Goal: Task Accomplishment & Management: Manage account settings

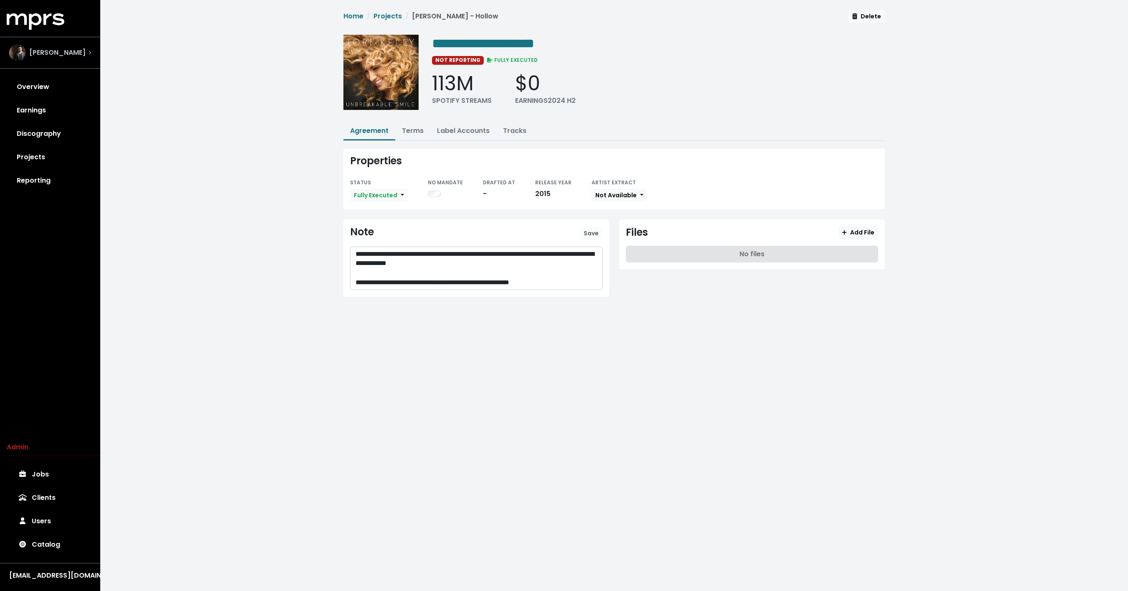
click at [84, 58] on div "Adam Anders" at bounding box center [50, 52] width 82 height 17
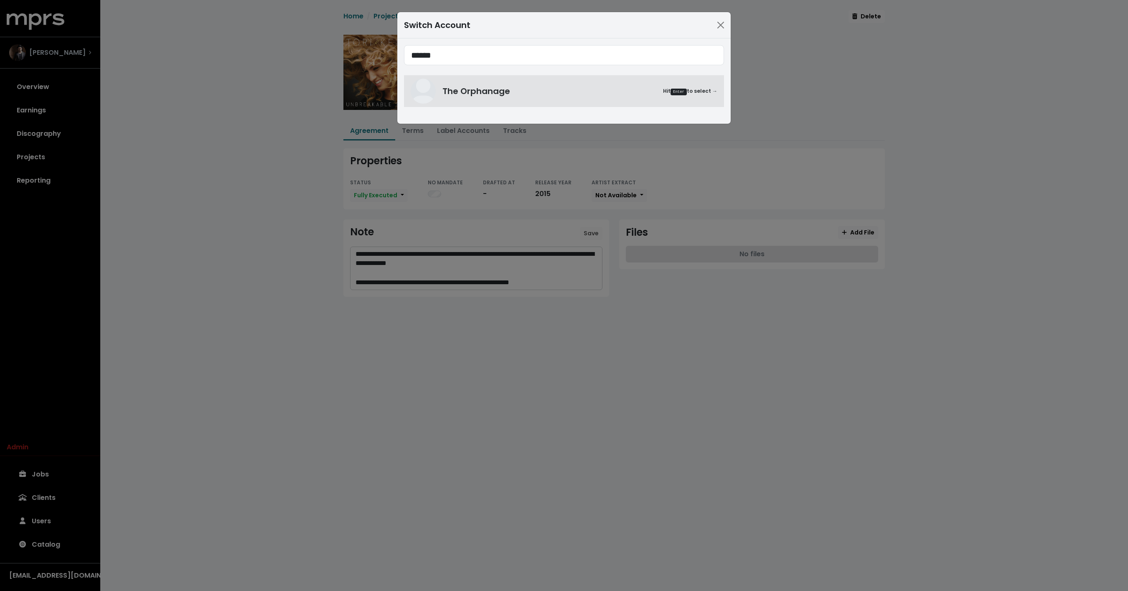
type input "******"
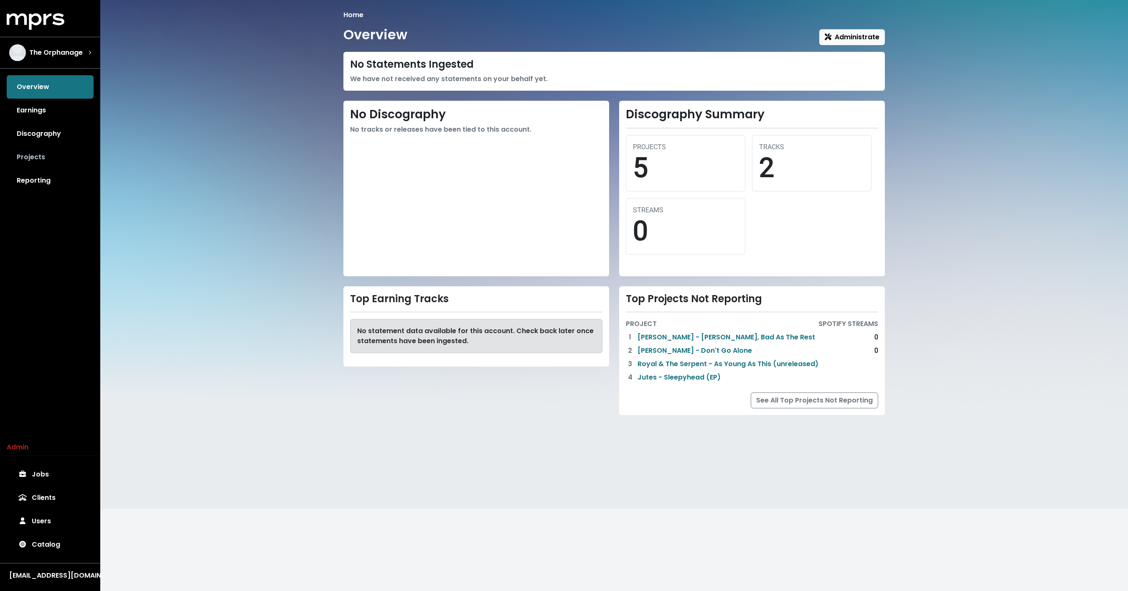
click at [45, 158] on link "Projects" at bounding box center [50, 156] width 87 height 23
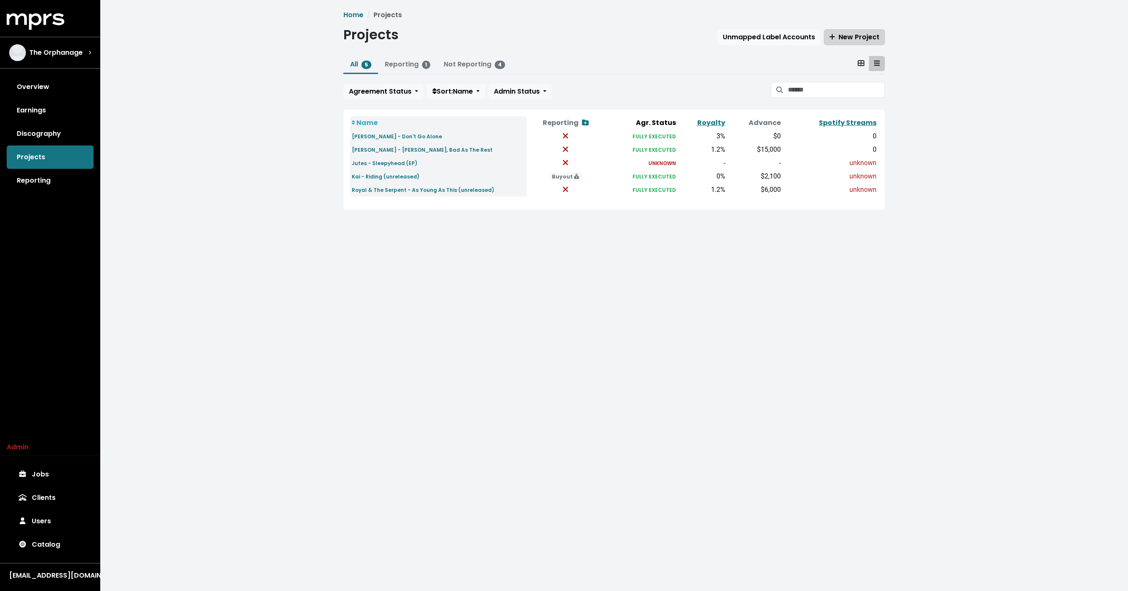
click at [859, 33] on span "New Project" at bounding box center [854, 37] width 50 height 10
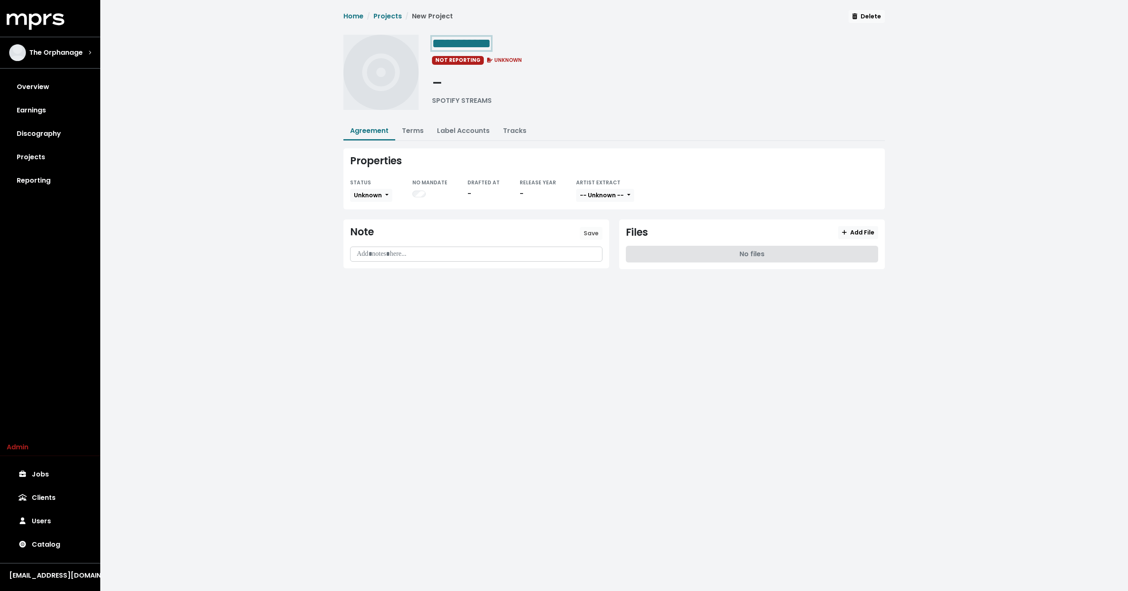
click at [471, 40] on span "**********" at bounding box center [461, 43] width 59 height 13
click at [371, 200] on button "Unknown" at bounding box center [371, 195] width 42 height 13
click at [371, 274] on link "Fully Executed" at bounding box center [390, 278] width 79 height 13
click at [619, 199] on button "-- Unknown --" at bounding box center [621, 195] width 58 height 13
click at [614, 222] on link "Available" at bounding box center [625, 225] width 66 height 13
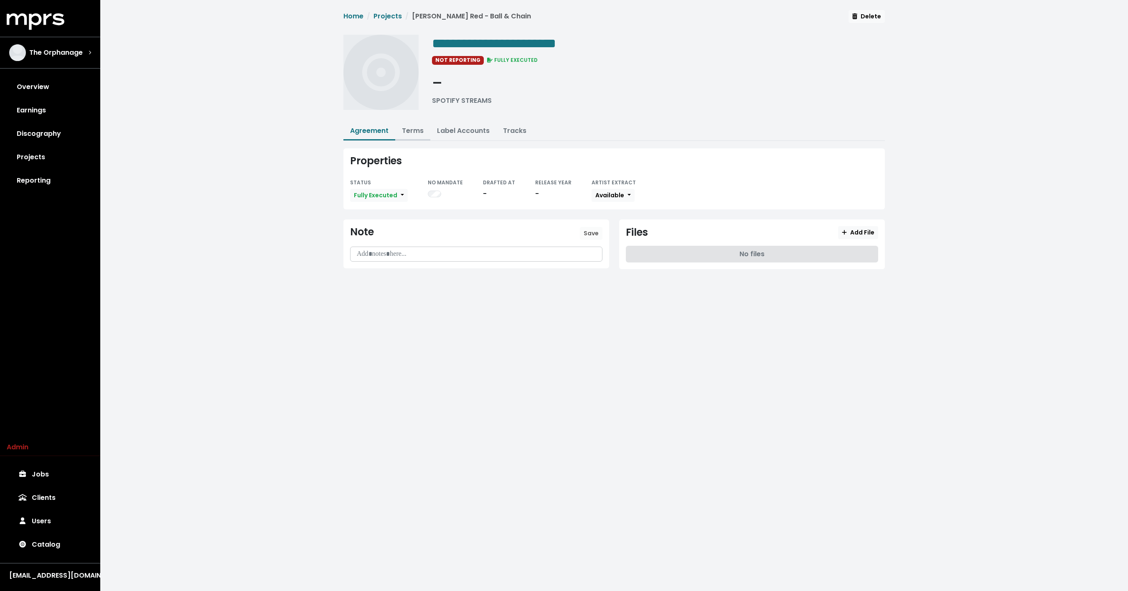
click at [408, 122] on button "Terms" at bounding box center [412, 131] width 35 height 18
click at [414, 134] on button "Terms" at bounding box center [412, 131] width 35 height 18
click at [423, 134] on link "Terms" at bounding box center [413, 131] width 22 height 10
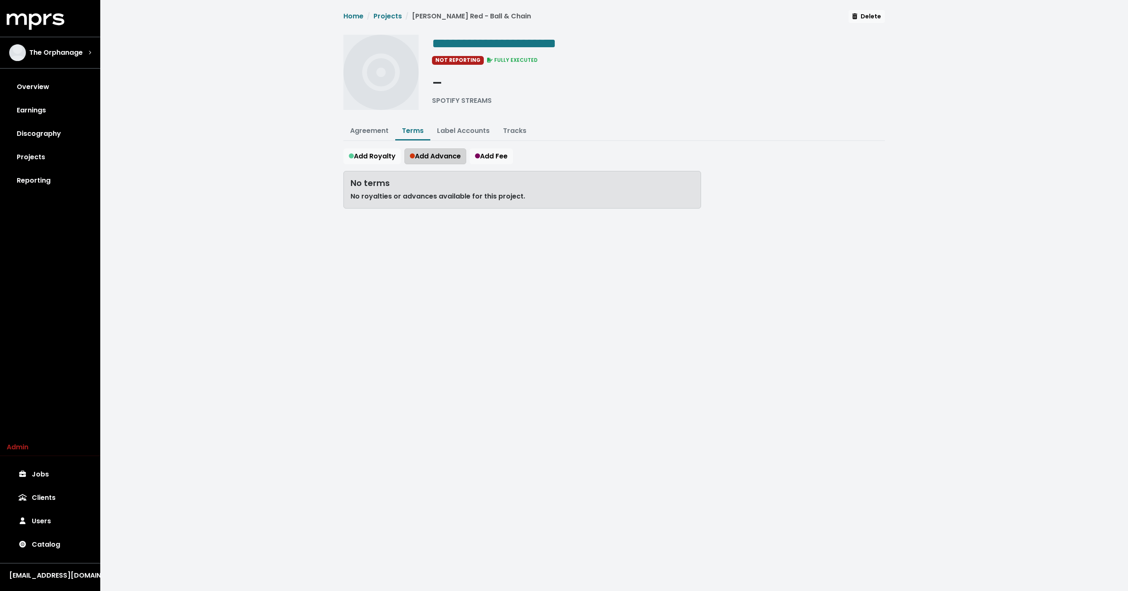
click at [437, 160] on button "Add Advance" at bounding box center [435, 156] width 62 height 16
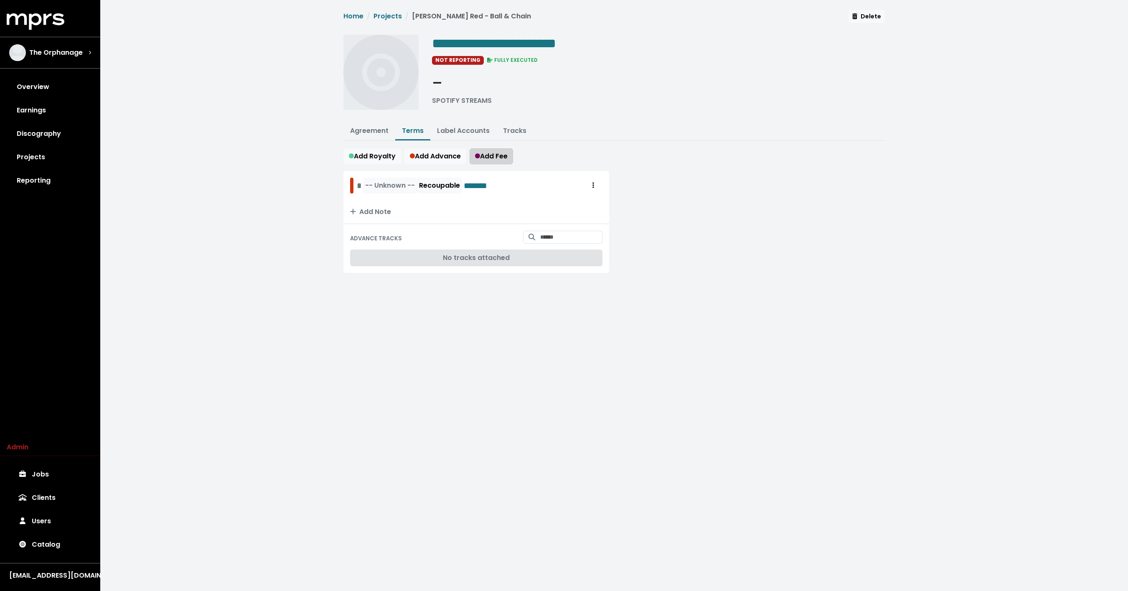
click at [490, 159] on span "Add Fee" at bounding box center [491, 156] width 33 height 10
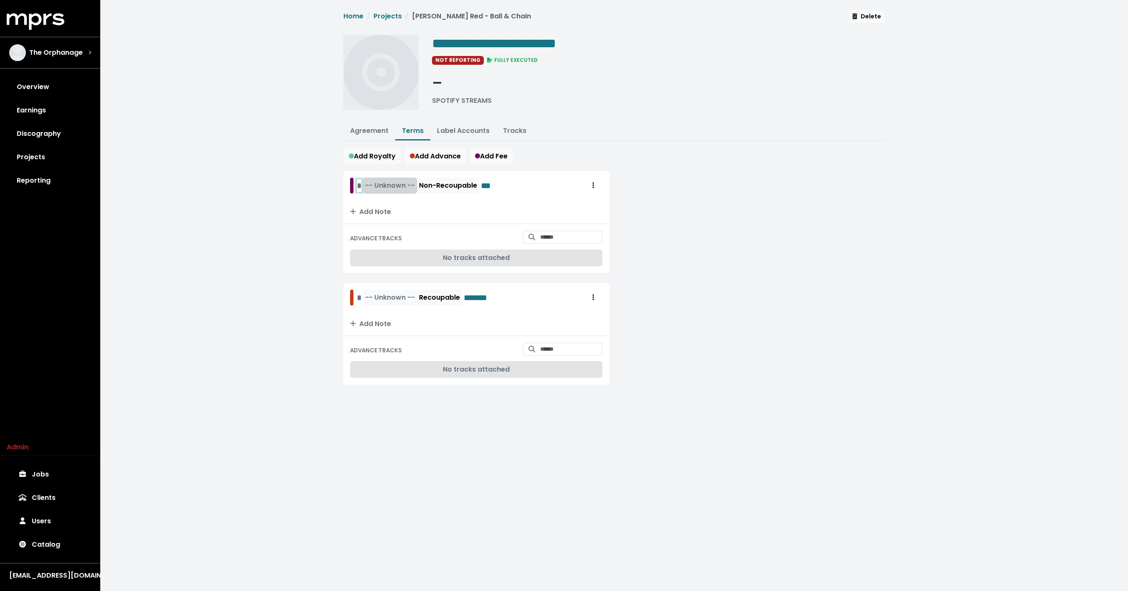
click at [360, 185] on div "* -- Unknown -- Non-Recoupable ***" at bounding box center [426, 186] width 139 height 16
click at [398, 186] on span "-- Unknown --" at bounding box center [409, 186] width 50 height 10
click at [398, 199] on link "USD" at bounding box center [414, 203] width 66 height 13
click at [356, 295] on div "-- Unknown -- Recoupable *******" at bounding box center [423, 298] width 147 height 16
click at [401, 292] on span "-- Unknown --" at bounding box center [409, 297] width 50 height 10
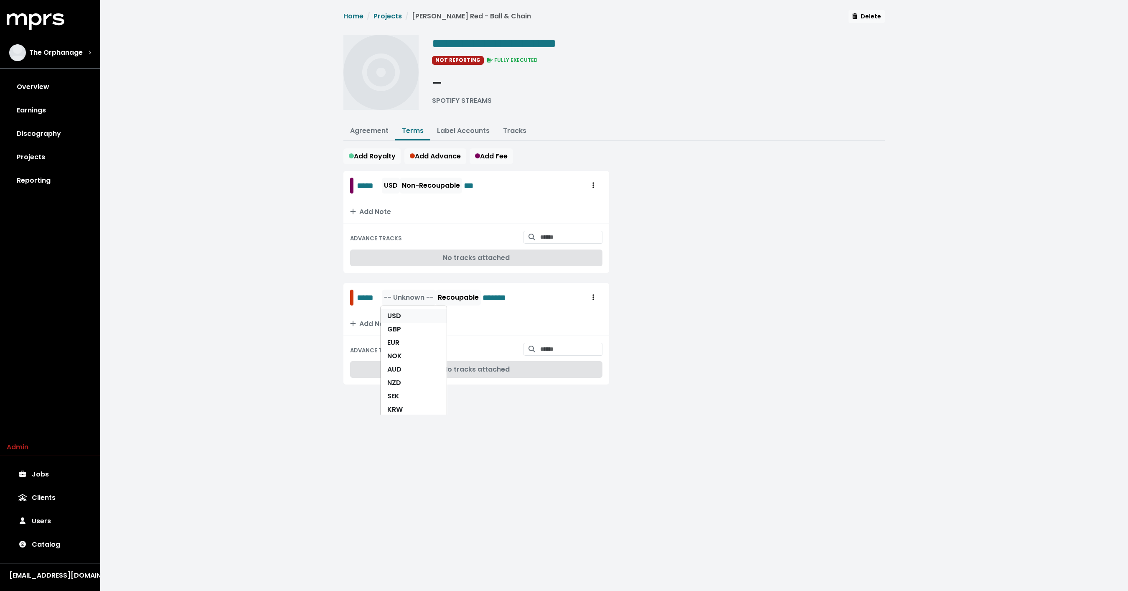
click at [395, 312] on link "USD" at bounding box center [414, 315] width 66 height 13
click at [376, 153] on span "Add Royalty" at bounding box center [372, 156] width 47 height 10
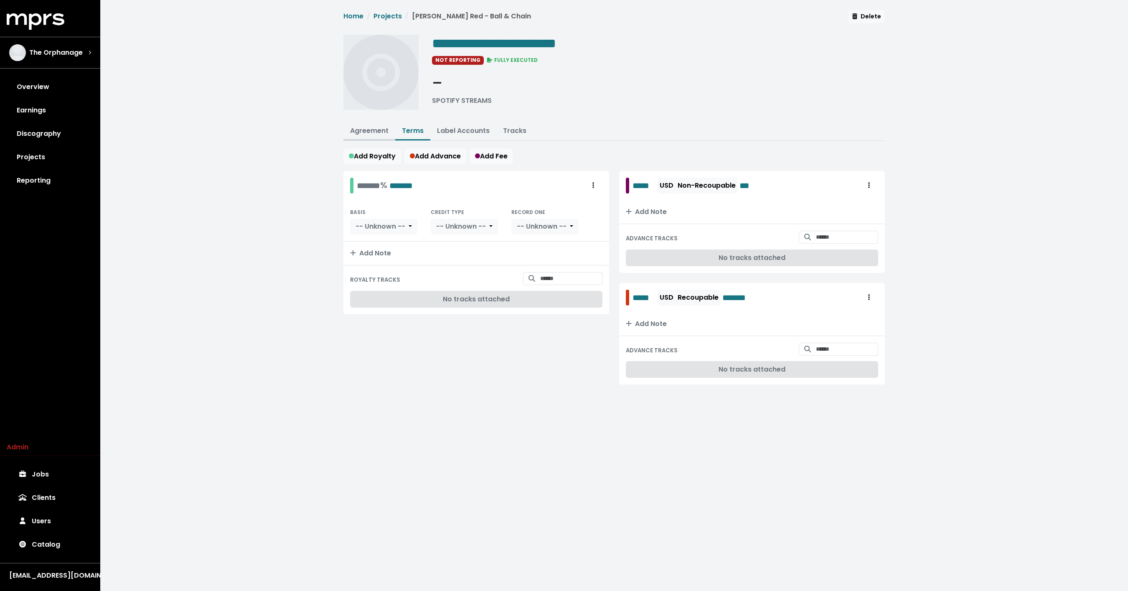
click at [365, 135] on button "Agreement" at bounding box center [369, 131] width 52 height 18
click at [359, 127] on link "Agreement" at bounding box center [369, 131] width 38 height 10
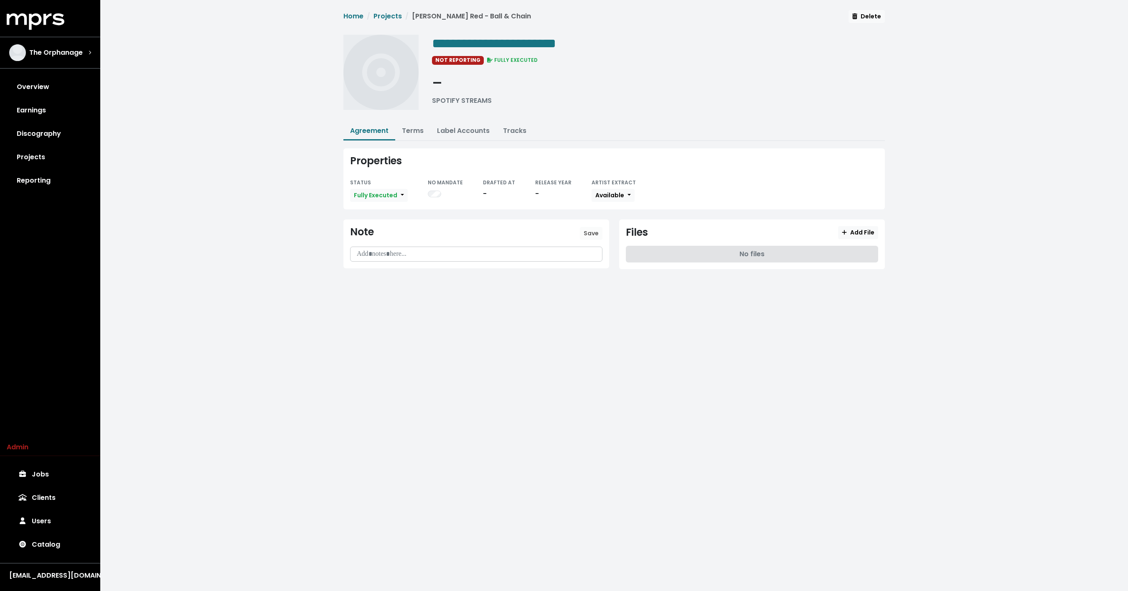
click at [395, 254] on p at bounding box center [477, 254] width 242 height 10
click at [437, 251] on p "**********" at bounding box center [477, 254] width 242 height 10
click at [595, 227] on button "Save" at bounding box center [591, 233] width 23 height 13
click at [409, 127] on link "Terms" at bounding box center [413, 131] width 22 height 10
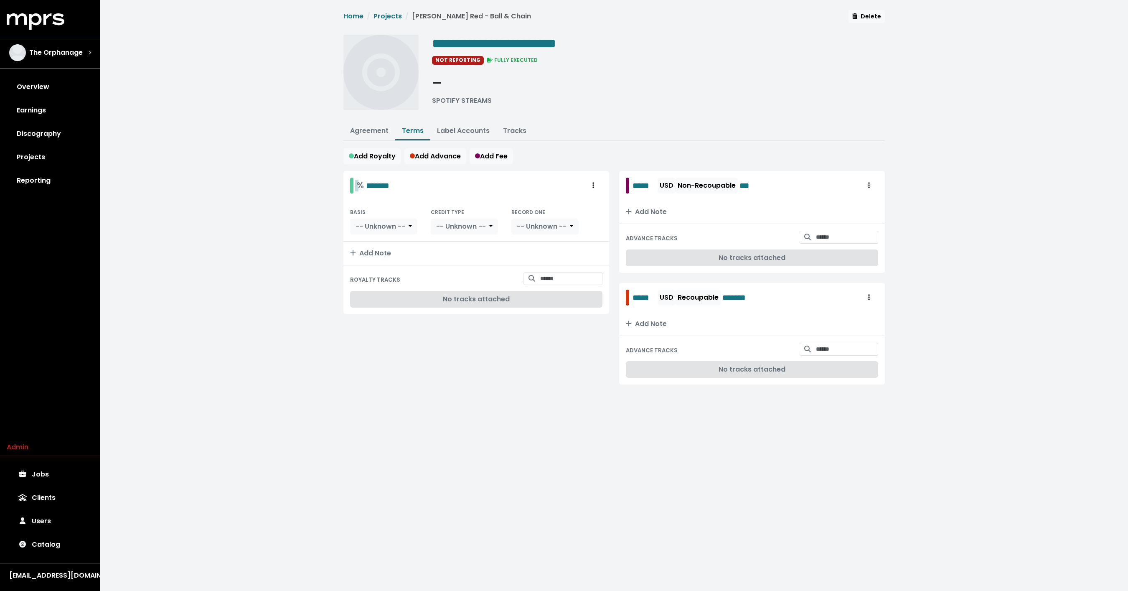
click at [363, 186] on div "% *******" at bounding box center [373, 185] width 33 height 13
click at [374, 221] on span "-- Unknown --" at bounding box center [381, 226] width 50 height 10
click at [381, 274] on link "Net Receipts" at bounding box center [389, 271] width 77 height 13
click at [439, 222] on span "-- Unknown --" at bounding box center [455, 226] width 50 height 10
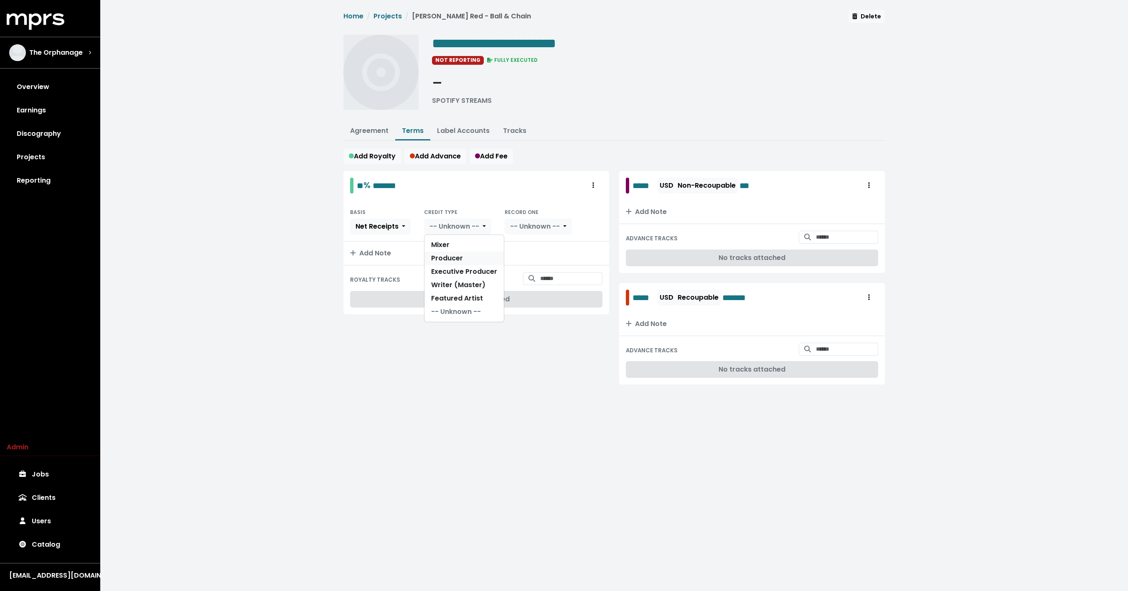
click at [446, 256] on link "Producer" at bounding box center [464, 258] width 79 height 13
click at [511, 226] on span "-- Unknown --" at bounding box center [517, 226] width 50 height 10
click at [511, 242] on link "Yes" at bounding box center [520, 244] width 66 height 13
click at [344, 414] on html "**********" at bounding box center [564, 207] width 1128 height 414
click at [496, 40] on span "**********" at bounding box center [494, 43] width 124 height 13
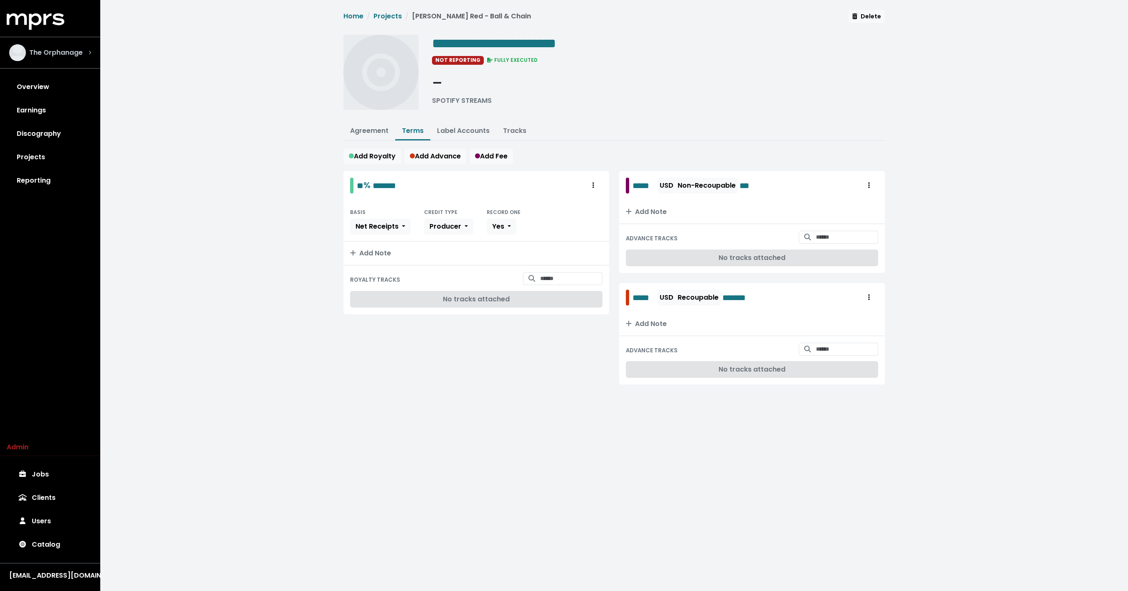
click at [72, 48] on span "The Orphanage" at bounding box center [55, 53] width 53 height 10
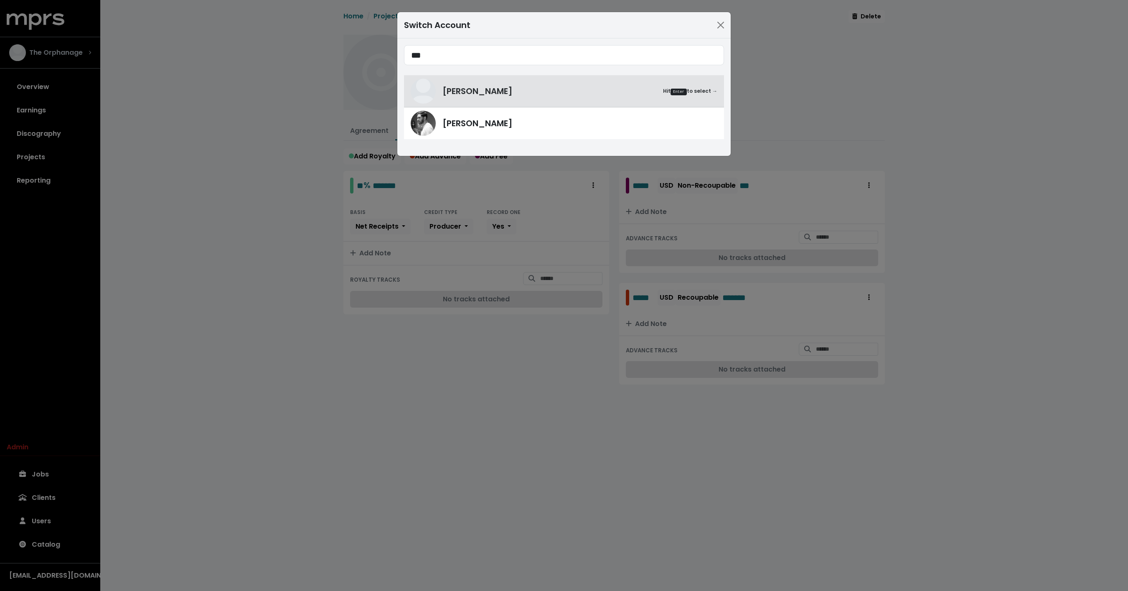
type input "***"
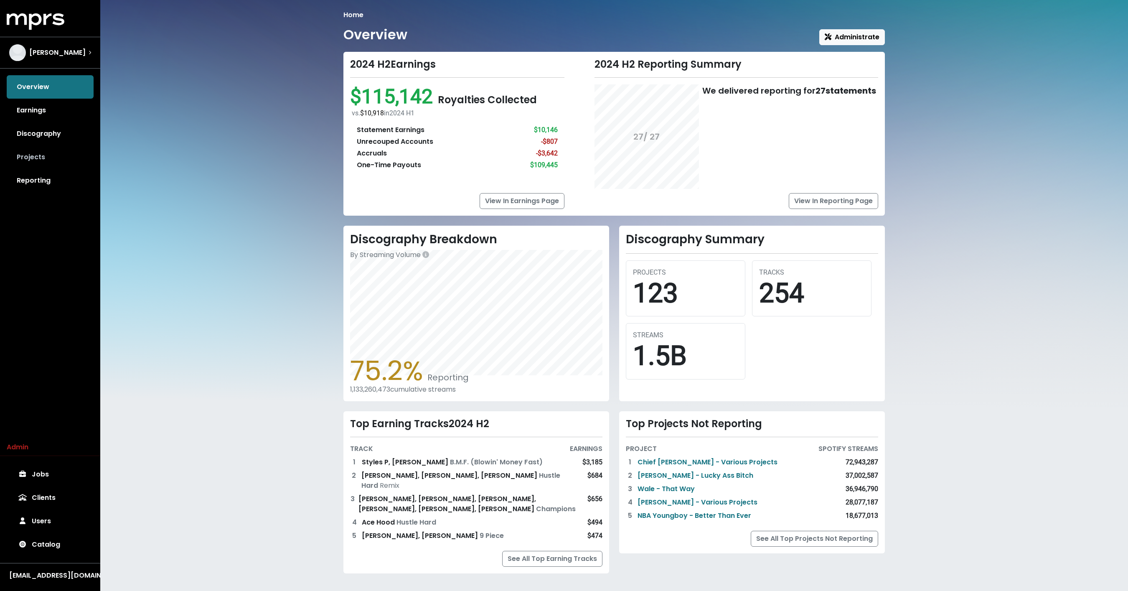
click at [40, 156] on link "Projects" at bounding box center [50, 156] width 87 height 23
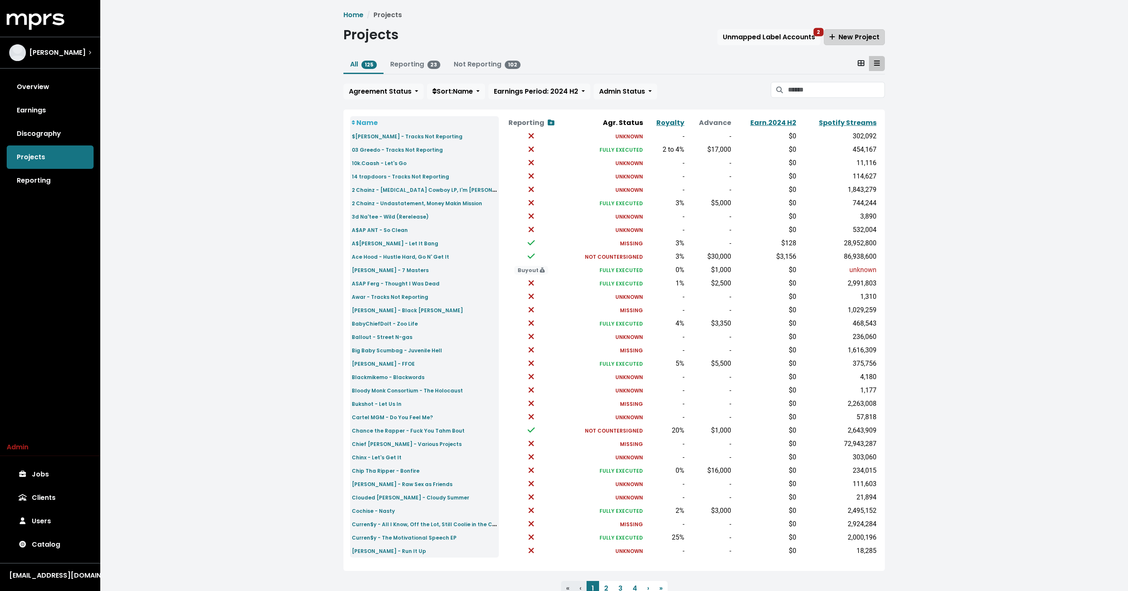
click at [852, 36] on span "New Project" at bounding box center [854, 37] width 50 height 10
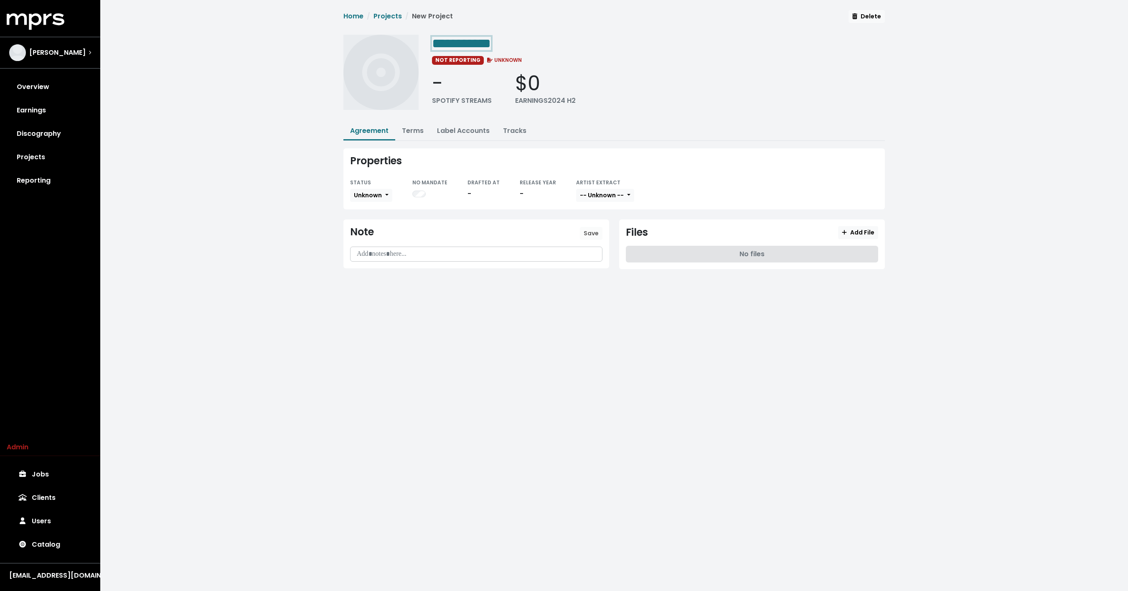
click at [480, 38] on span "**********" at bounding box center [461, 43] width 59 height 13
click at [861, 15] on span "Delete" at bounding box center [866, 16] width 29 height 8
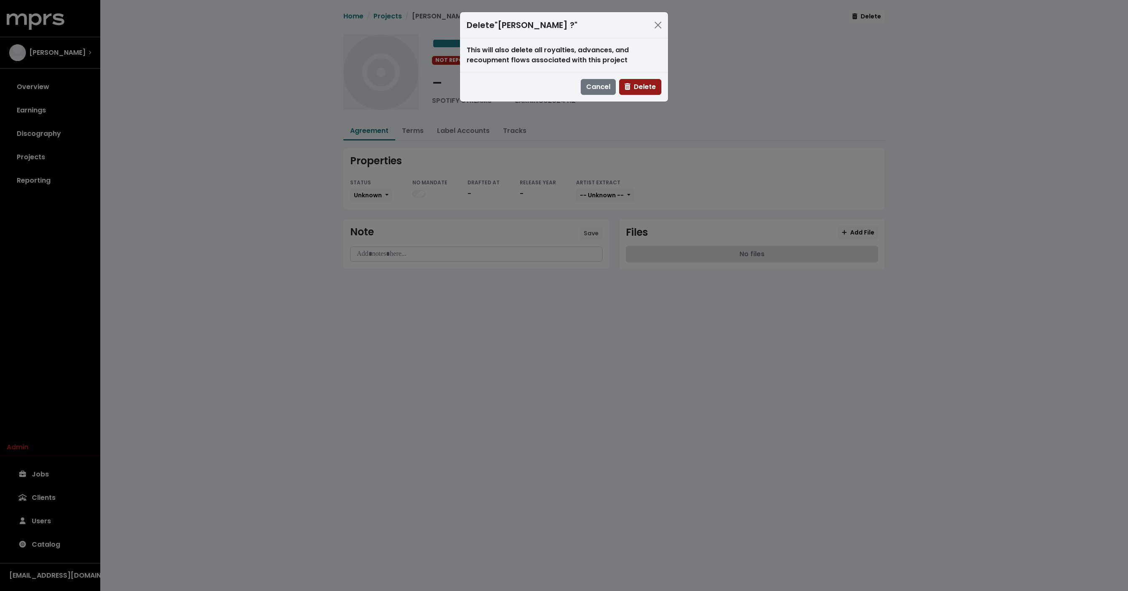
click at [642, 89] on span "Delete" at bounding box center [640, 87] width 31 height 10
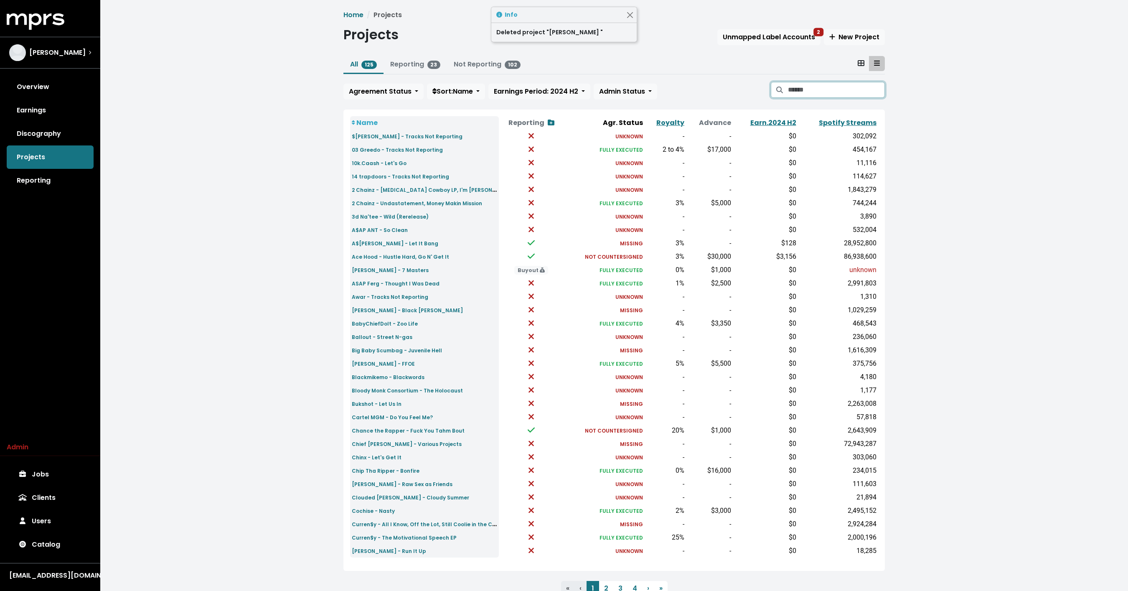
click at [806, 93] on input "Search projects" at bounding box center [836, 90] width 97 height 16
type input "*****"
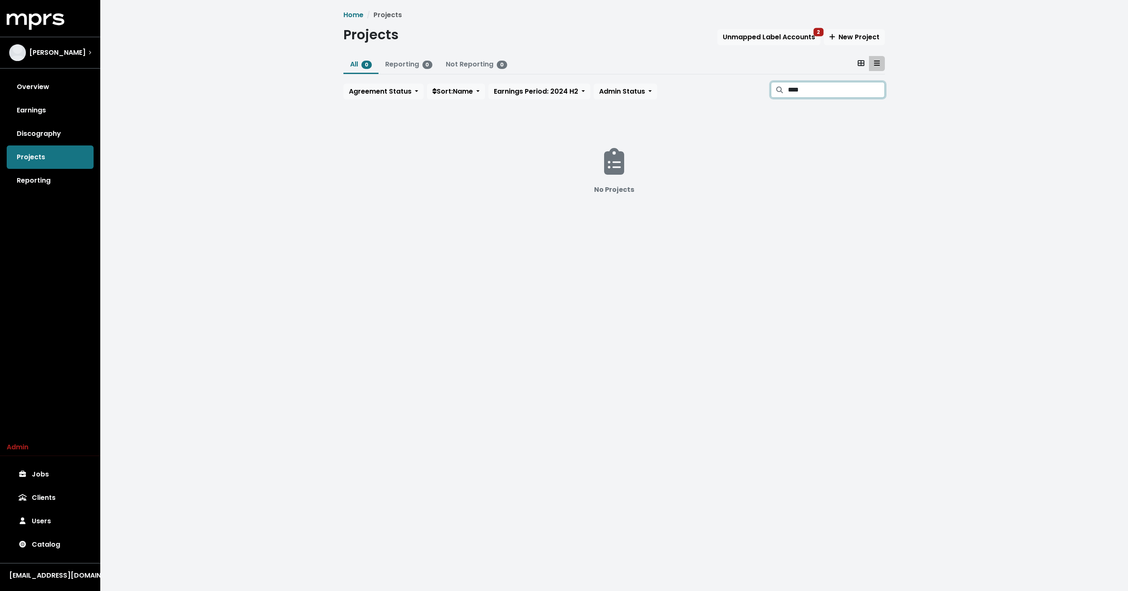
type input "****"
click at [578, 168] on div "No Projects" at bounding box center [614, 176] width 542 height 134
click at [834, 76] on div "All 0 Reporting 0 Not Reporting 0 Agreement Status Sort: Name Earnings Period: …" at bounding box center [614, 79] width 542 height 47
click at [830, 84] on input "****" at bounding box center [836, 90] width 97 height 16
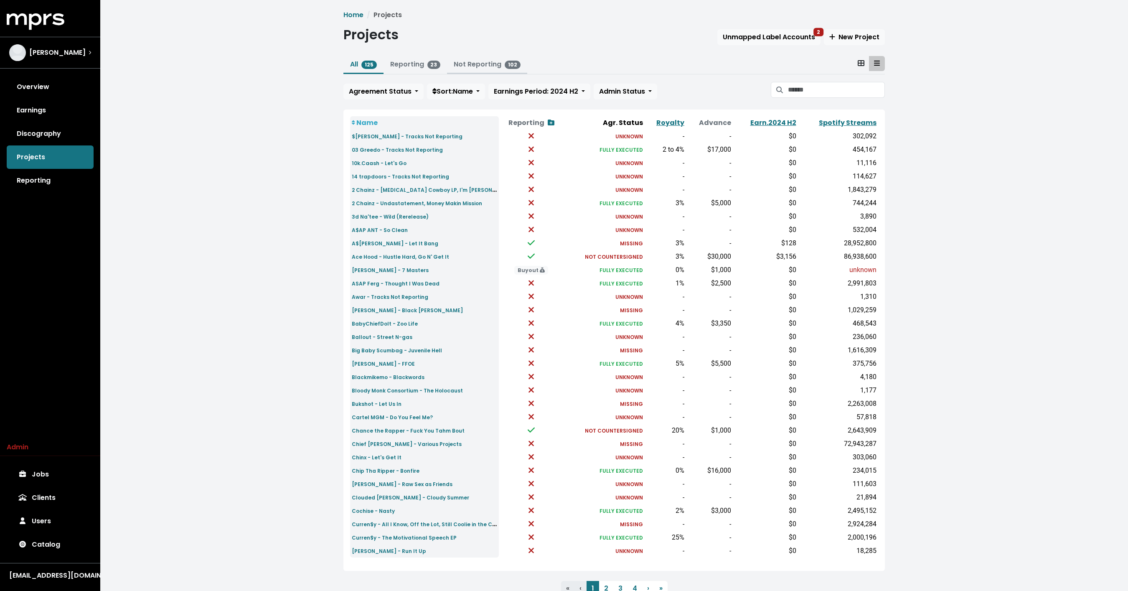
click at [471, 69] on button "Not Reporting 102" at bounding box center [487, 65] width 80 height 18
click at [474, 60] on link "Not Reporting 102" at bounding box center [487, 64] width 67 height 10
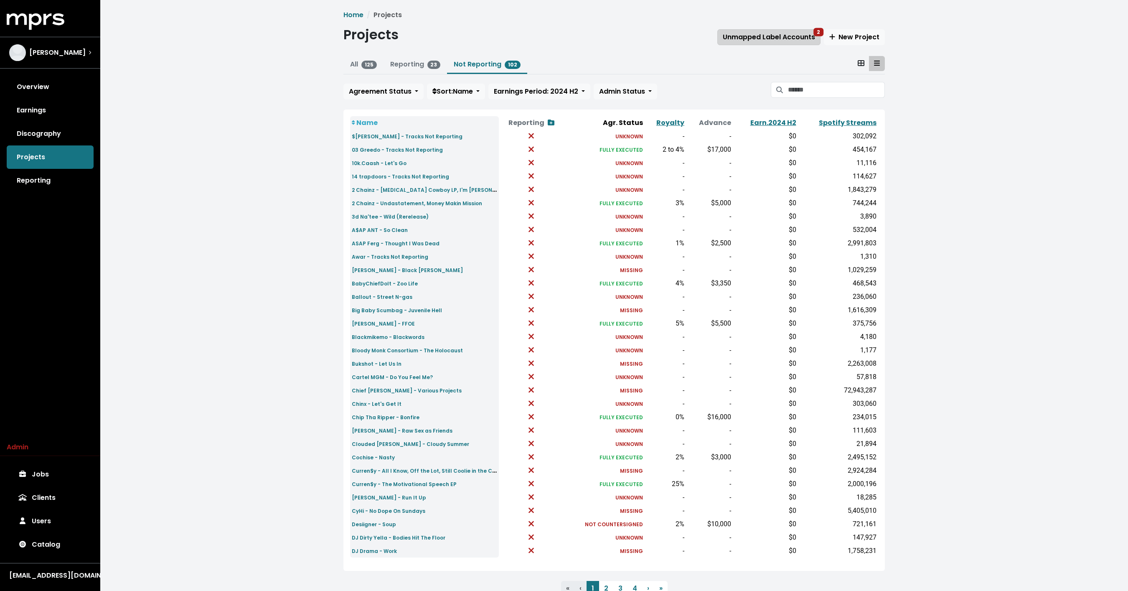
click at [782, 31] on button "Unmapped Label Accounts 2" at bounding box center [768, 37] width 103 height 16
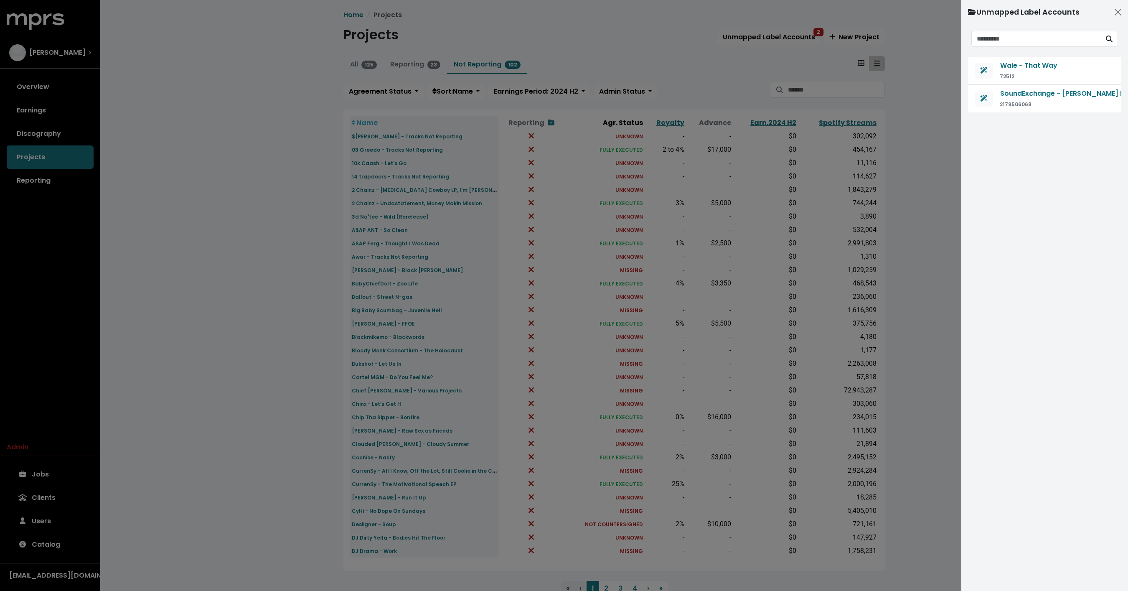
click at [671, 66] on div at bounding box center [564, 295] width 1128 height 591
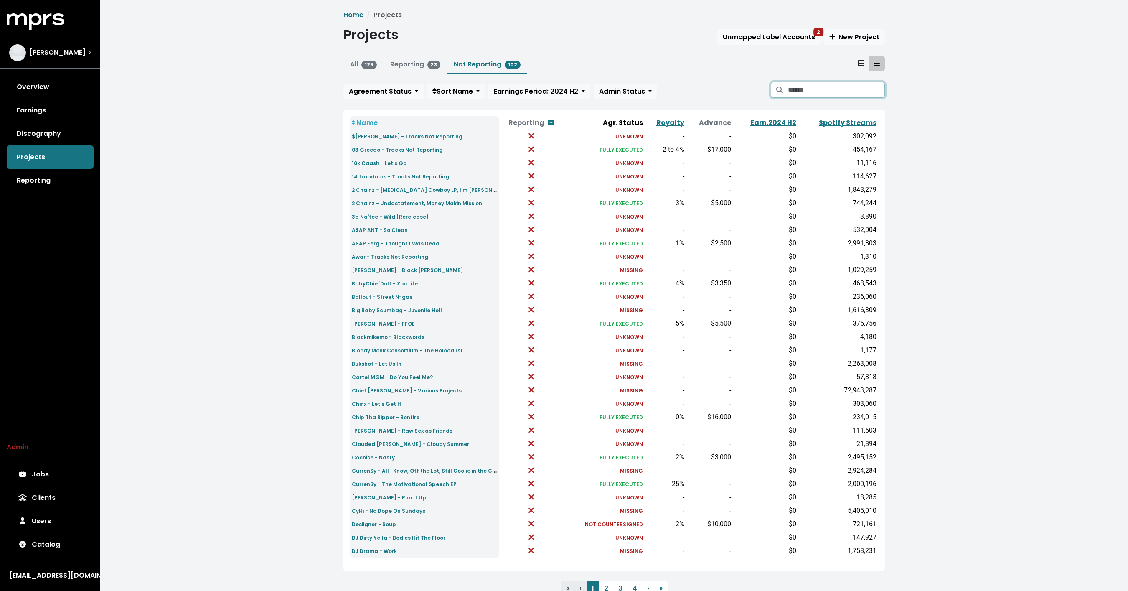
click at [816, 93] on input "Search projects" at bounding box center [836, 90] width 97 height 16
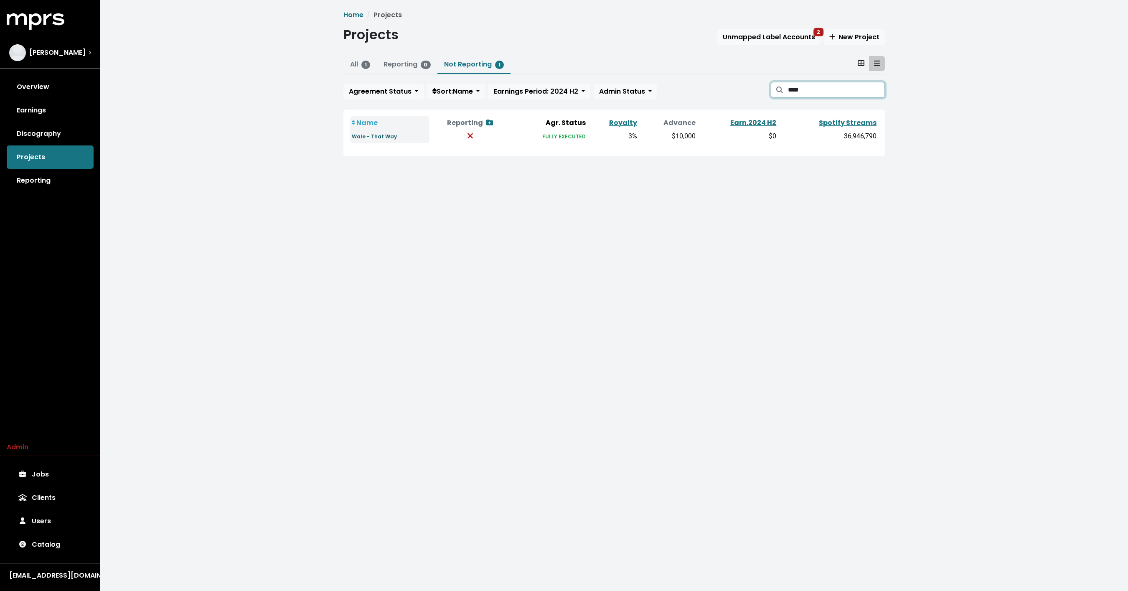
type input "****"
click at [374, 137] on small "Wale - That Way" at bounding box center [374, 136] width 45 height 7
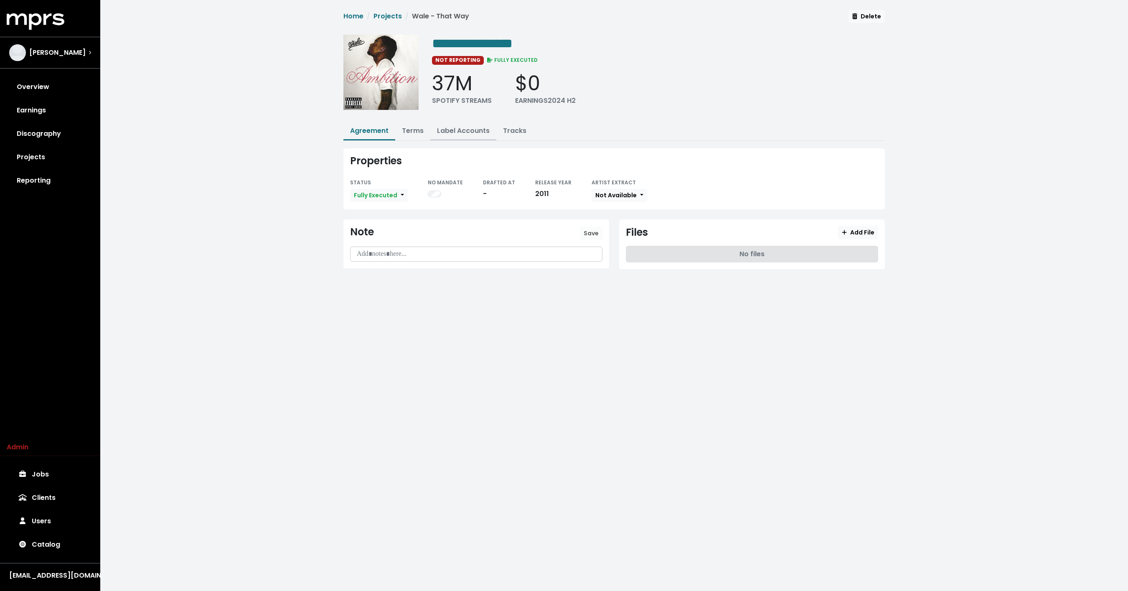
click at [461, 135] on button "Label Accounts" at bounding box center [463, 131] width 66 height 18
click at [461, 129] on link "Label Accounts" at bounding box center [463, 131] width 53 height 10
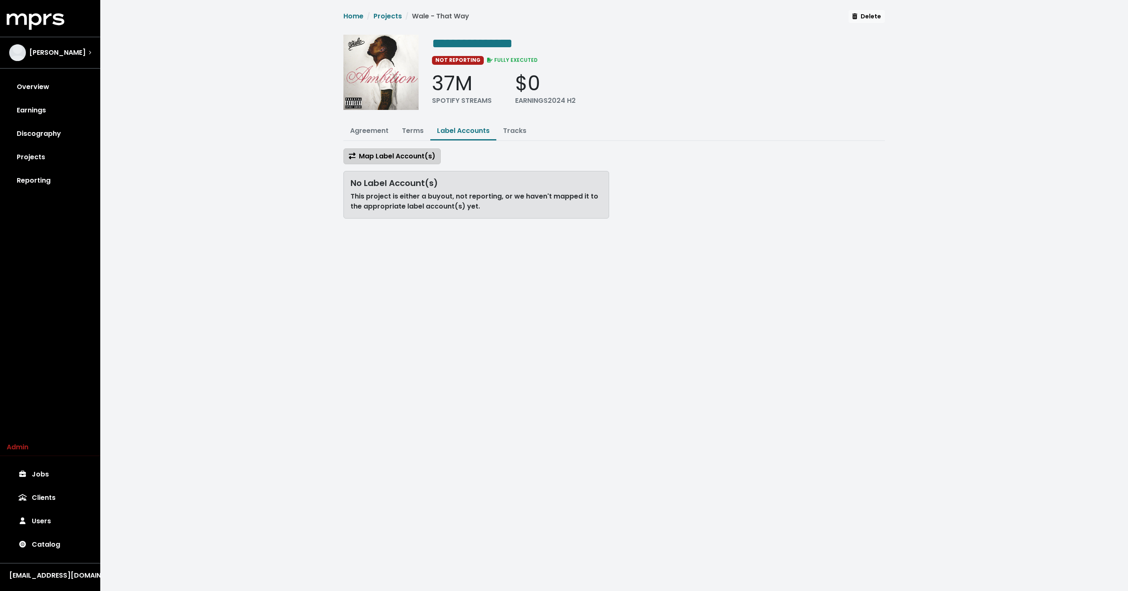
click at [392, 149] on button "Map Label Account(s)" at bounding box center [391, 156] width 97 height 16
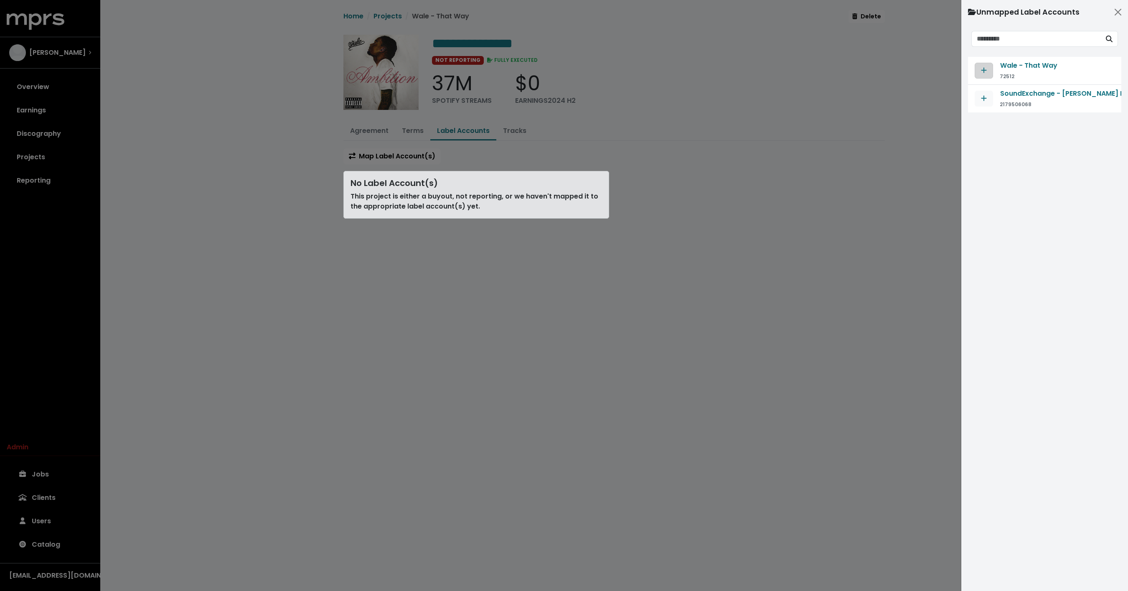
click at [983, 75] on span "Map contract to selected agreement" at bounding box center [984, 71] width 8 height 10
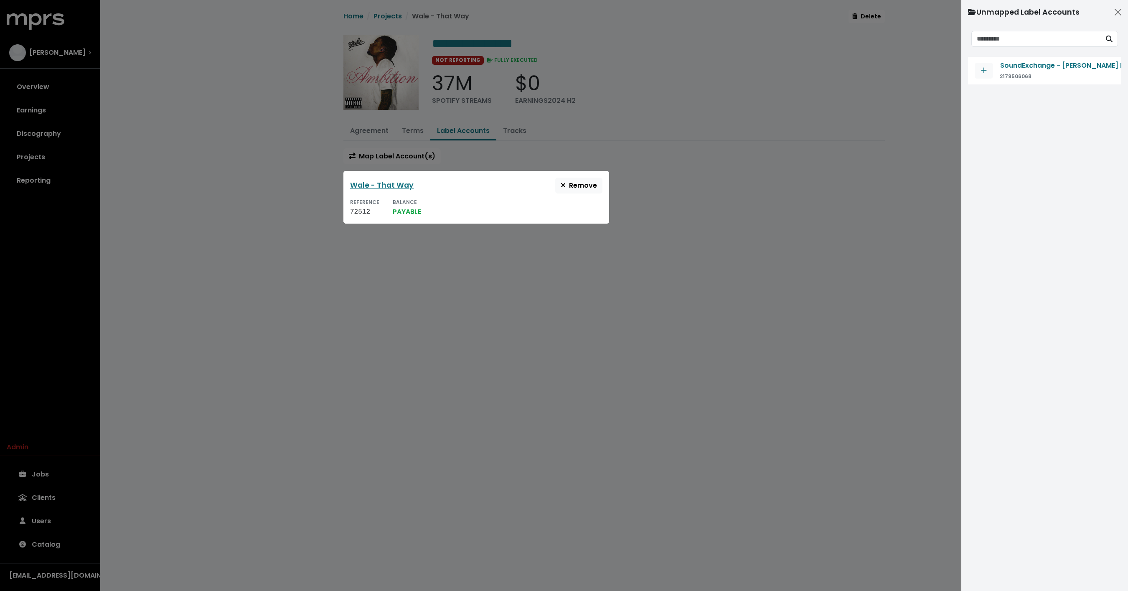
click at [774, 142] on div at bounding box center [564, 295] width 1128 height 591
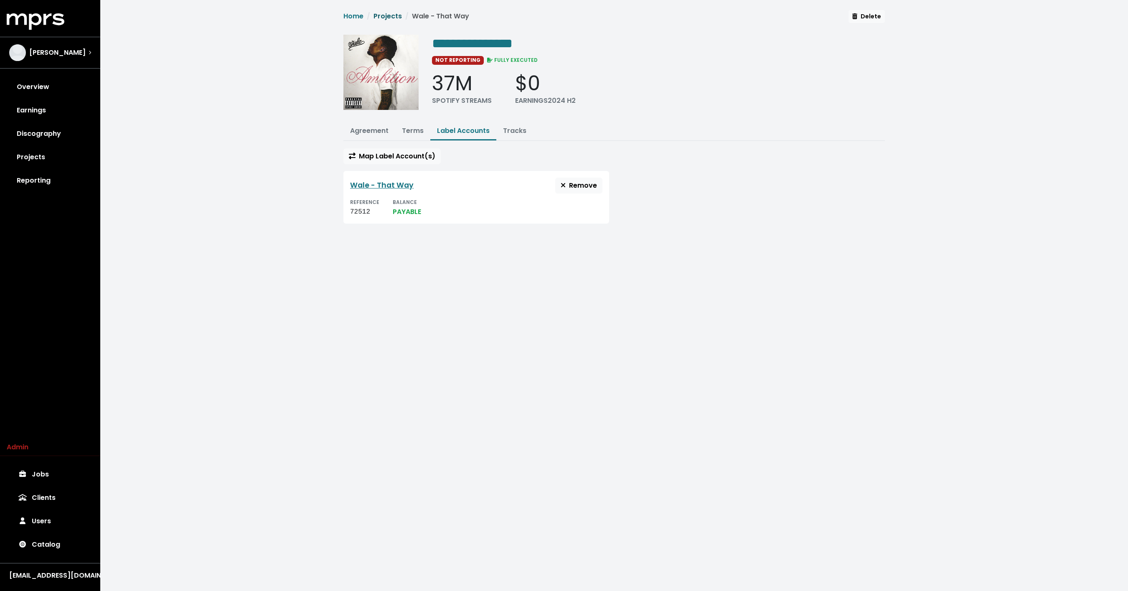
click at [385, 19] on link "Projects" at bounding box center [388, 16] width 28 height 10
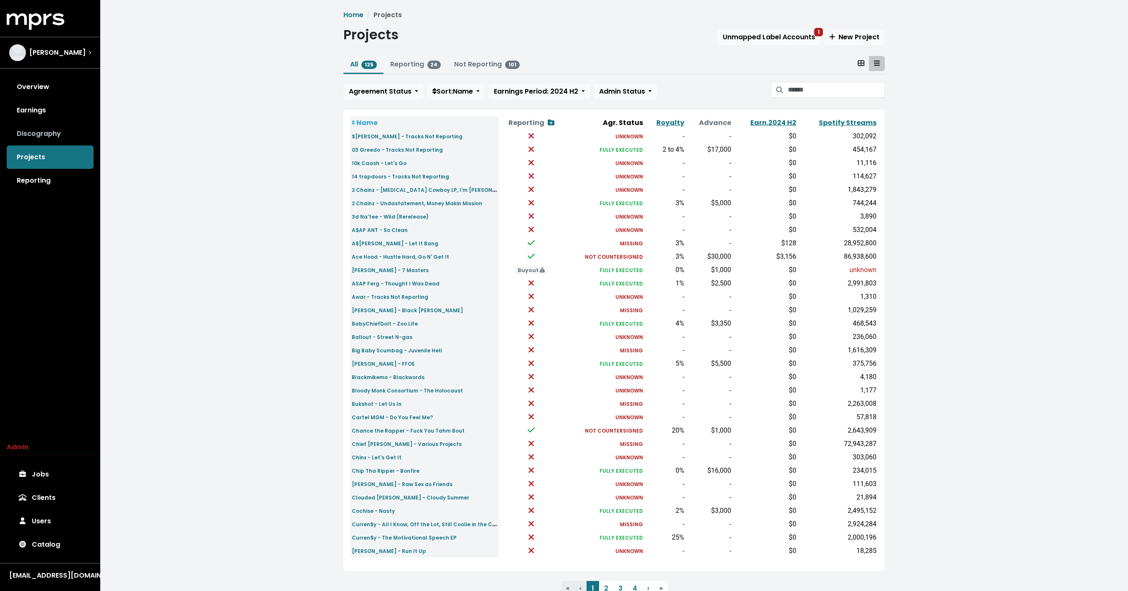
click at [45, 130] on link "Discography" at bounding box center [50, 133] width 87 height 23
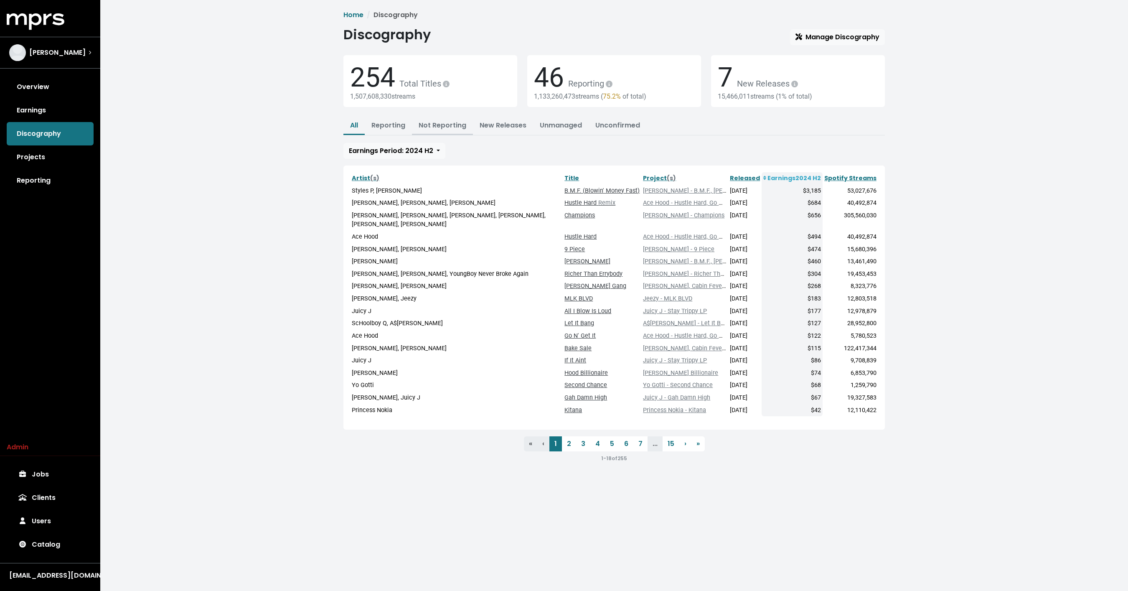
click at [442, 124] on link "Not Reporting" at bounding box center [443, 125] width 48 height 10
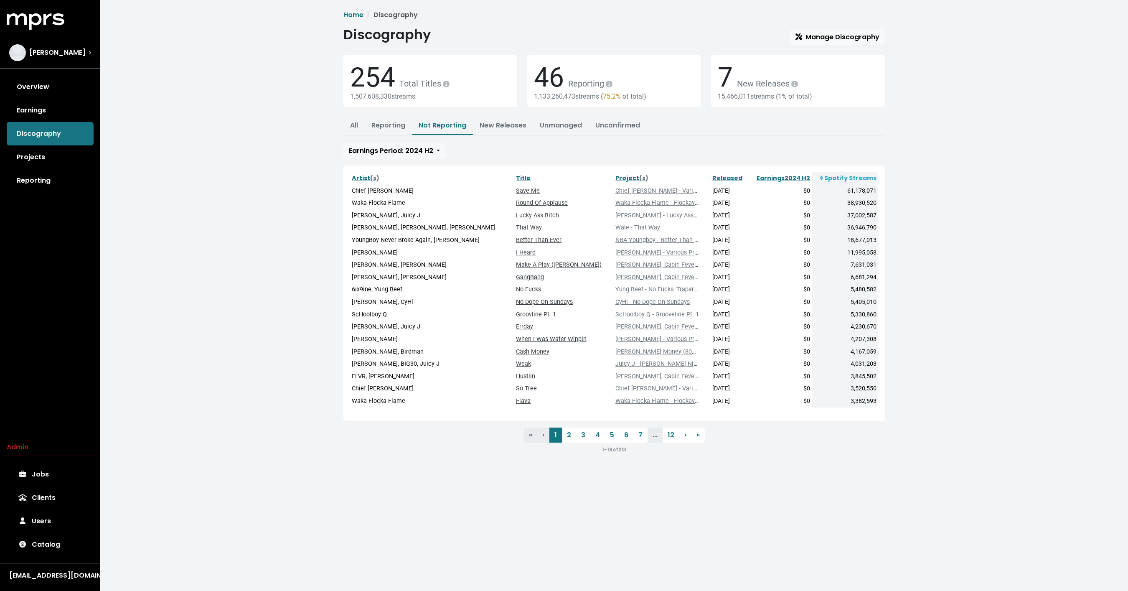
click at [276, 150] on div "Home Discography Discography Manage Discography 254 Total Titles 1,507,608,330 …" at bounding box center [614, 235] width 1028 height 471
click at [49, 181] on link "Reporting" at bounding box center [50, 180] width 87 height 23
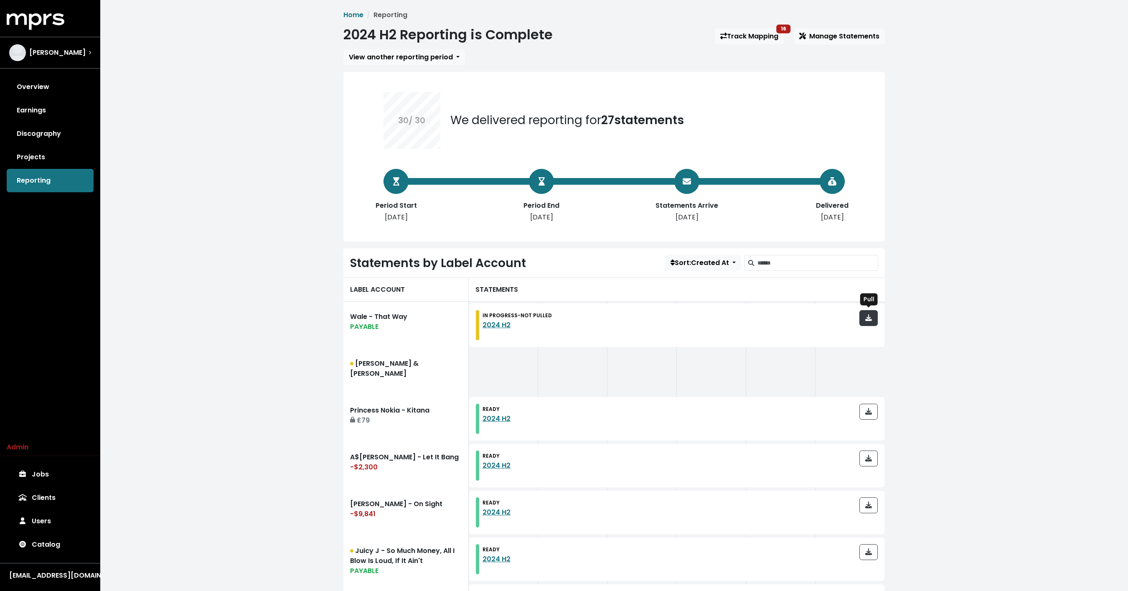
click at [874, 318] on button "button" at bounding box center [868, 318] width 18 height 16
click at [758, 35] on link "Track Mapping 16" at bounding box center [749, 36] width 69 height 16
click at [56, 467] on link "Jobs" at bounding box center [50, 474] width 87 height 23
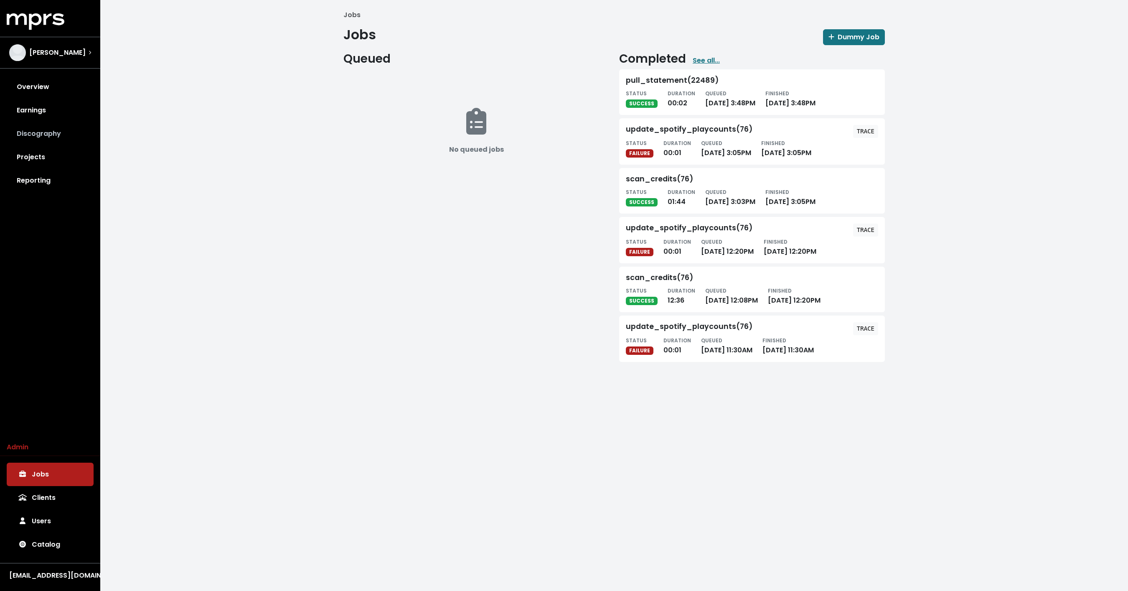
click at [53, 126] on link "Discography" at bounding box center [50, 133] width 87 height 23
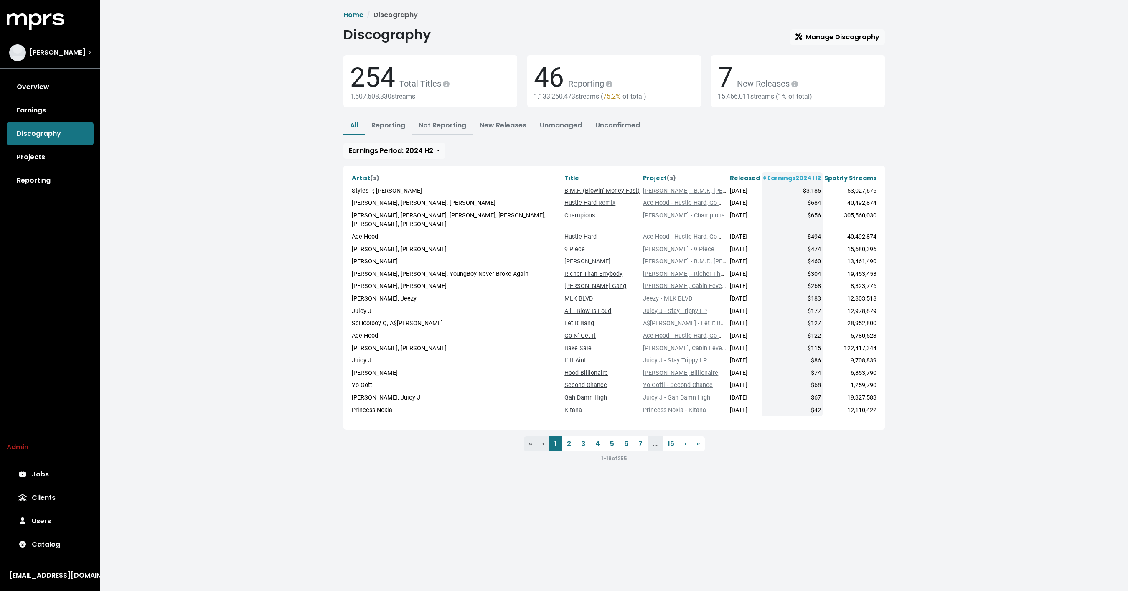
click at [439, 122] on link "Not Reporting" at bounding box center [443, 125] width 48 height 10
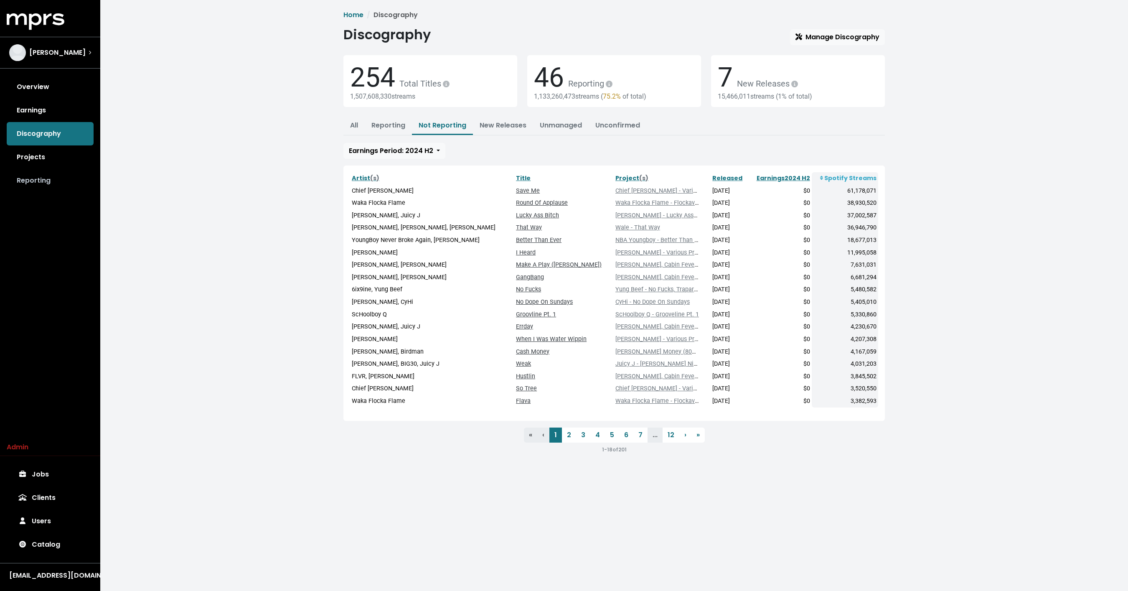
click at [69, 179] on link "Reporting" at bounding box center [50, 180] width 87 height 23
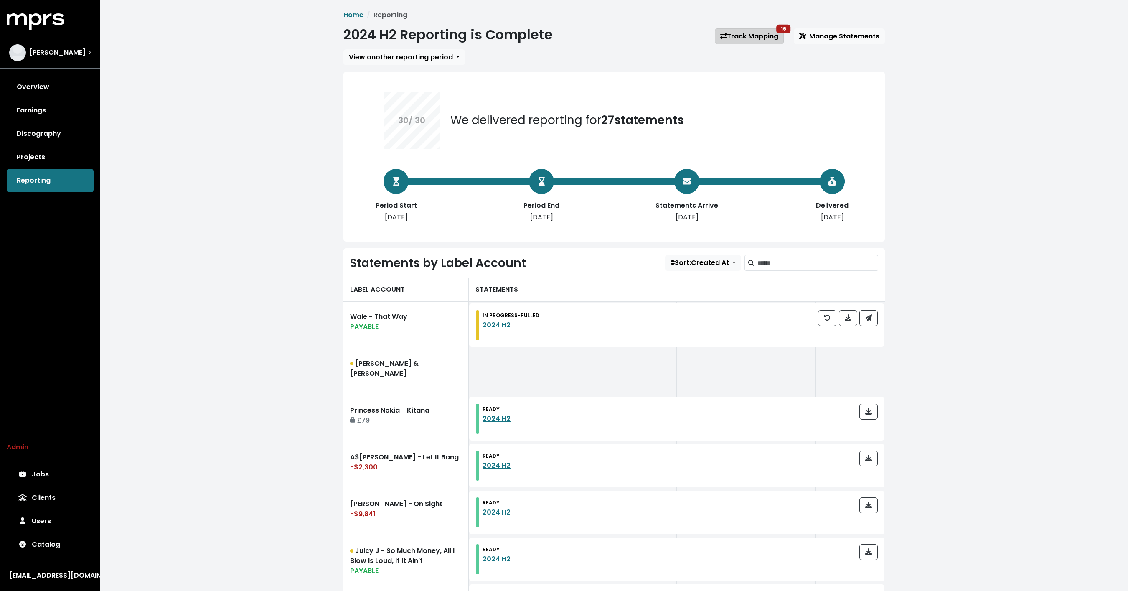
click at [763, 38] on link "Track Mapping 16" at bounding box center [749, 36] width 69 height 16
click at [64, 128] on link "Discography" at bounding box center [50, 133] width 87 height 23
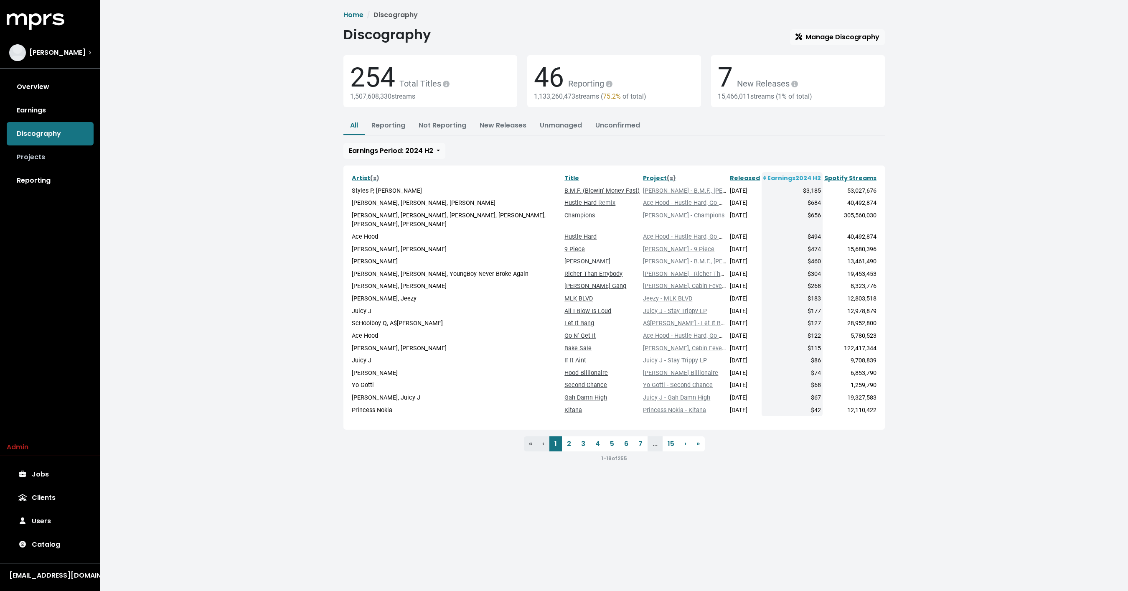
click at [36, 157] on link "Projects" at bounding box center [50, 156] width 87 height 23
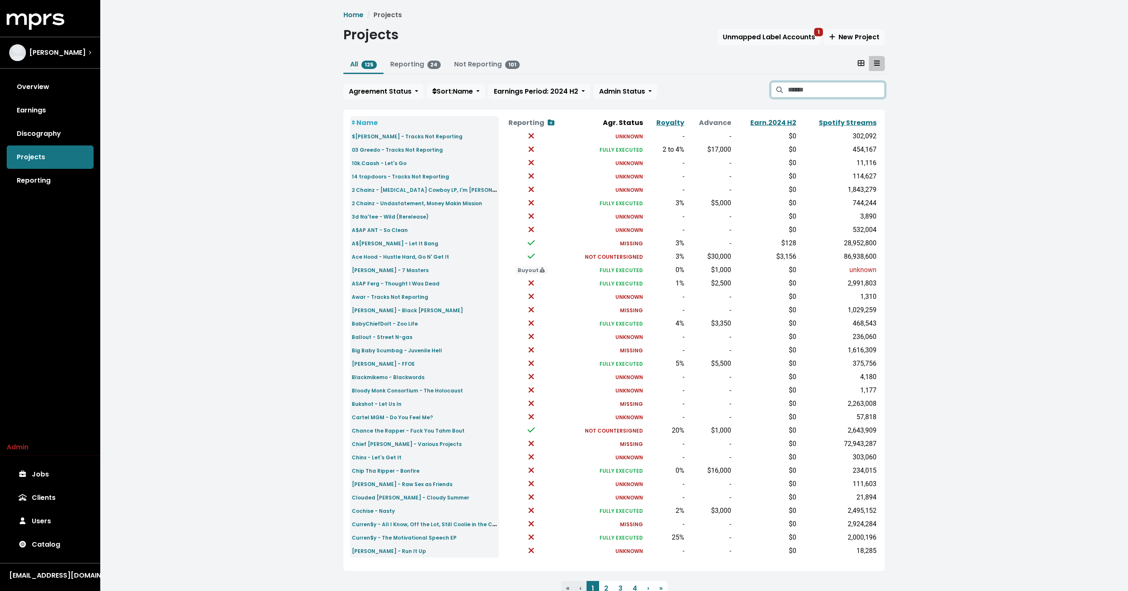
click at [816, 85] on input "Search projects" at bounding box center [836, 90] width 97 height 16
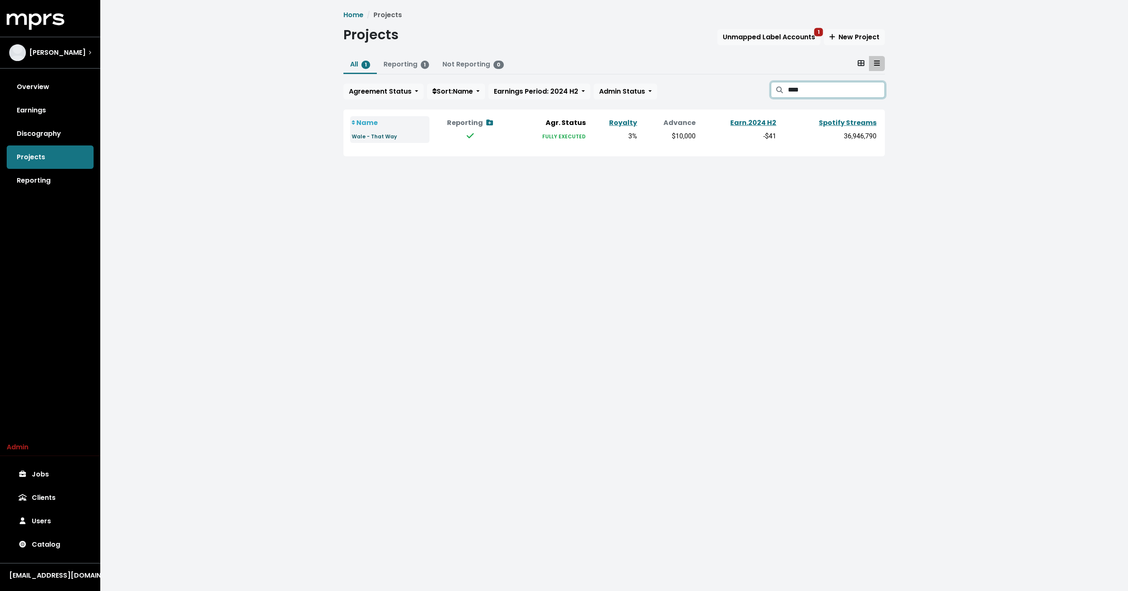
type input "****"
click at [382, 132] on link "Wale - That Way" at bounding box center [374, 136] width 45 height 10
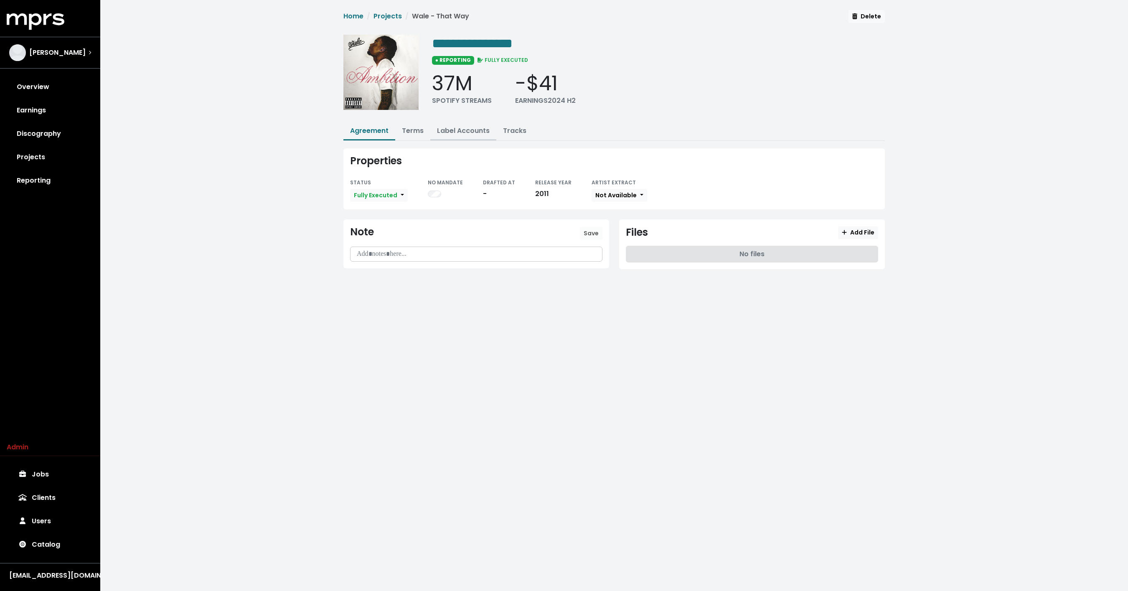
click at [458, 128] on link "Label Accounts" at bounding box center [463, 131] width 53 height 10
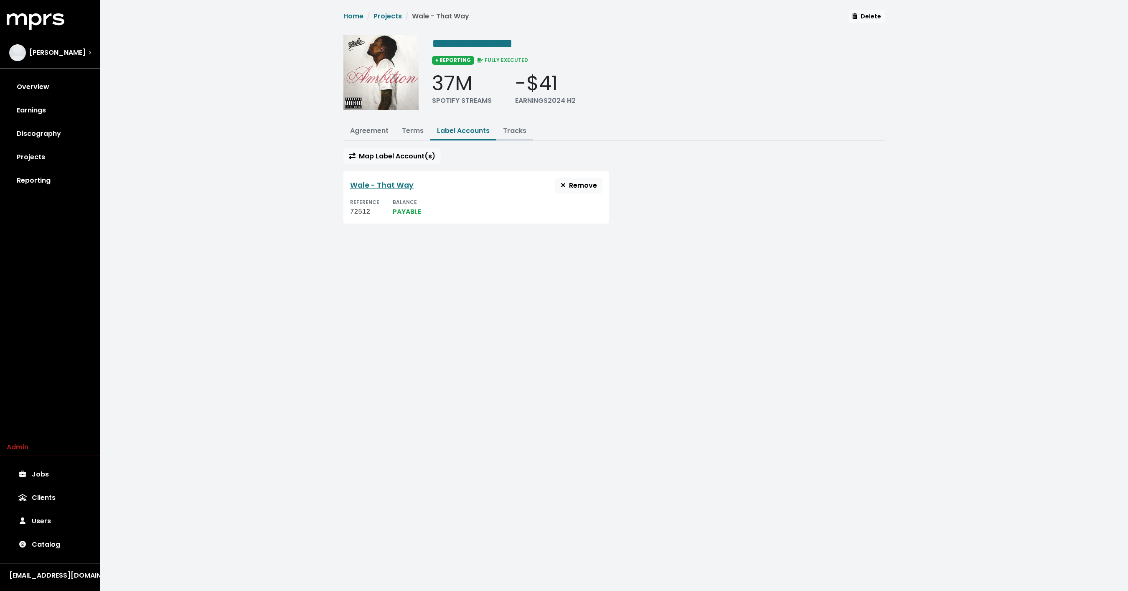
click at [518, 125] on button "Tracks" at bounding box center [514, 131] width 37 height 18
click at [518, 130] on link "Tracks" at bounding box center [514, 131] width 23 height 10
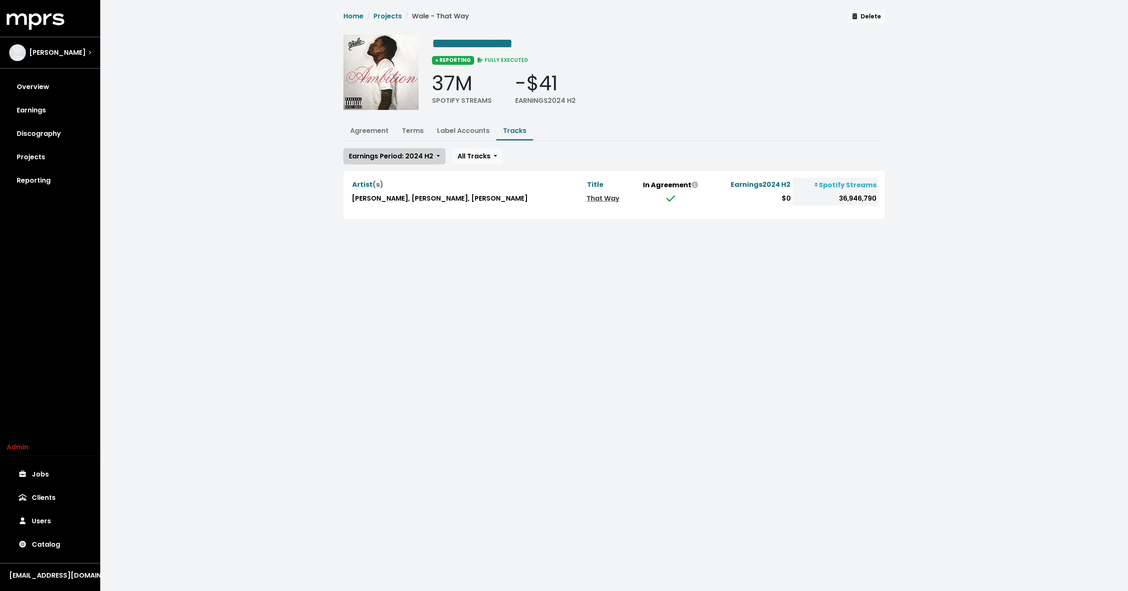
click at [411, 157] on span "Earnings Period: 2024 H2" at bounding box center [391, 156] width 84 height 10
click at [380, 195] on link "2024 H1" at bounding box center [394, 201] width 101 height 13
click at [393, 156] on span "Earnings Period: 2024 H1" at bounding box center [390, 156] width 83 height 10
click at [379, 184] on link "2024 H2" at bounding box center [393, 187] width 99 height 13
click at [457, 130] on link "Label Accounts" at bounding box center [463, 131] width 53 height 10
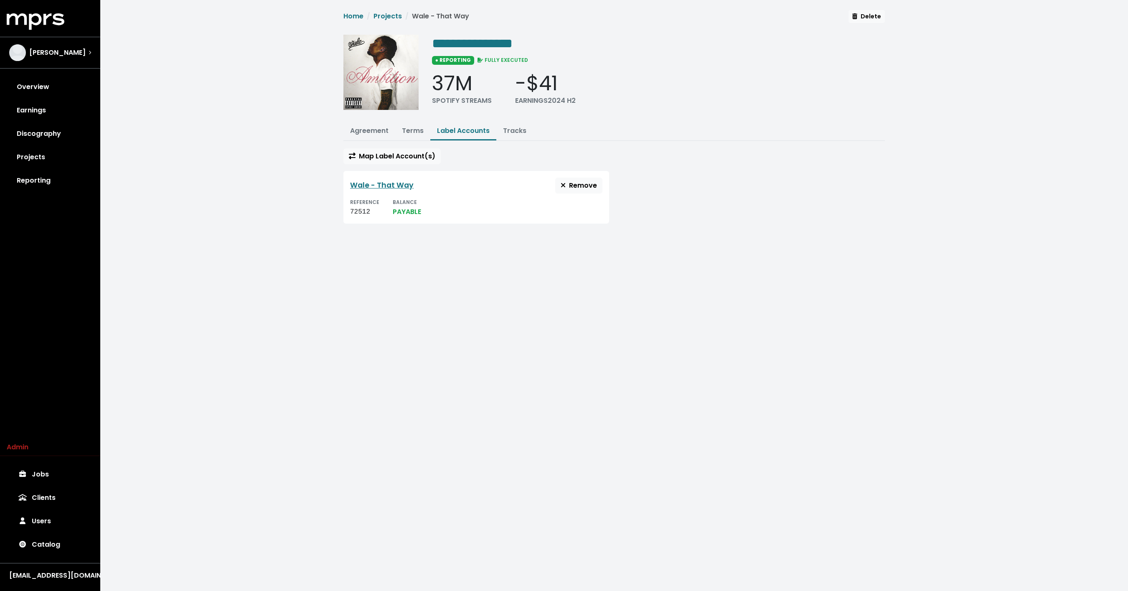
click at [357, 207] on div "72512" at bounding box center [364, 212] width 29 height 10
copy div "72512"
click at [28, 469] on link "Jobs" at bounding box center [50, 474] width 87 height 23
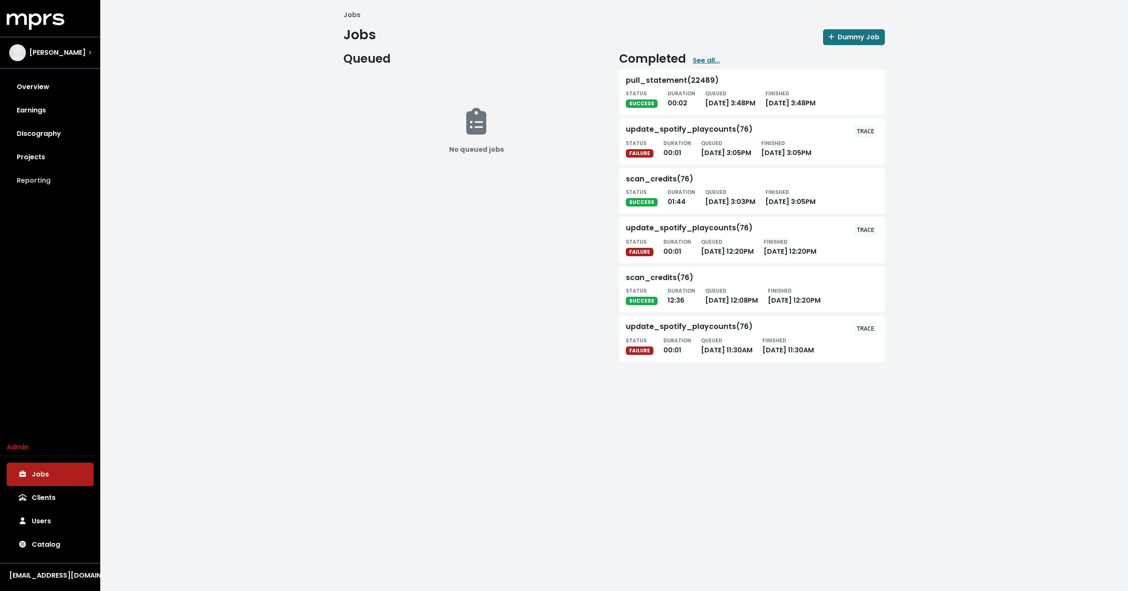
click at [34, 180] on link "Reporting" at bounding box center [50, 180] width 87 height 23
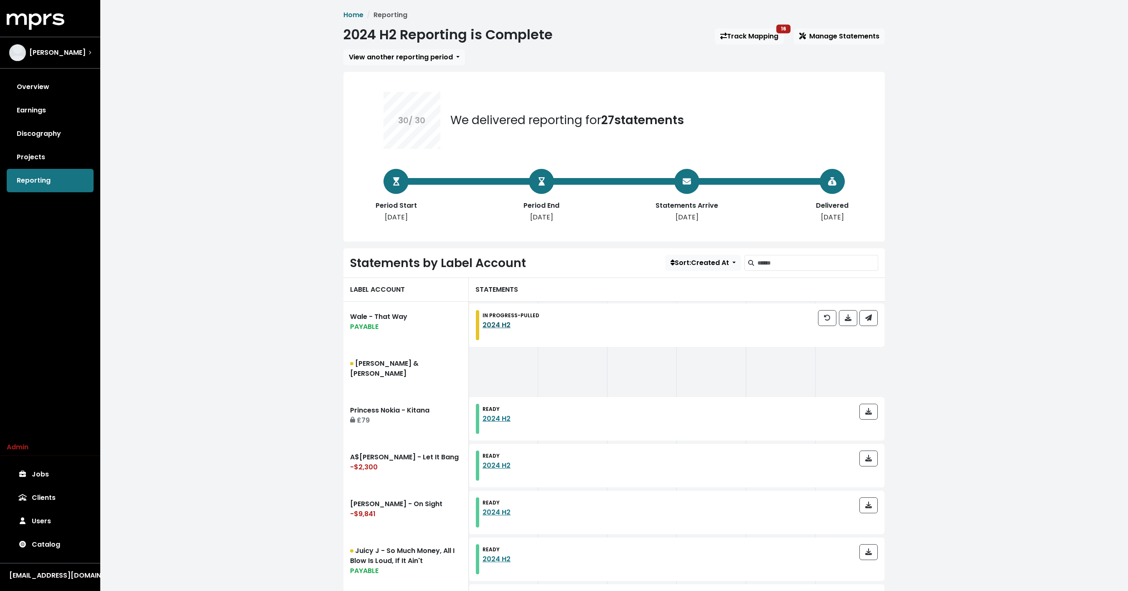
click at [492, 326] on link "2024 H2" at bounding box center [497, 325] width 28 height 10
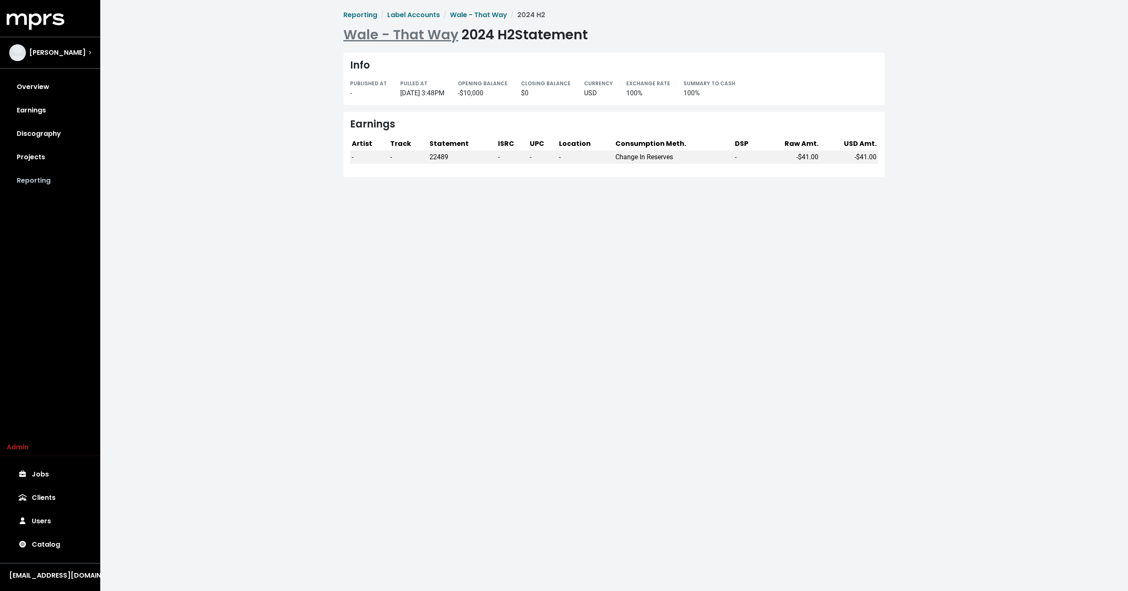
click at [49, 189] on link "Reporting" at bounding box center [50, 180] width 87 height 23
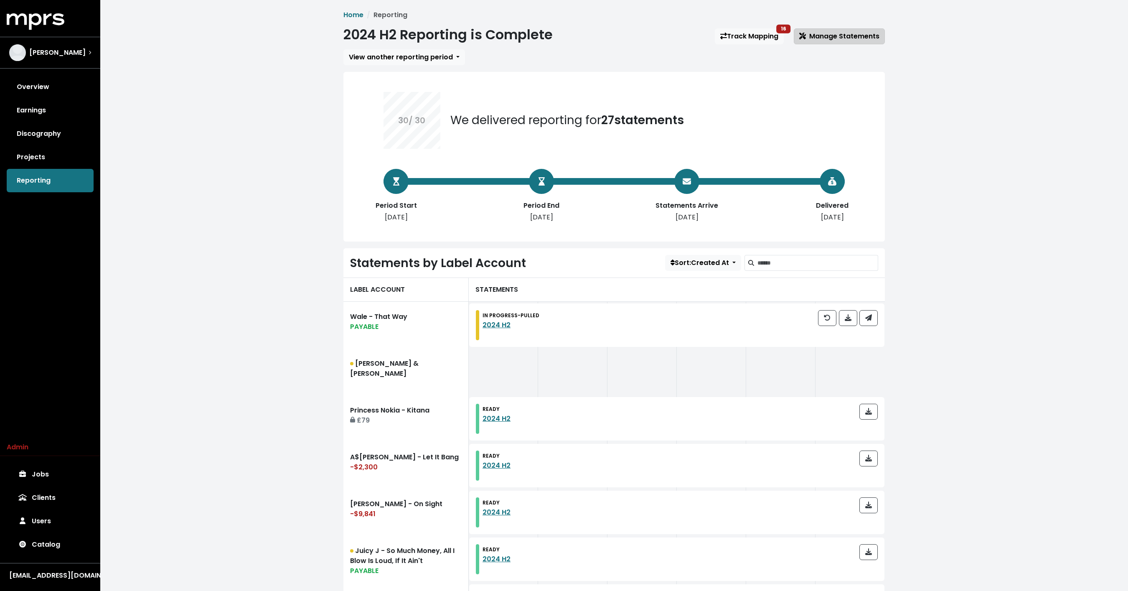
click at [831, 39] on span "Manage Statements" at bounding box center [839, 36] width 80 height 10
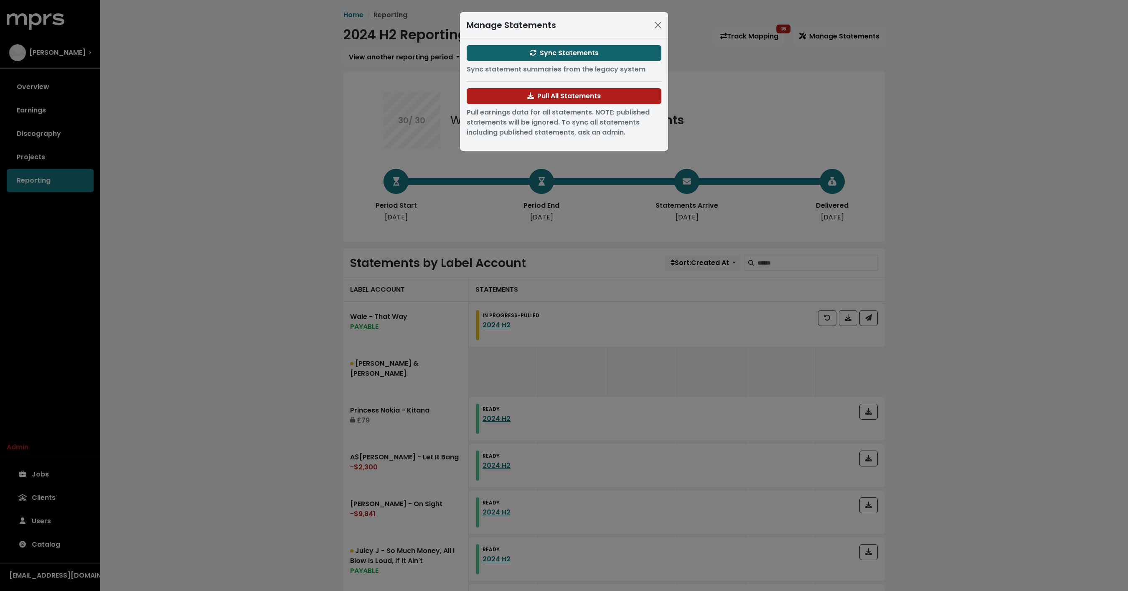
click at [562, 48] on span "Sync Statements" at bounding box center [564, 53] width 69 height 10
click at [259, 108] on div "Manage Statements Sync Statements Sync statement summaries from the legacy syst…" at bounding box center [564, 295] width 1128 height 591
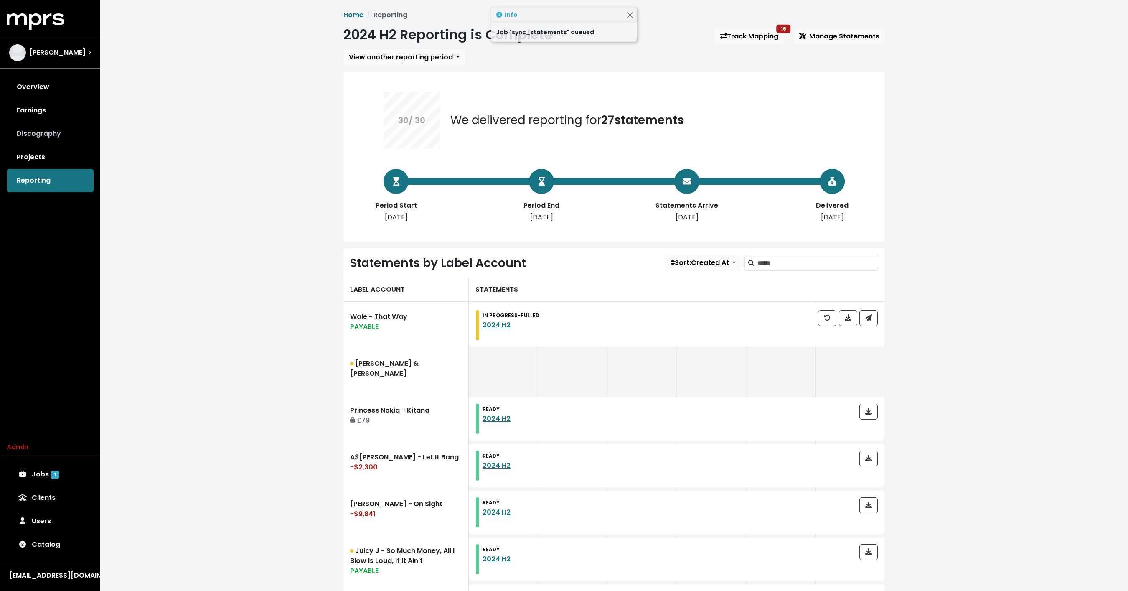
click at [62, 131] on link "Discography" at bounding box center [50, 133] width 87 height 23
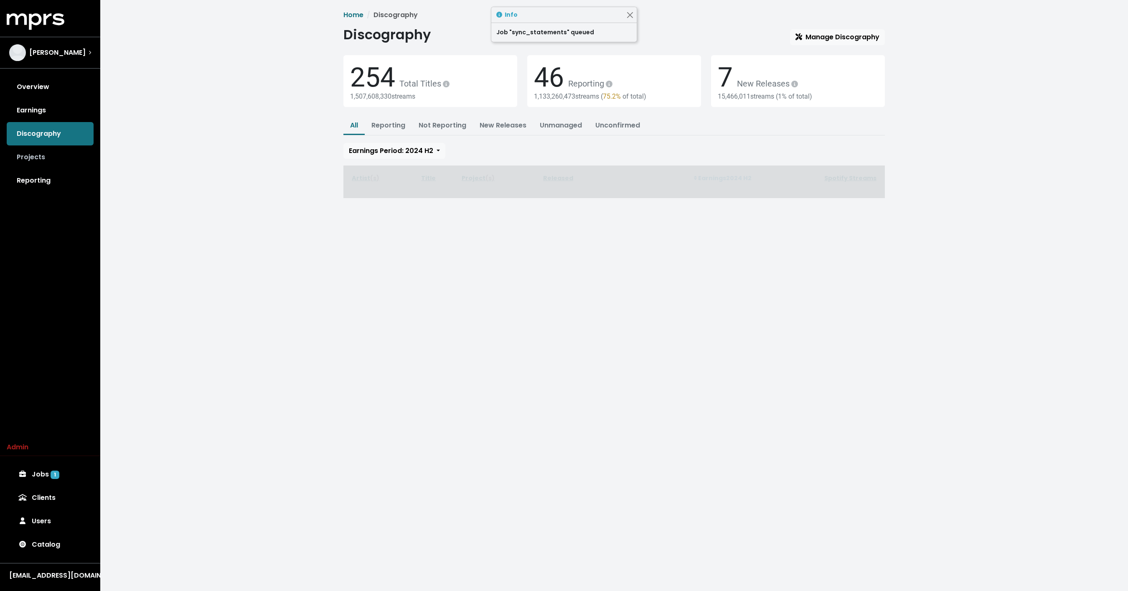
click at [40, 159] on link "Projects" at bounding box center [50, 156] width 87 height 23
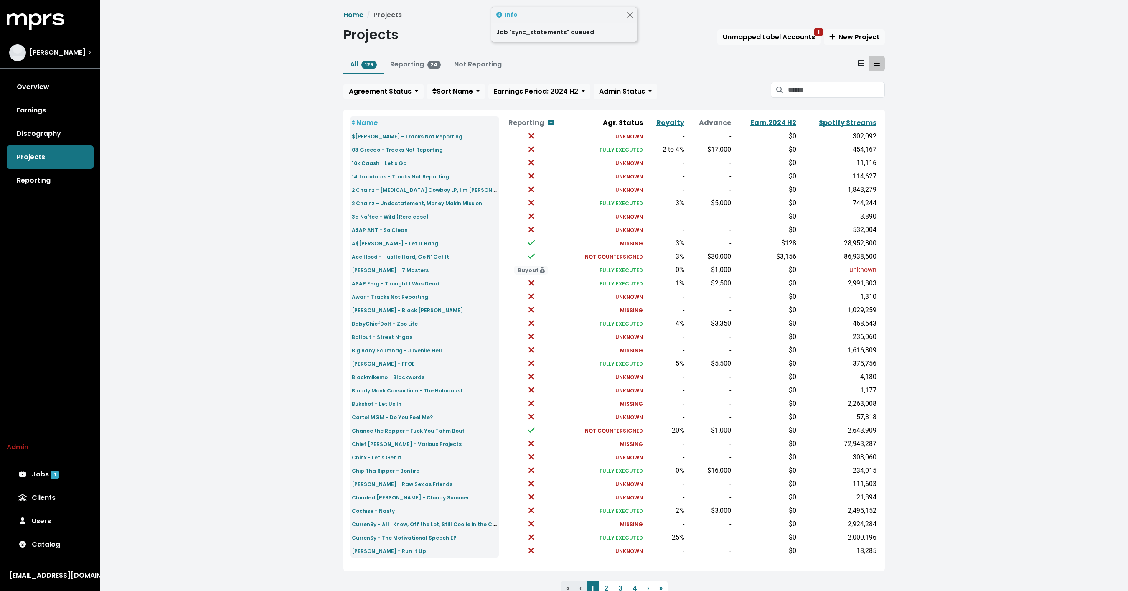
click at [844, 27] on div "Projects Unmapped Label Accounts 1 New Project" at bounding box center [614, 36] width 542 height 19
click at [842, 37] on span "New Project" at bounding box center [854, 37] width 50 height 10
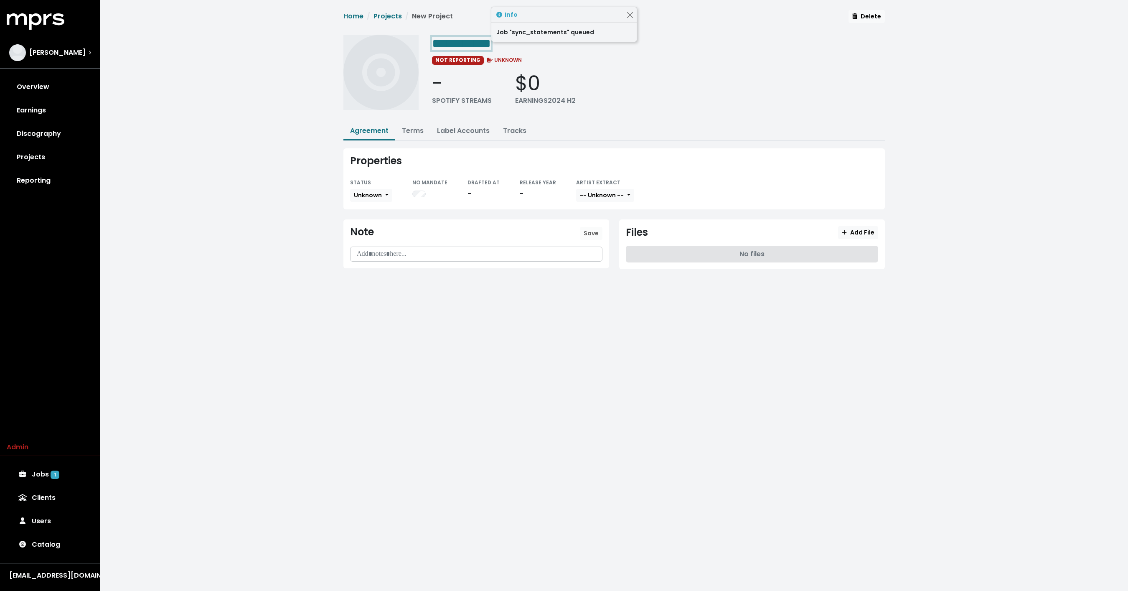
click at [489, 47] on span "**********" at bounding box center [461, 43] width 59 height 13
paste span "Edit value"
click at [366, 193] on span "Unknown" at bounding box center [368, 195] width 28 height 8
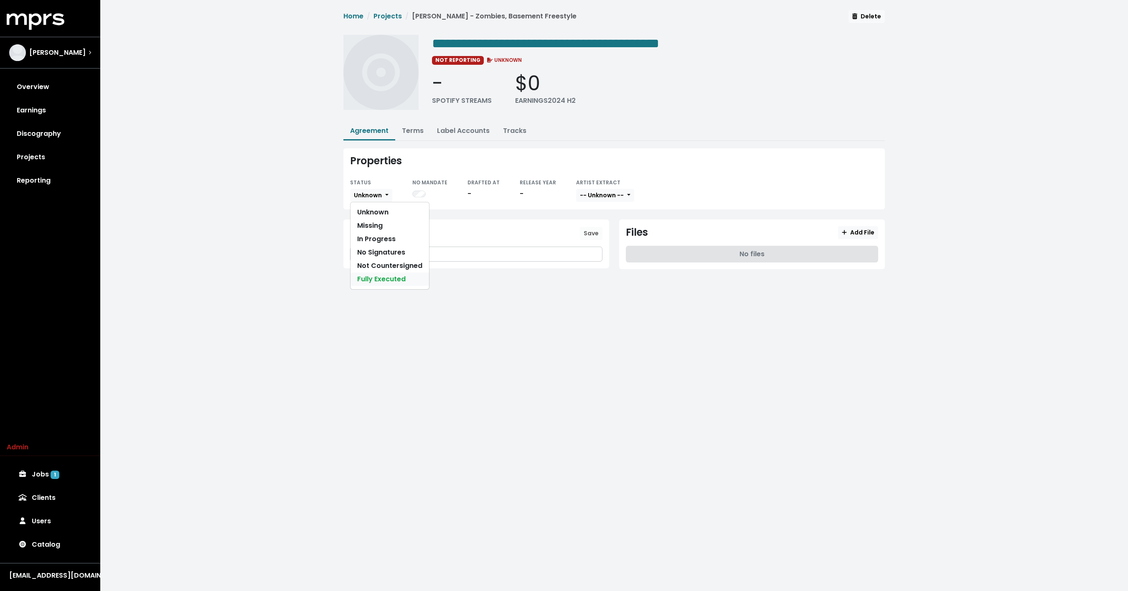
click at [368, 282] on link "Fully Executed" at bounding box center [390, 278] width 79 height 13
click at [619, 198] on button "-- Unknown --" at bounding box center [621, 195] width 58 height 13
click at [610, 238] on link "Not Available" at bounding box center [625, 238] width 66 height 13
click at [413, 132] on link "Terms" at bounding box center [413, 131] width 22 height 10
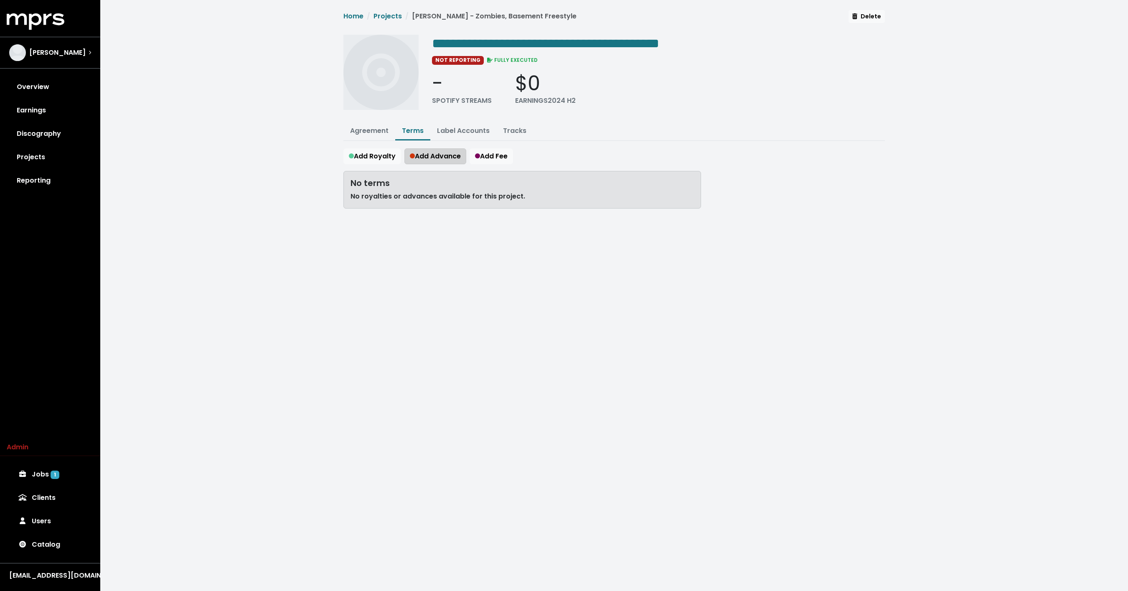
click at [437, 156] on span "Add Advance" at bounding box center [435, 156] width 51 height 10
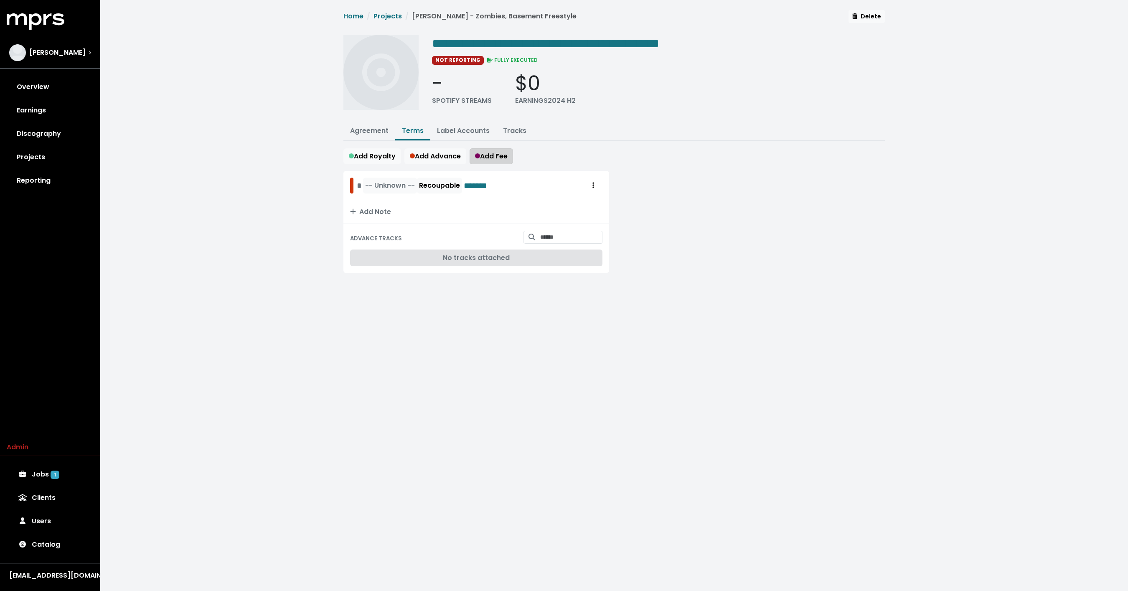
click at [480, 156] on icon "button" at bounding box center [477, 155] width 5 height 5
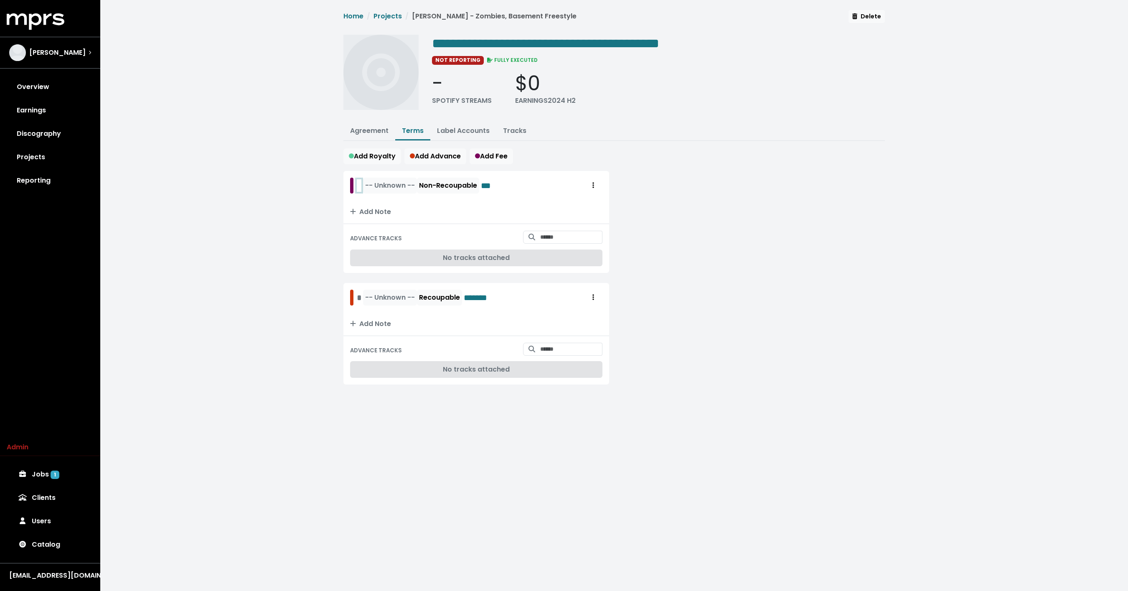
click at [360, 186] on div "-- Unknown -- Non-Recoupable ***" at bounding box center [426, 186] width 139 height 16
click at [363, 296] on button "-- Unknown --" at bounding box center [390, 298] width 54 height 16
click at [358, 295] on div "-- Unknown -- USD GBP EUR NOK AUD NZD SEK KRW CAD -- Unknown -- Recoupable ****…" at bounding box center [427, 298] width 140 height 16
click at [417, 292] on span "-- Unknown --" at bounding box center [409, 297] width 50 height 10
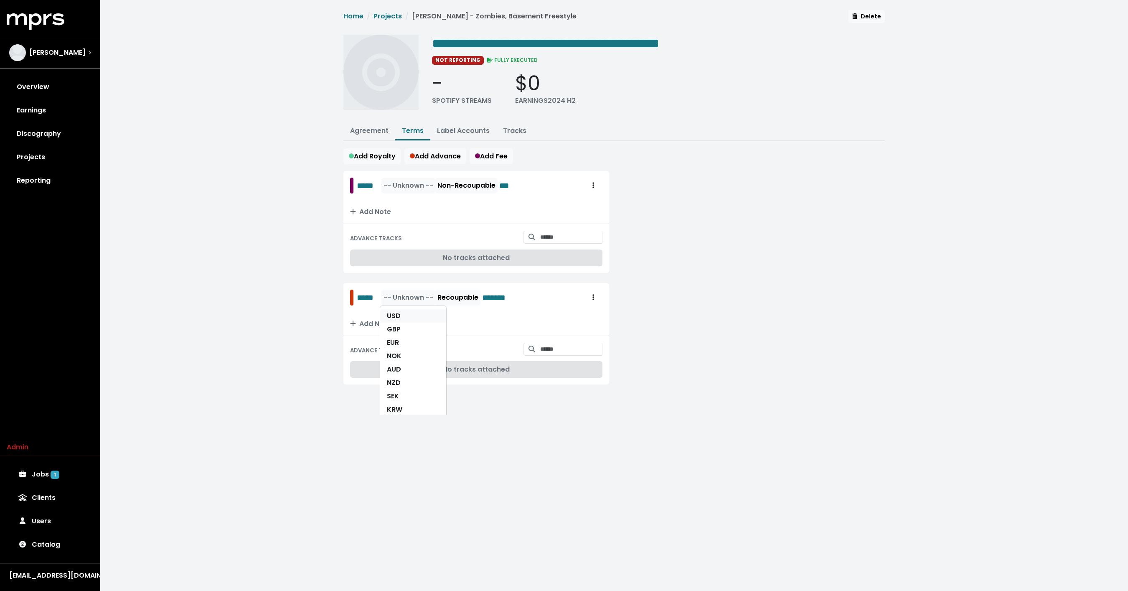
click at [409, 314] on link "USD" at bounding box center [413, 315] width 66 height 13
click at [410, 183] on span "-- Unknown --" at bounding box center [409, 186] width 50 height 10
click at [403, 199] on link "USD" at bounding box center [413, 203] width 66 height 13
click at [381, 158] on span "Add Royalty" at bounding box center [372, 156] width 47 height 10
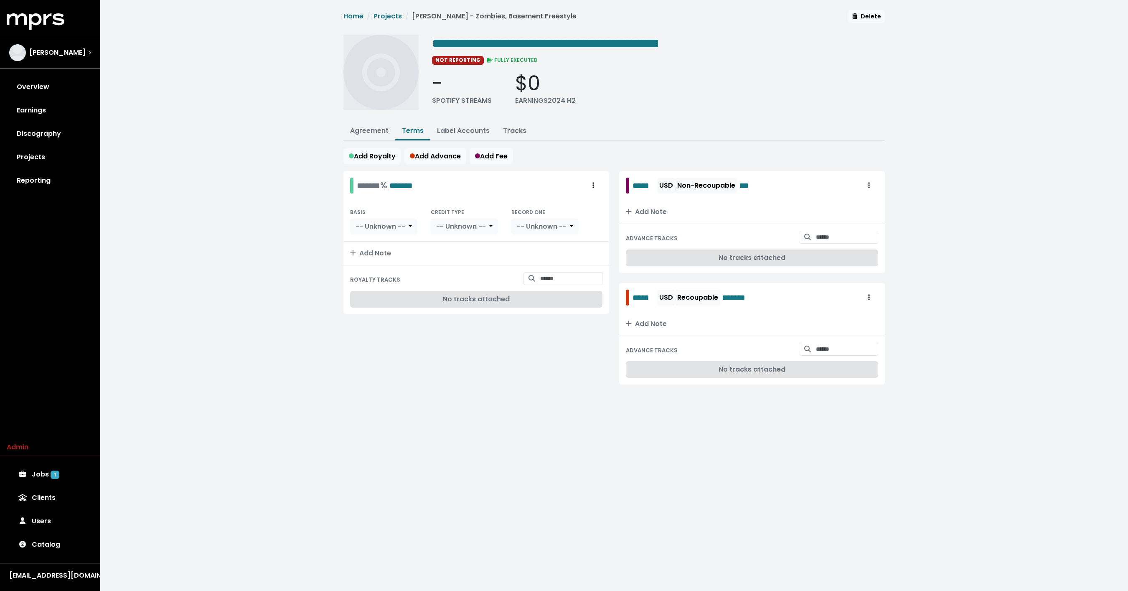
click at [353, 184] on div at bounding box center [351, 186] width 3 height 16
click at [355, 184] on div "******* % *******" at bounding box center [381, 186] width 63 height 16
click at [559, 268] on div "ROYALTY TRACKS No tracks attached" at bounding box center [476, 289] width 266 height 49
click at [558, 277] on input "Search for tracks by title and link them to this royalty" at bounding box center [571, 278] width 62 height 13
type input "**********"
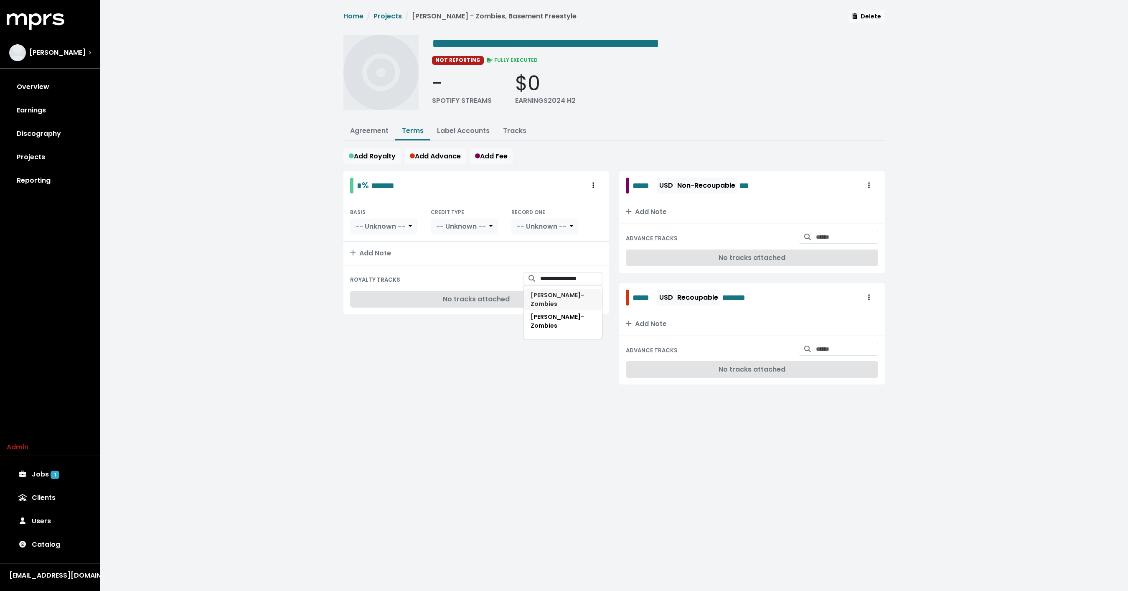
click at [560, 292] on span "Travis Scott - Zombies" at bounding box center [557, 299] width 53 height 17
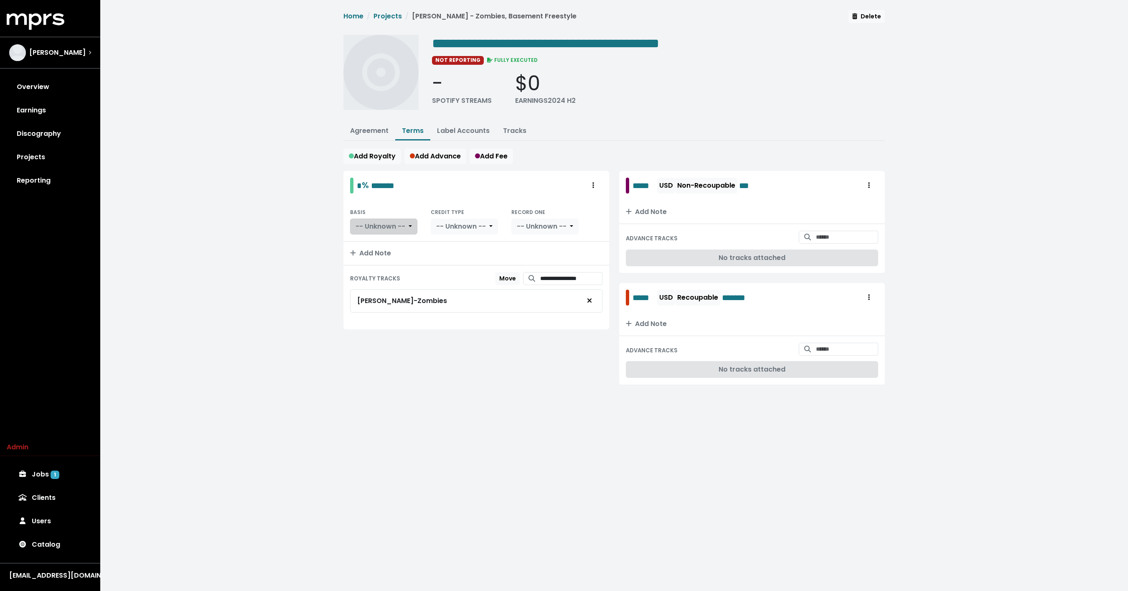
click at [377, 224] on span "-- Unknown --" at bounding box center [381, 226] width 50 height 10
click at [373, 241] on link "PPD" at bounding box center [389, 244] width 77 height 13
click at [426, 228] on span "-- Unknown --" at bounding box center [425, 226] width 50 height 10
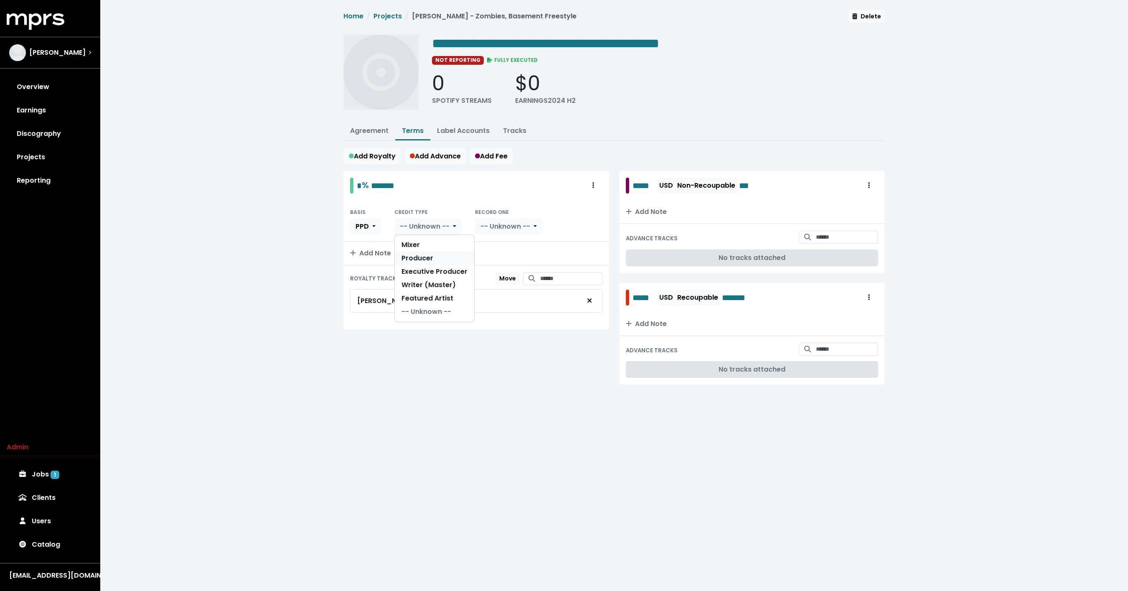
click at [414, 254] on link "Producer" at bounding box center [434, 258] width 79 height 13
click at [486, 222] on span "-- Unknown --" at bounding box center [488, 226] width 50 height 10
click at [480, 242] on link "Yes" at bounding box center [491, 244] width 66 height 13
click at [379, 155] on span "Add Royalty" at bounding box center [372, 156] width 47 height 10
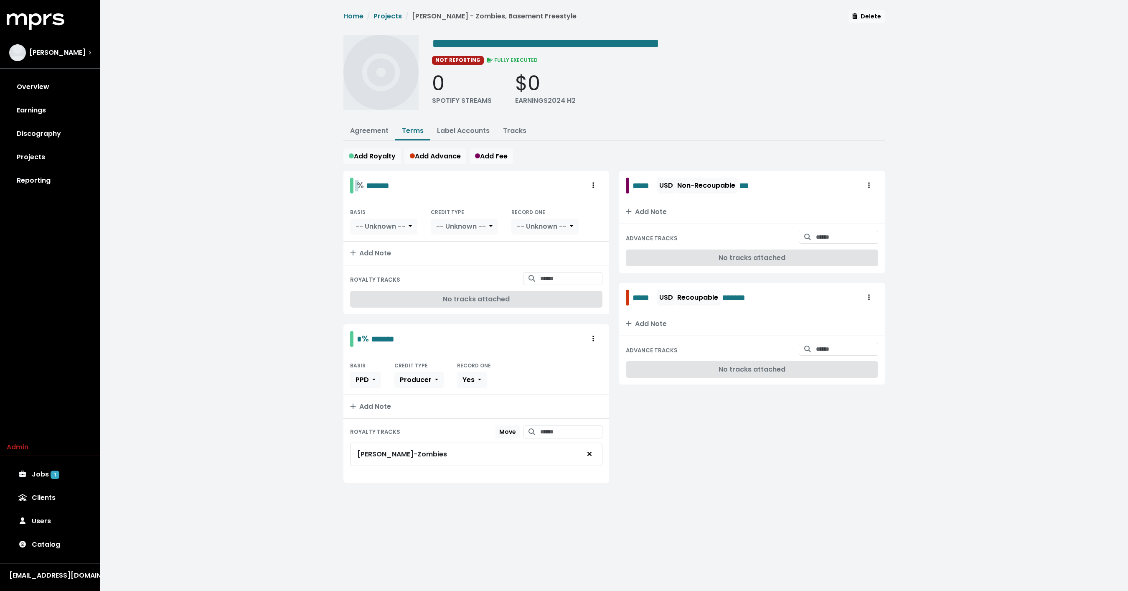
click at [365, 180] on div "% *******" at bounding box center [373, 185] width 33 height 13
click at [544, 279] on input "Search for tracks by title and link them to this royalty" at bounding box center [571, 278] width 62 height 13
type input "**********"
click at [561, 294] on span "Travis Scott - Basement Freestyle" at bounding box center [561, 299] width 61 height 17
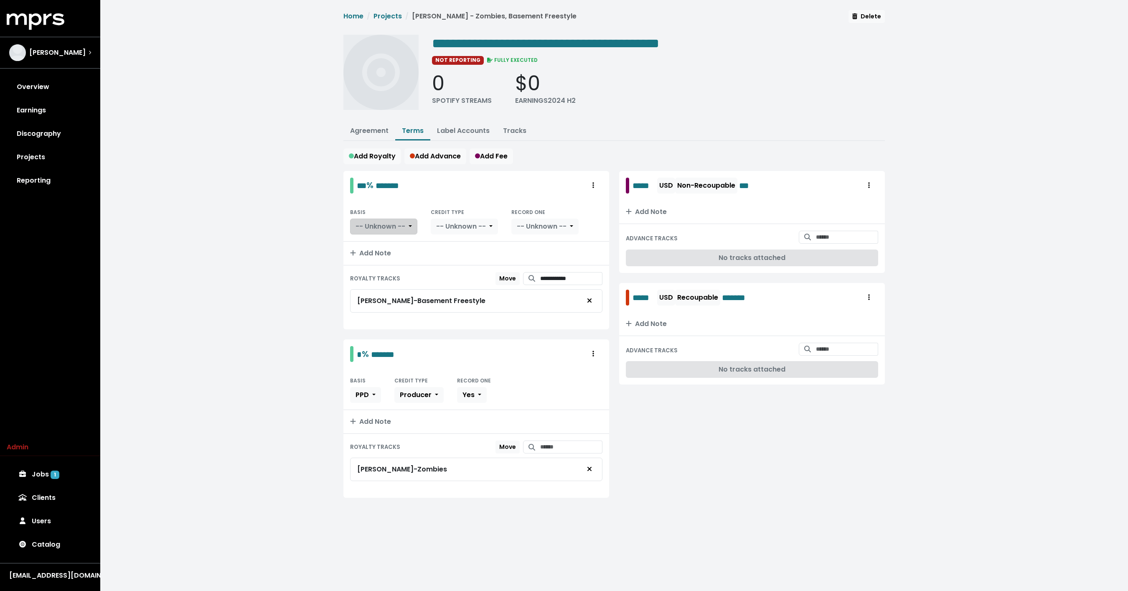
click at [393, 221] on span "-- Unknown --" at bounding box center [381, 226] width 50 height 10
click at [363, 245] on link "PPD" at bounding box center [389, 244] width 77 height 13
click at [443, 219] on button "-- Unknown --" at bounding box center [427, 227] width 67 height 16
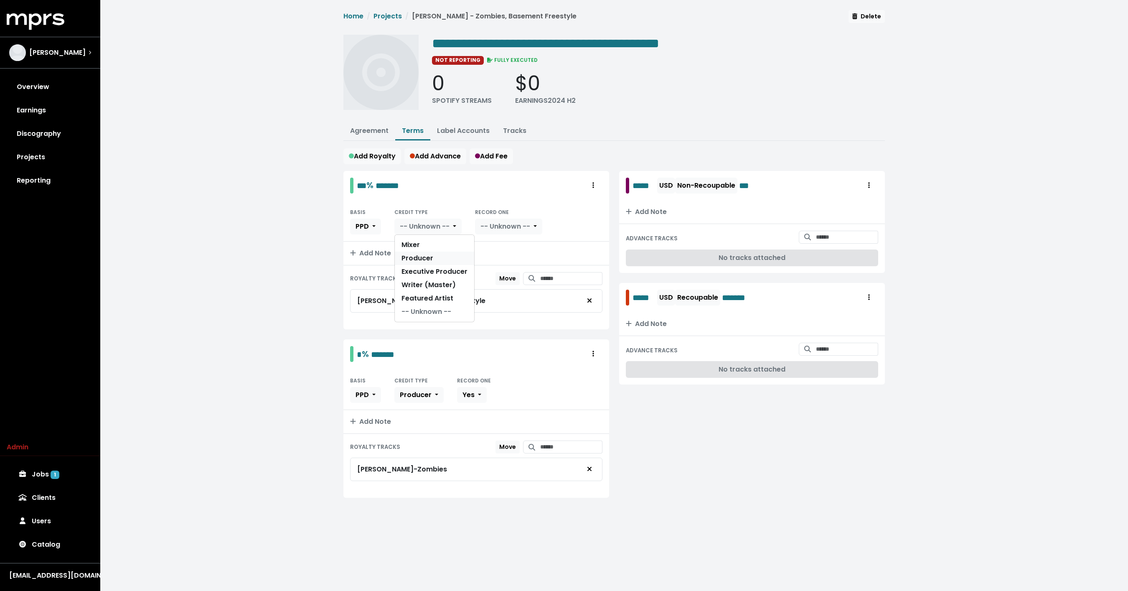
click at [420, 252] on link "Producer" at bounding box center [434, 258] width 79 height 13
click at [501, 230] on button "-- Unknown --" at bounding box center [490, 227] width 67 height 16
click at [492, 242] on link "Yes" at bounding box center [491, 244] width 66 height 13
click at [33, 543] on link "Catalog" at bounding box center [50, 544] width 87 height 23
click at [301, 191] on div "**********" at bounding box center [614, 264] width 1028 height 528
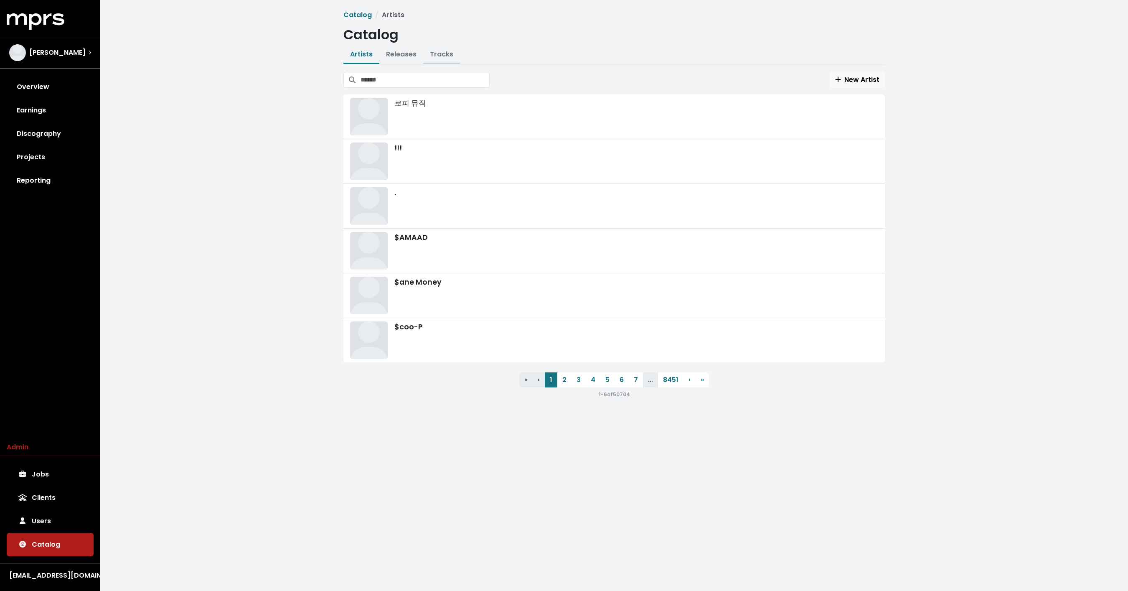
click at [438, 59] on button "Tracks" at bounding box center [441, 55] width 37 height 18
click at [445, 55] on link "Tracks" at bounding box center [441, 54] width 23 height 10
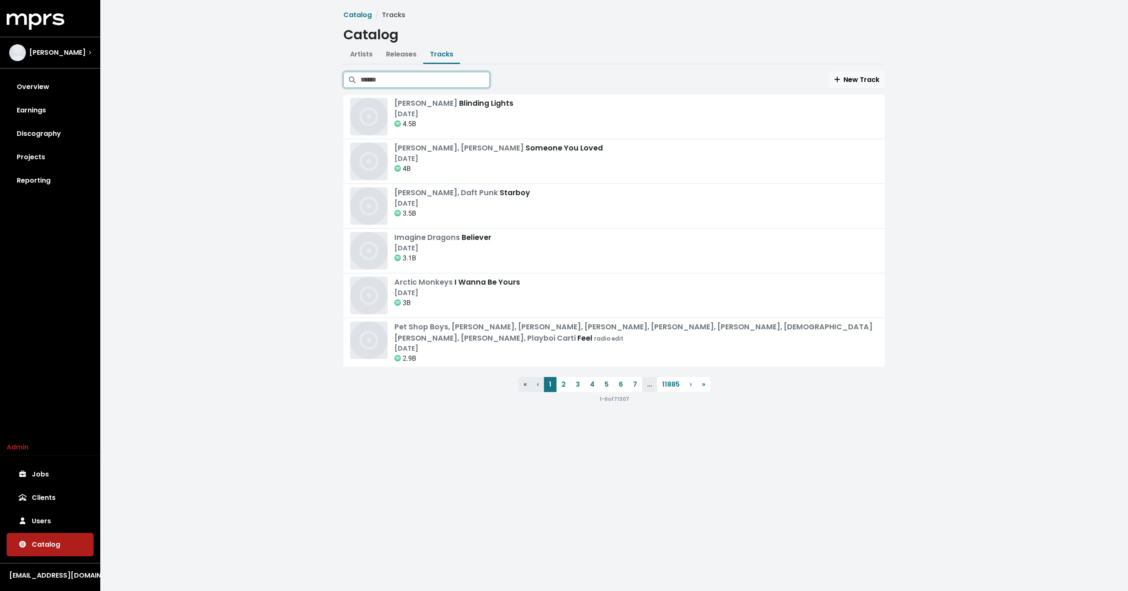
click at [427, 87] on div "New Track [PERSON_NAME] Blinding Lights [DATE] 4.5B [PERSON_NAME], [PERSON_NAME…" at bounding box center [614, 238] width 542 height 332
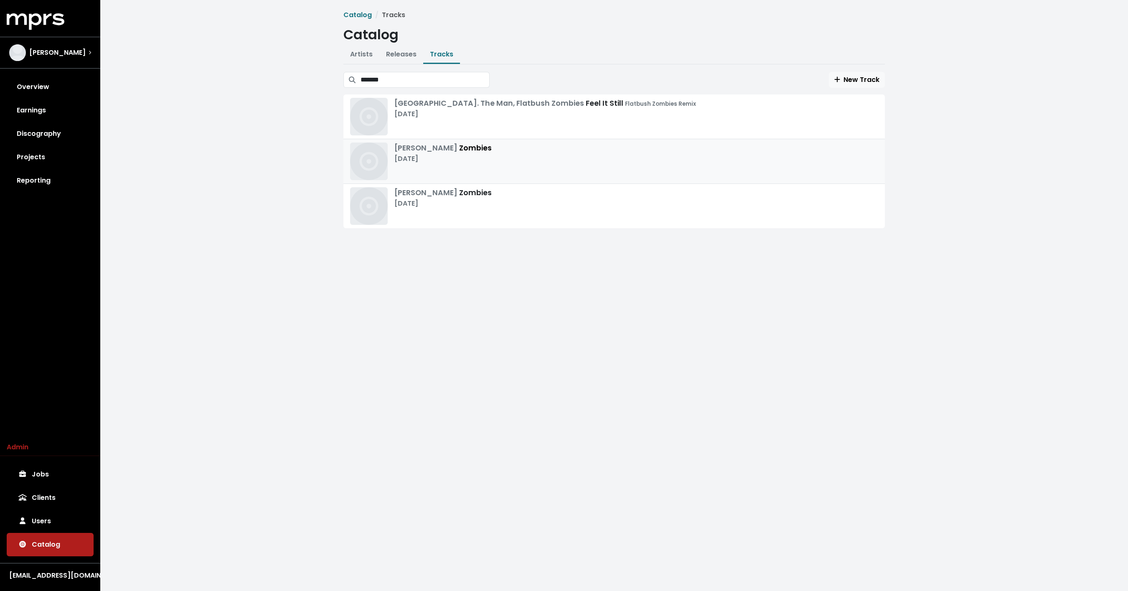
click at [509, 170] on div "[PERSON_NAME] Zombies [DATE]" at bounding box center [614, 161] width 528 height 38
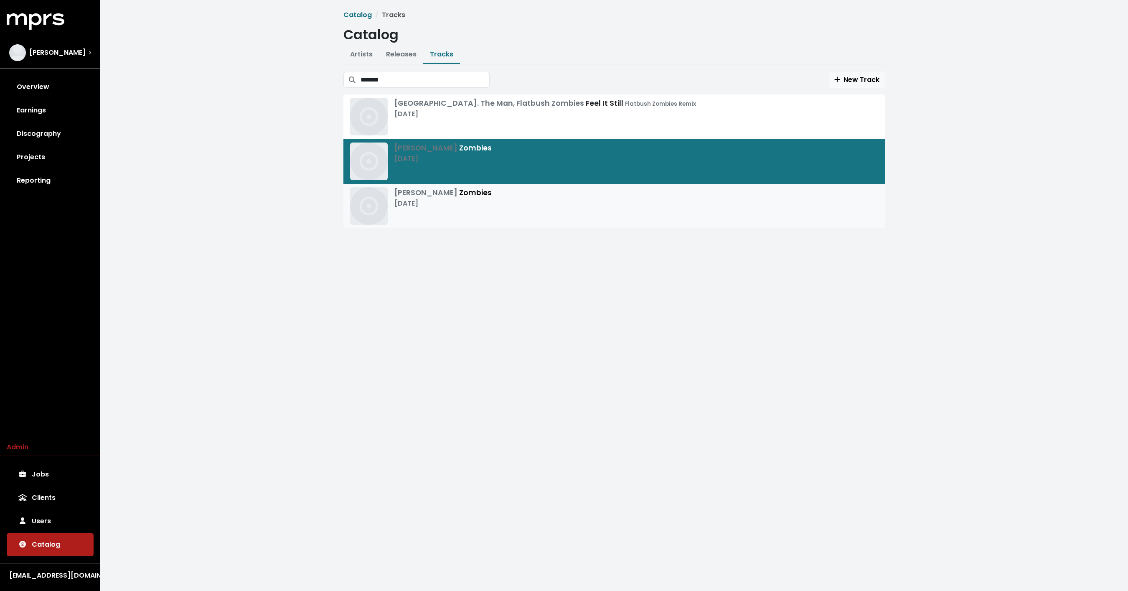
click at [488, 189] on div "[PERSON_NAME] Zombies [DATE]" at bounding box center [614, 206] width 528 height 38
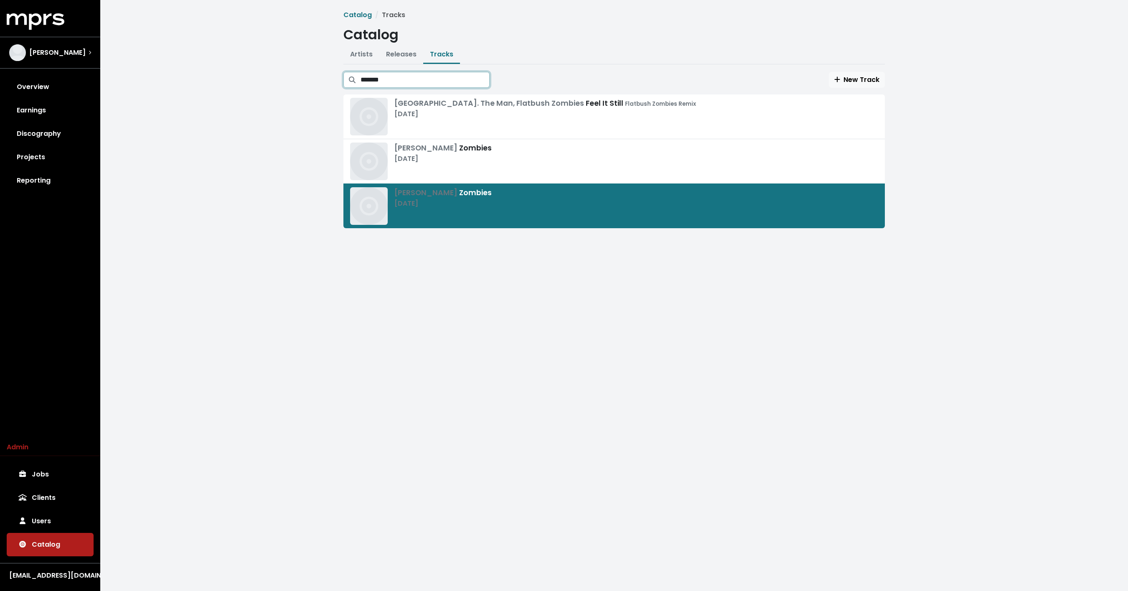
click at [439, 77] on input "*******" at bounding box center [425, 80] width 129 height 16
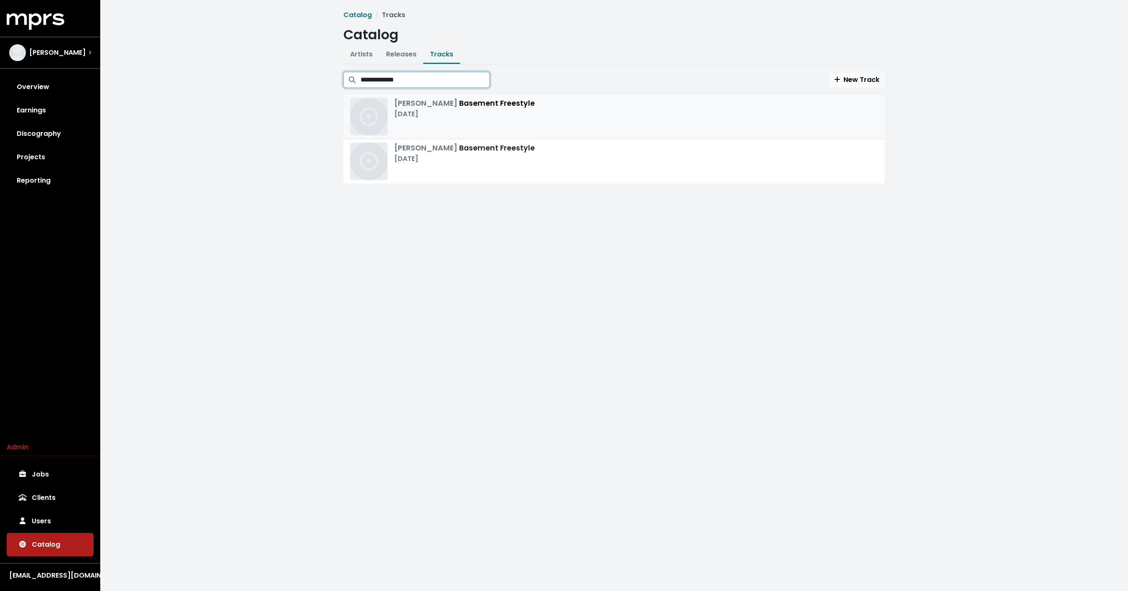
type input "**********"
click at [556, 122] on div "Travis Scott Basement Freestyle Jan 1st, 2014" at bounding box center [614, 117] width 528 height 38
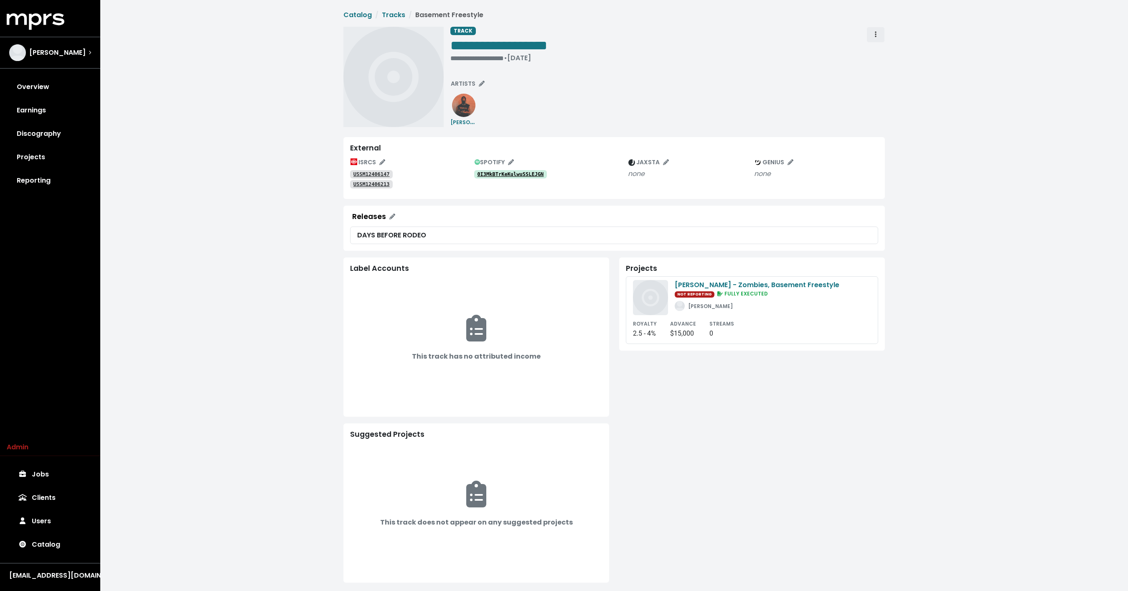
click at [870, 28] on button "Track actions" at bounding box center [876, 35] width 18 height 16
click at [890, 47] on link "Merge" at bounding box center [900, 52] width 66 height 13
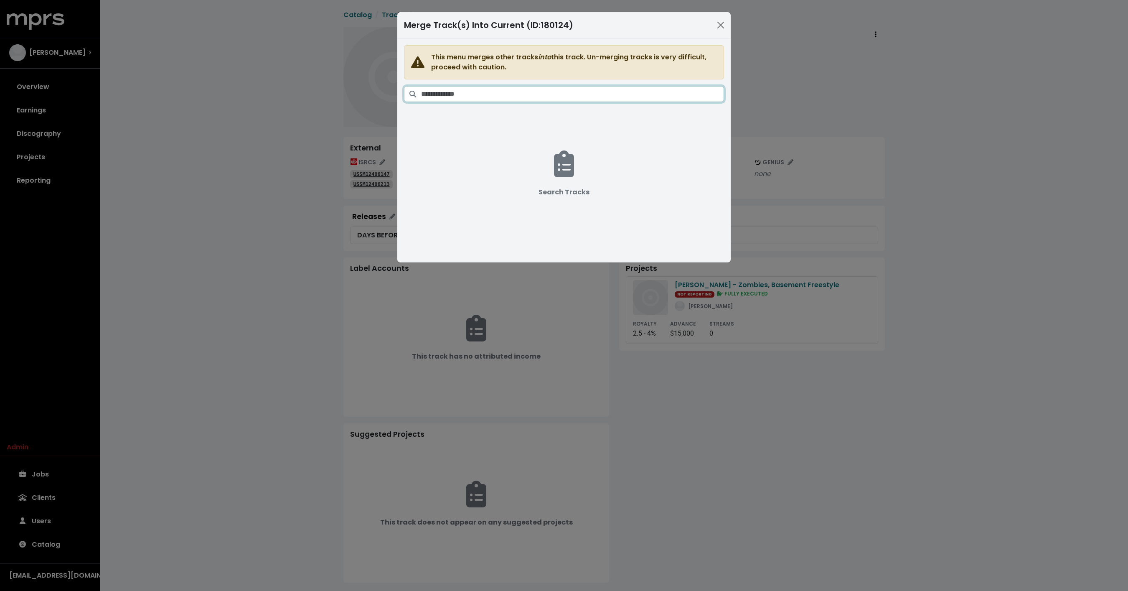
click at [613, 98] on input "*" at bounding box center [572, 94] width 303 height 16
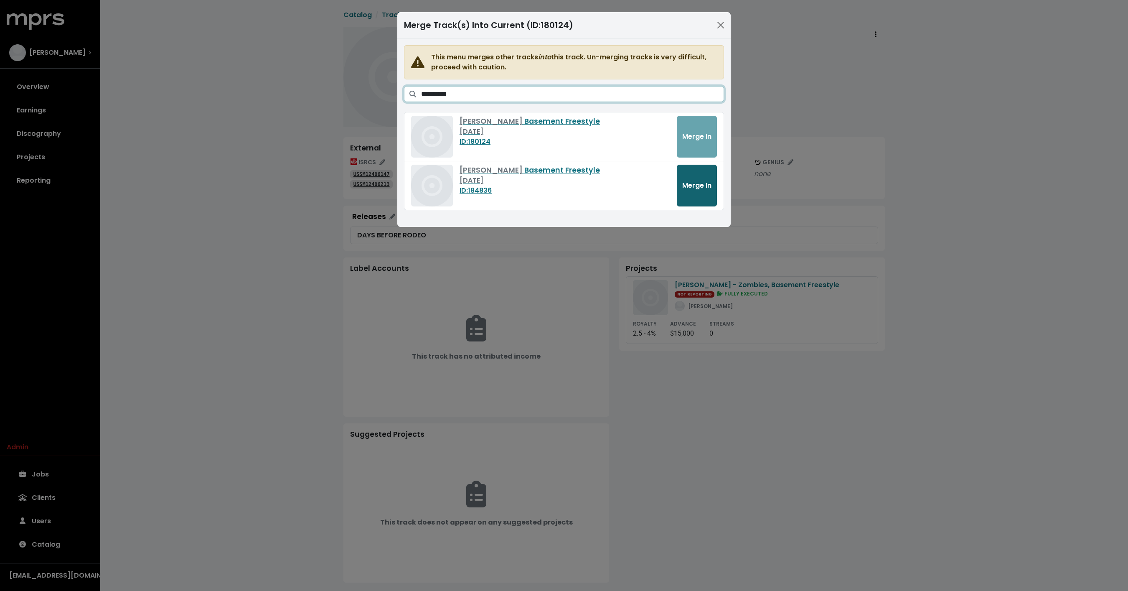
type input "**********"
click at [699, 183] on span "Merge In" at bounding box center [696, 186] width 29 height 10
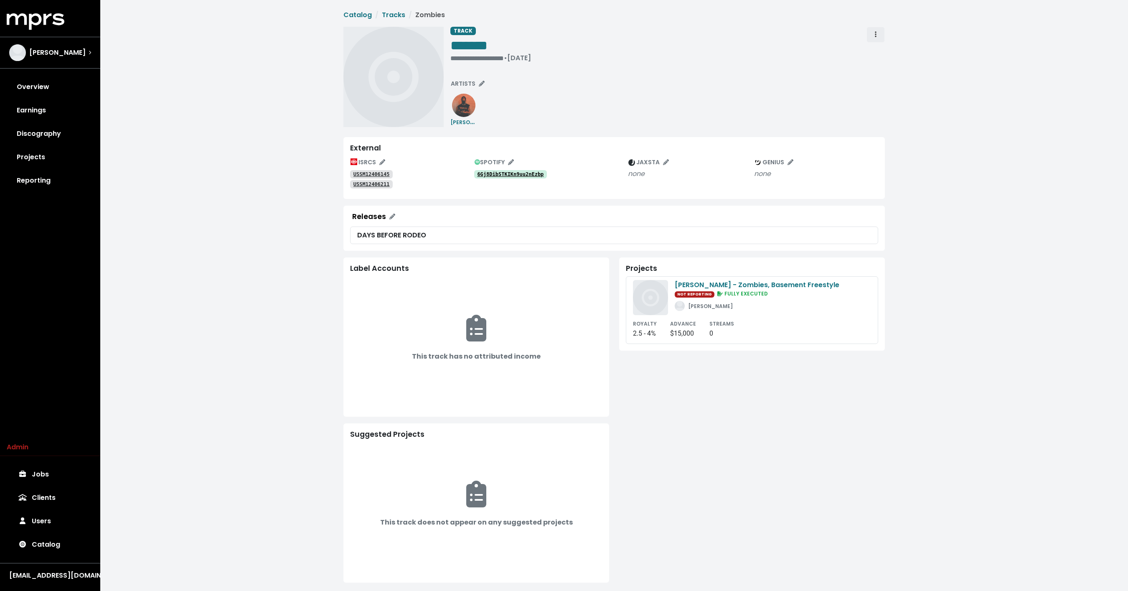
click at [878, 35] on span "Track actions" at bounding box center [876, 35] width 8 height 10
click at [781, 57] on div "**********" at bounding box center [667, 46] width 435 height 39
click at [873, 34] on span "Track actions" at bounding box center [876, 35] width 8 height 10
click at [877, 51] on link "Merge" at bounding box center [900, 52] width 66 height 13
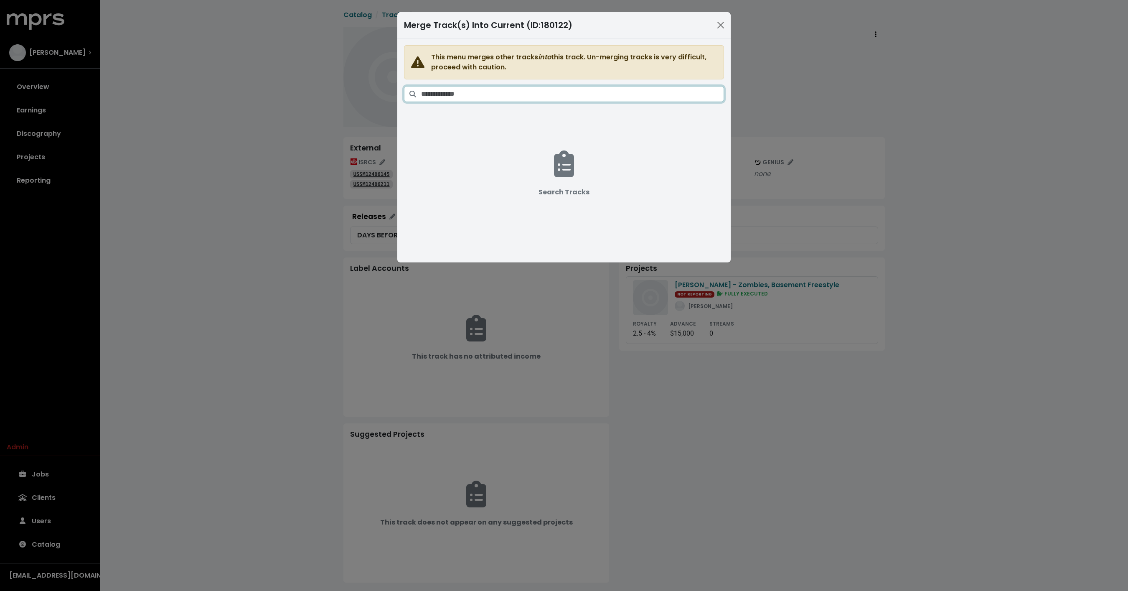
click at [555, 101] on input "Search tracks" at bounding box center [572, 94] width 303 height 16
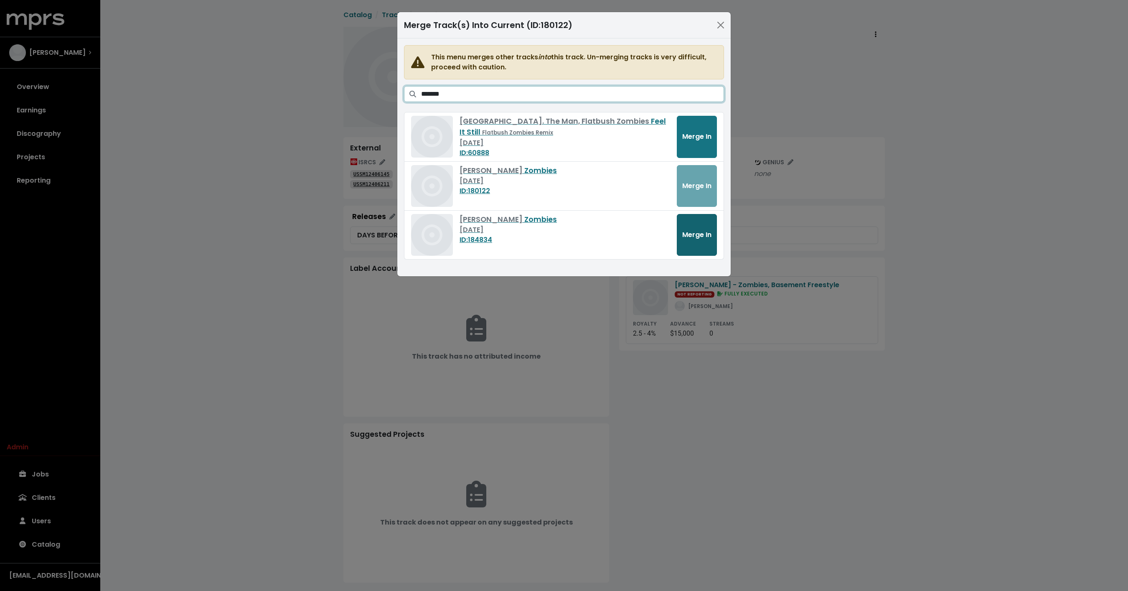
type input "*******"
click at [702, 235] on span "Merge In" at bounding box center [696, 235] width 29 height 10
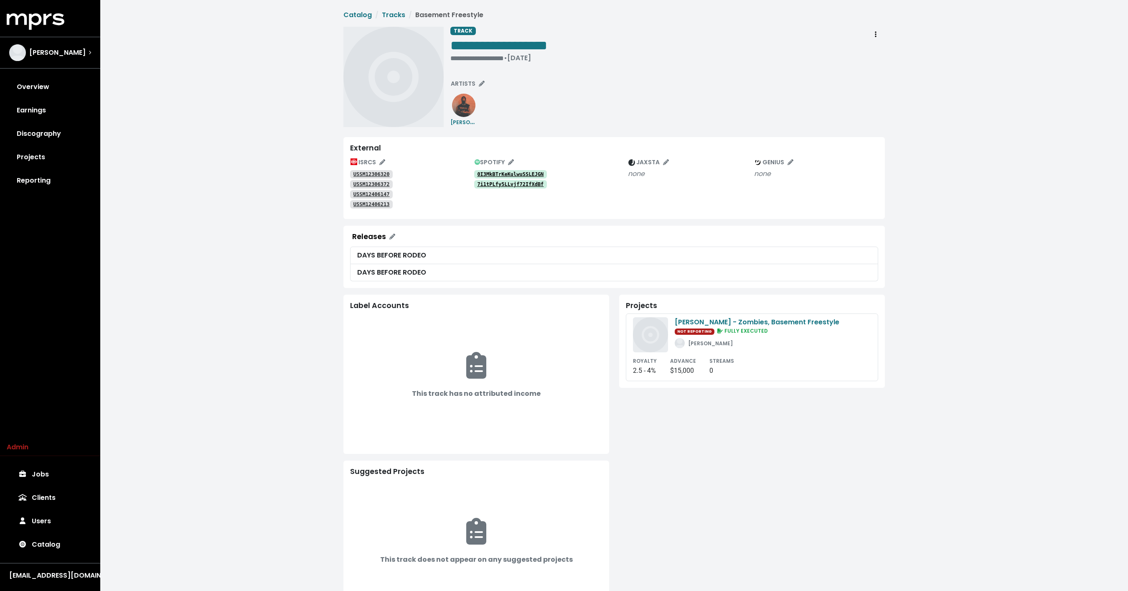
click at [287, 277] on div "**********" at bounding box center [614, 316] width 1028 height 633
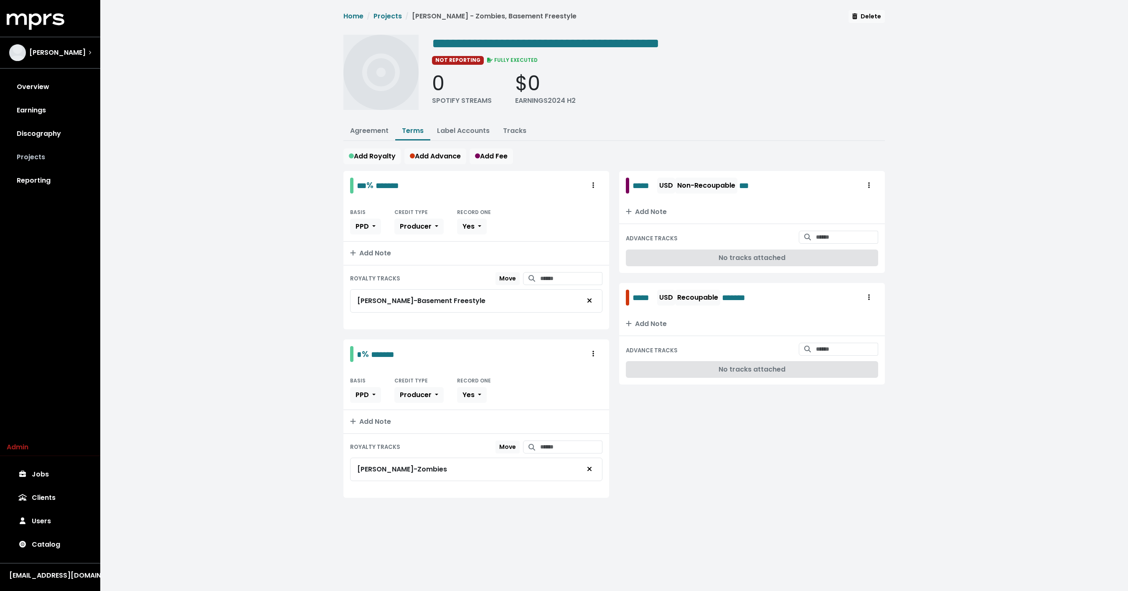
click at [37, 158] on link "Projects" at bounding box center [50, 156] width 87 height 23
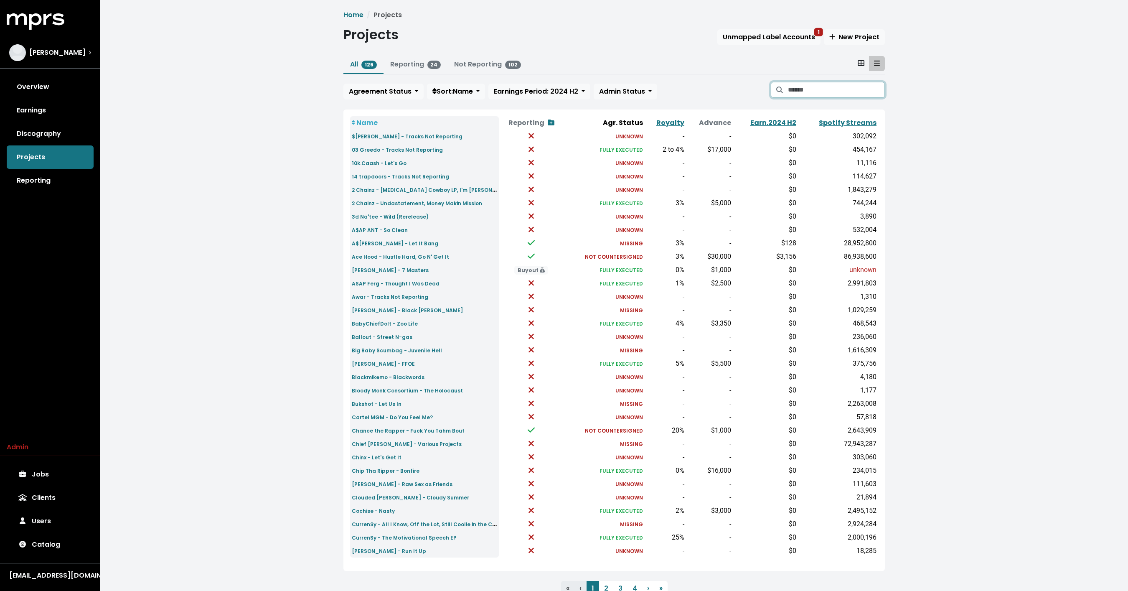
click at [826, 84] on input "Search projects" at bounding box center [836, 90] width 97 height 16
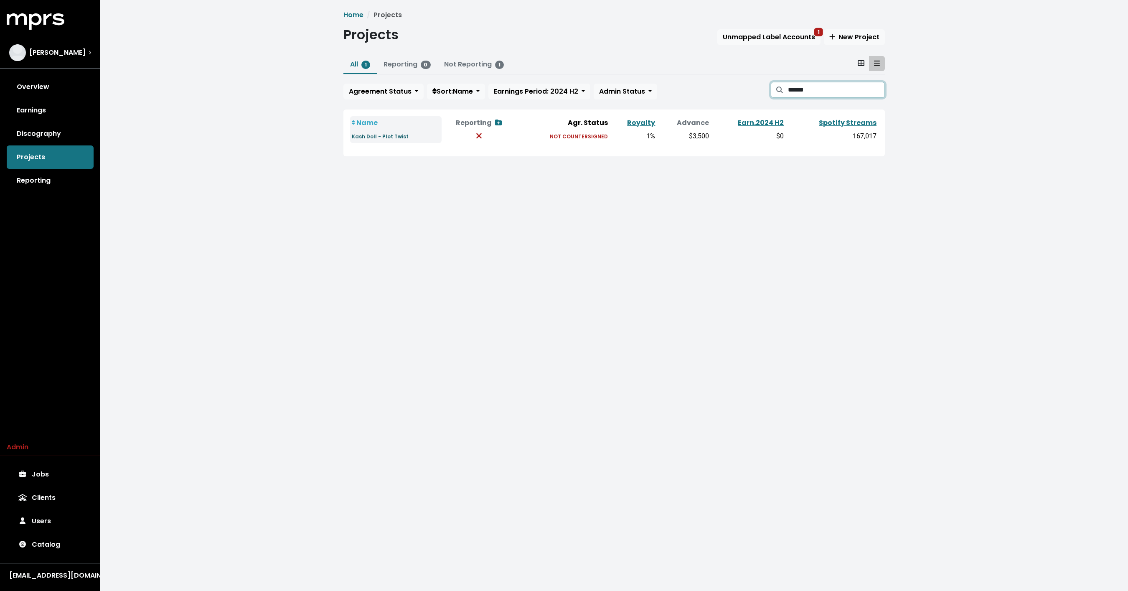
type input "******"
click at [381, 136] on small "Kash Doll - Plot Twist" at bounding box center [380, 136] width 57 height 7
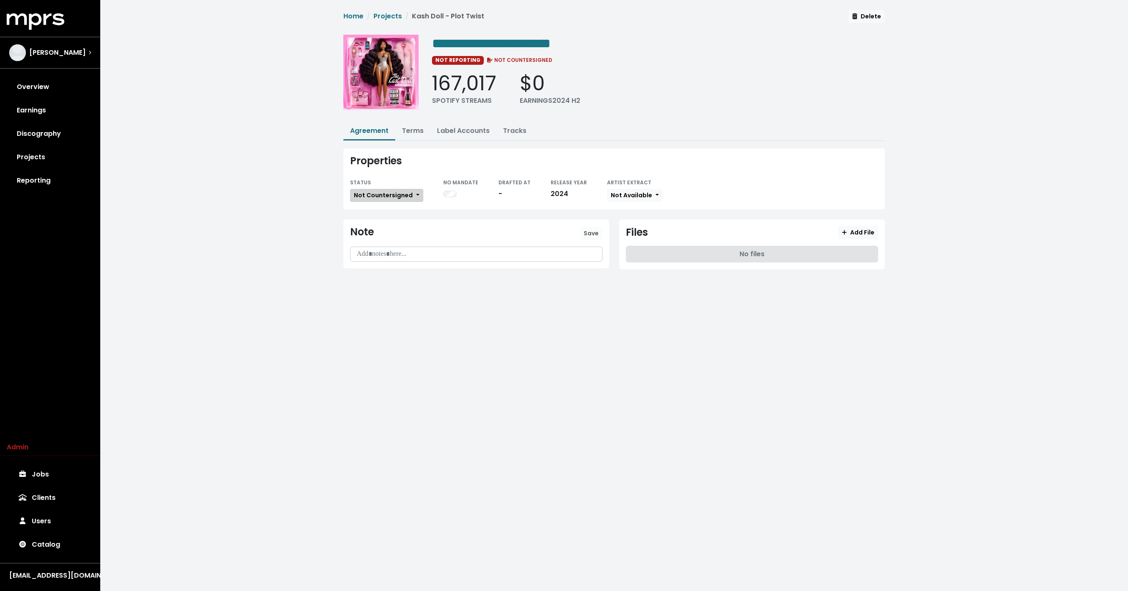
click at [394, 193] on span "Not Countersigned" at bounding box center [383, 195] width 59 height 8
click at [390, 276] on link "Fully Executed" at bounding box center [390, 278] width 79 height 13
click at [411, 128] on link "Terms" at bounding box center [413, 131] width 22 height 10
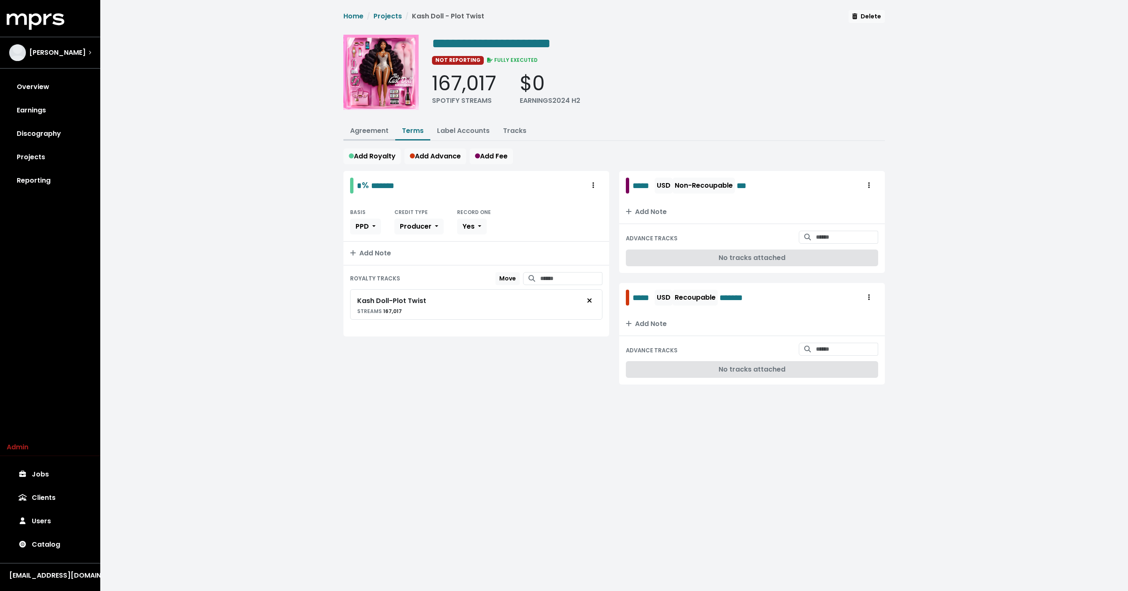
click at [366, 132] on link "Agreement" at bounding box center [369, 131] width 38 height 10
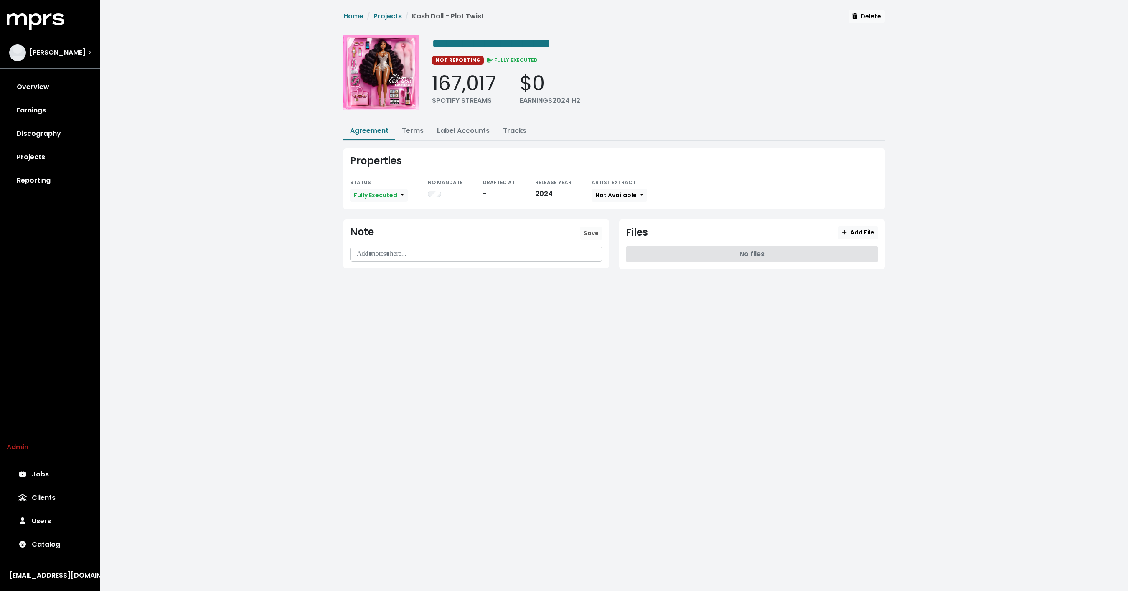
click at [293, 140] on div "**********" at bounding box center [614, 146] width 1028 height 292
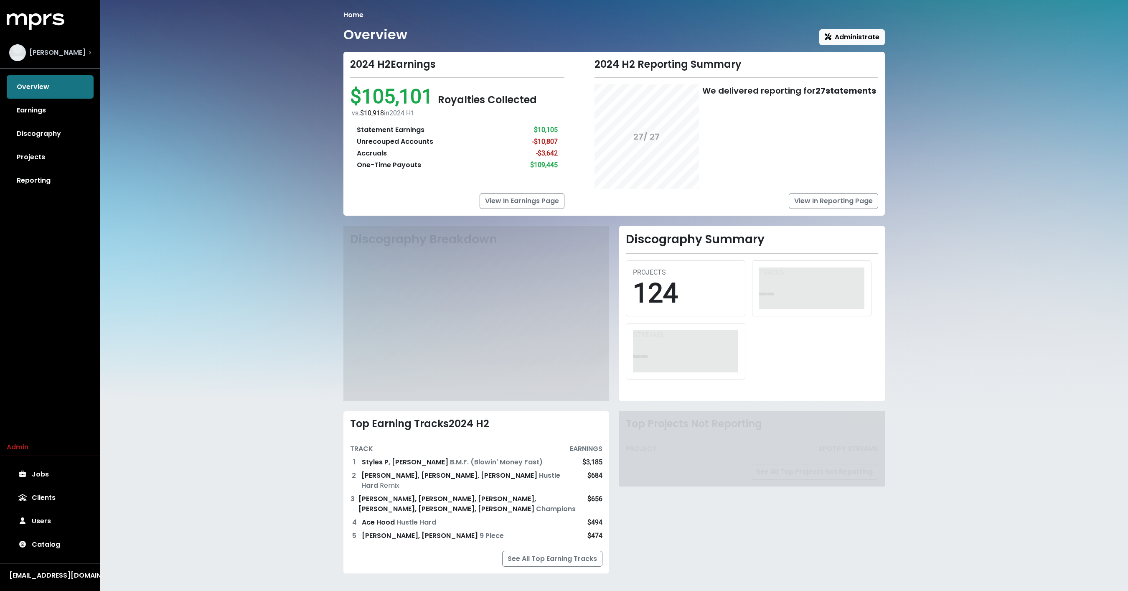
click at [63, 63] on div "Lex Luger" at bounding box center [50, 53] width 95 height 30
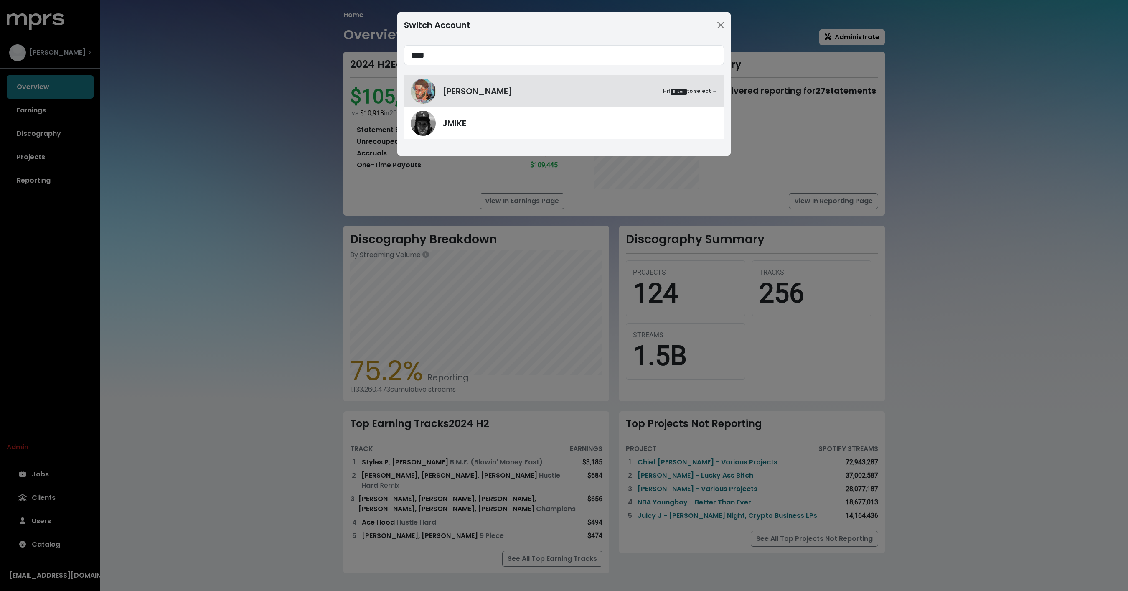
type input "****"
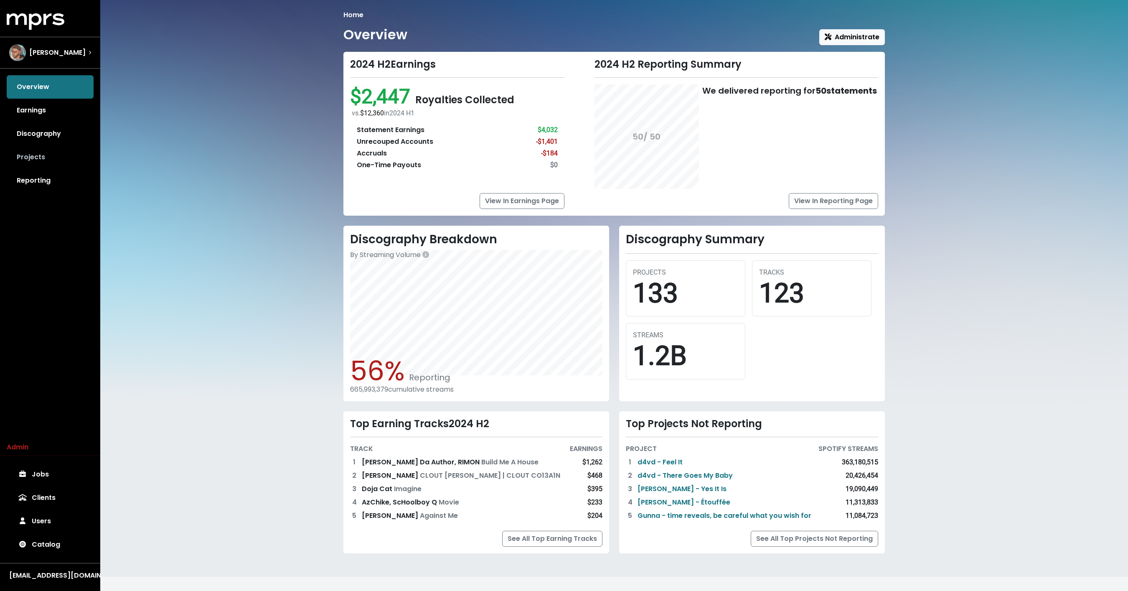
click at [44, 167] on link "Projects" at bounding box center [50, 156] width 87 height 23
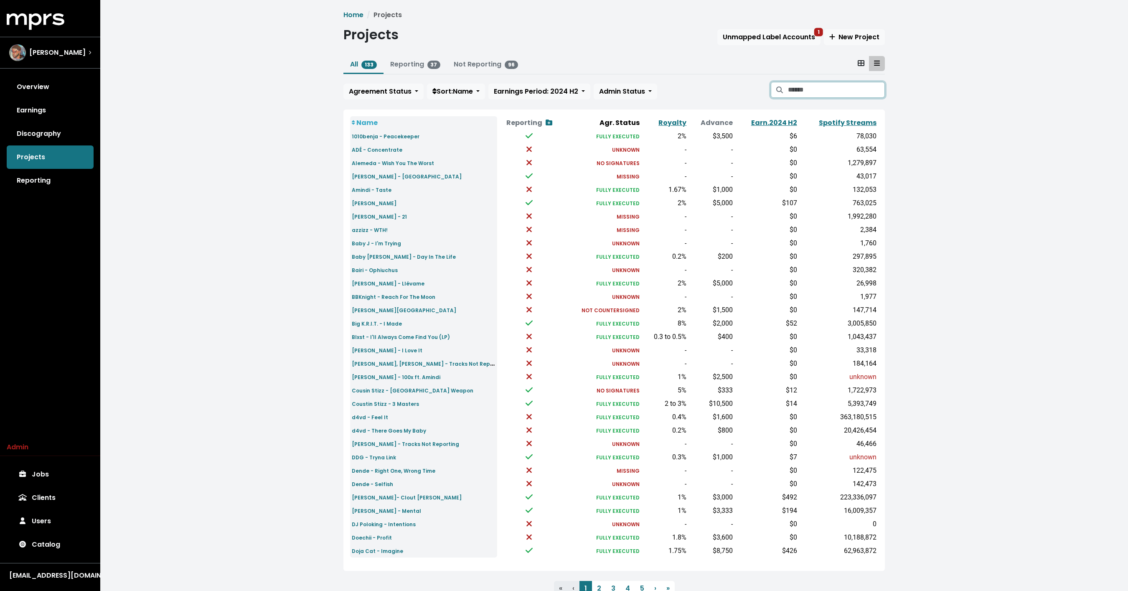
click at [808, 89] on input "Search projects" at bounding box center [836, 90] width 97 height 16
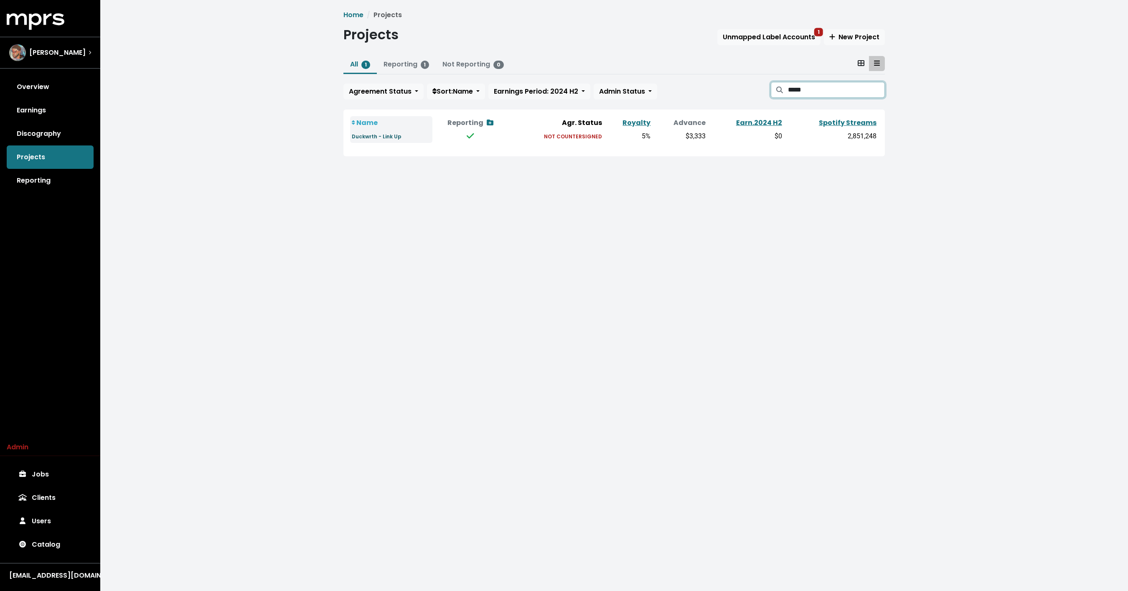
type input "*****"
click at [382, 132] on link "Duckwrth - Link Up" at bounding box center [377, 136] width 50 height 10
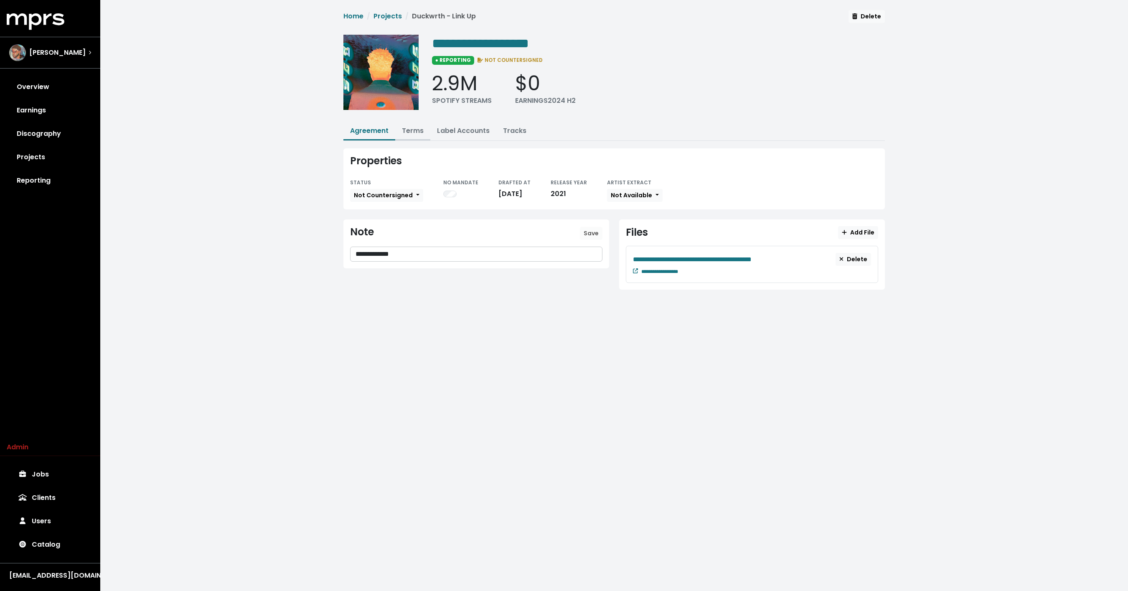
click at [415, 131] on link "Terms" at bounding box center [413, 131] width 22 height 10
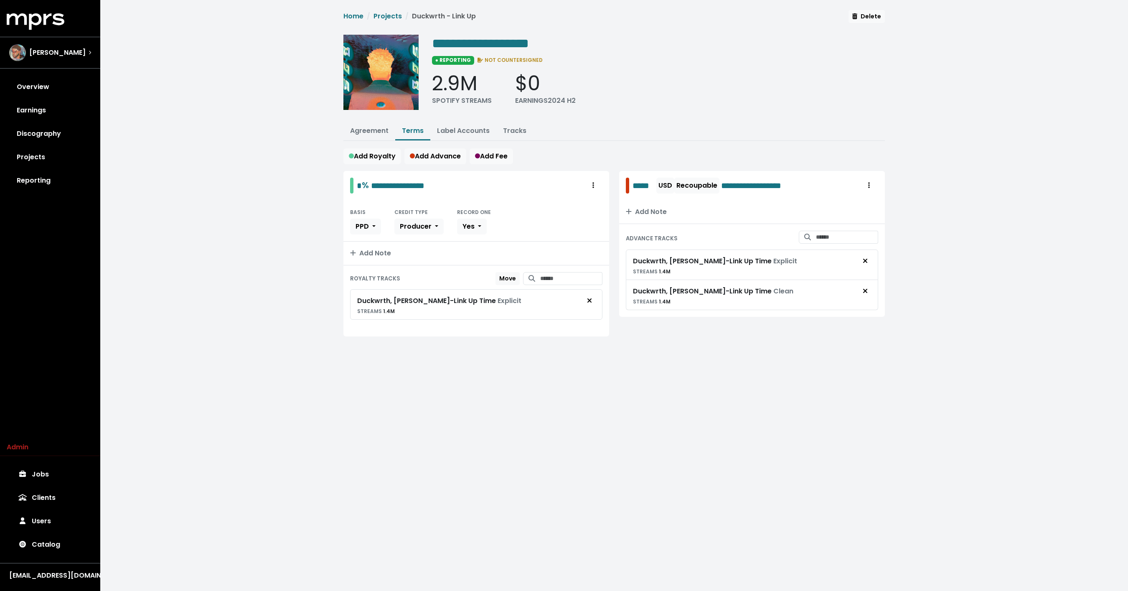
click at [282, 173] on div "**********" at bounding box center [614, 183] width 1028 height 366
click at [76, 84] on link "Overview" at bounding box center [50, 86] width 87 height 23
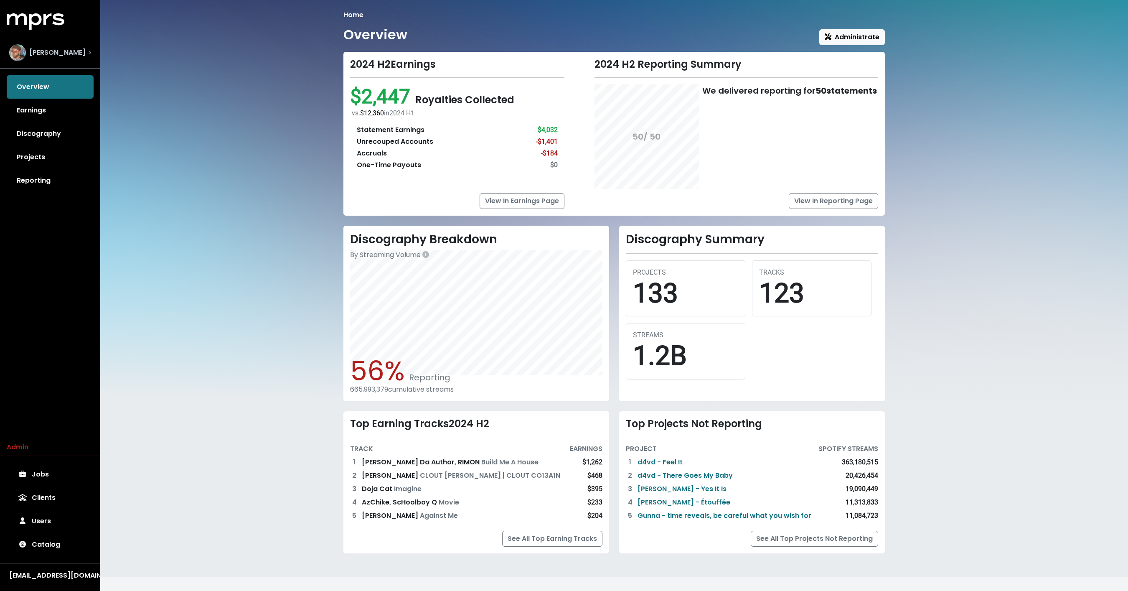
click at [63, 66] on div "Mike Hector" at bounding box center [50, 53] width 95 height 30
click at [67, 49] on span "Mike Hector" at bounding box center [57, 53] width 56 height 10
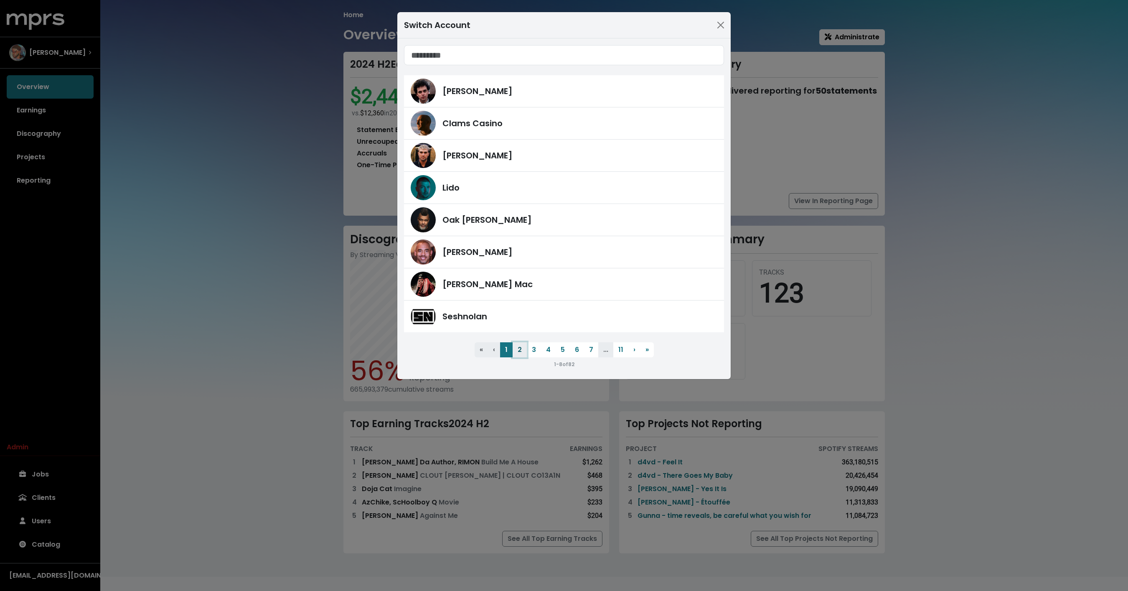
click at [522, 353] on button "2" at bounding box center [520, 349] width 14 height 15
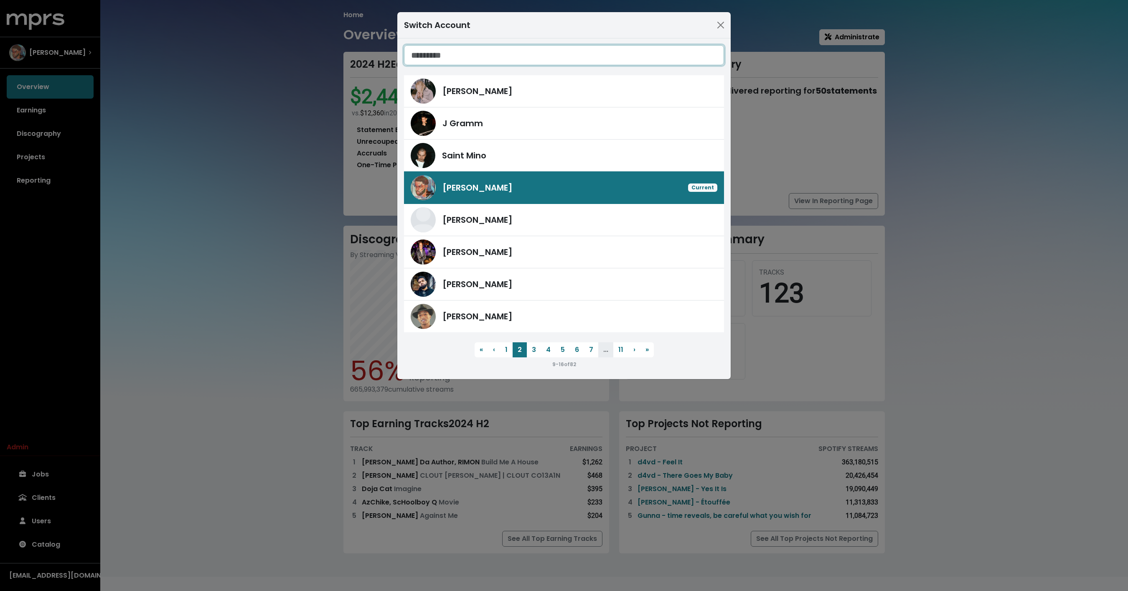
click at [449, 54] on input "Search accounts" at bounding box center [564, 55] width 320 height 20
click at [628, 356] on button "› Next" at bounding box center [634, 349] width 12 height 15
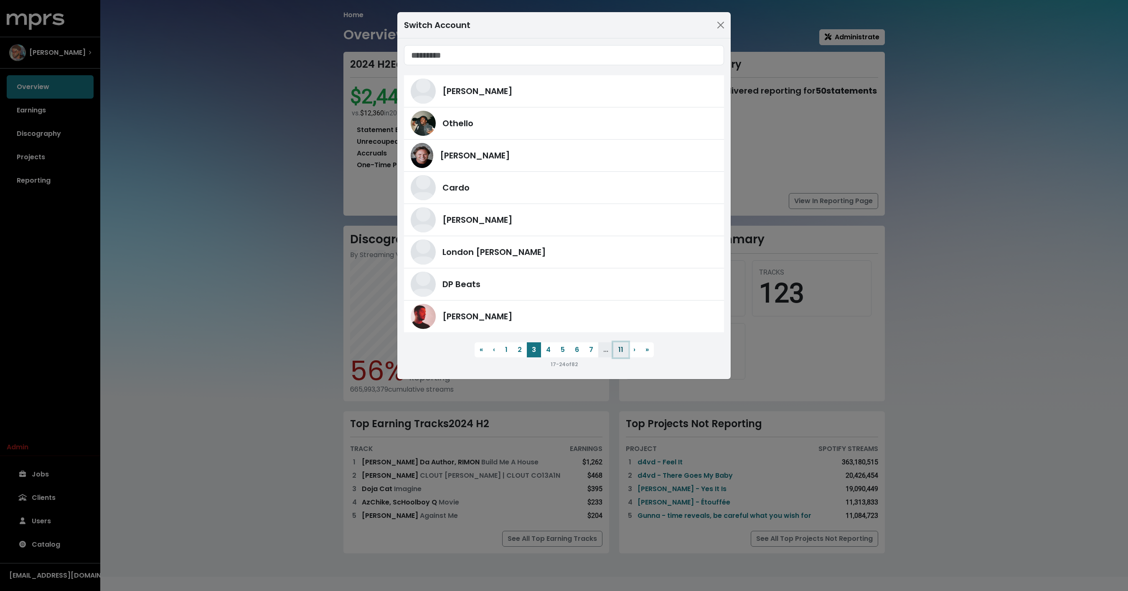
click at [618, 353] on button "11" at bounding box center [620, 349] width 15 height 15
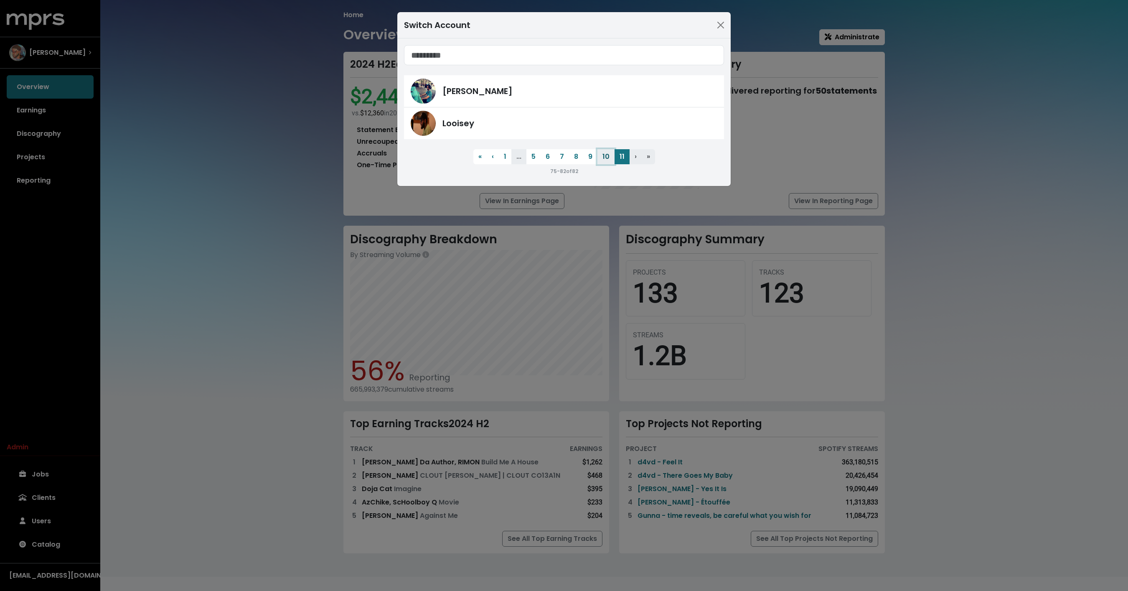
click at [606, 155] on button "10" at bounding box center [605, 156] width 17 height 15
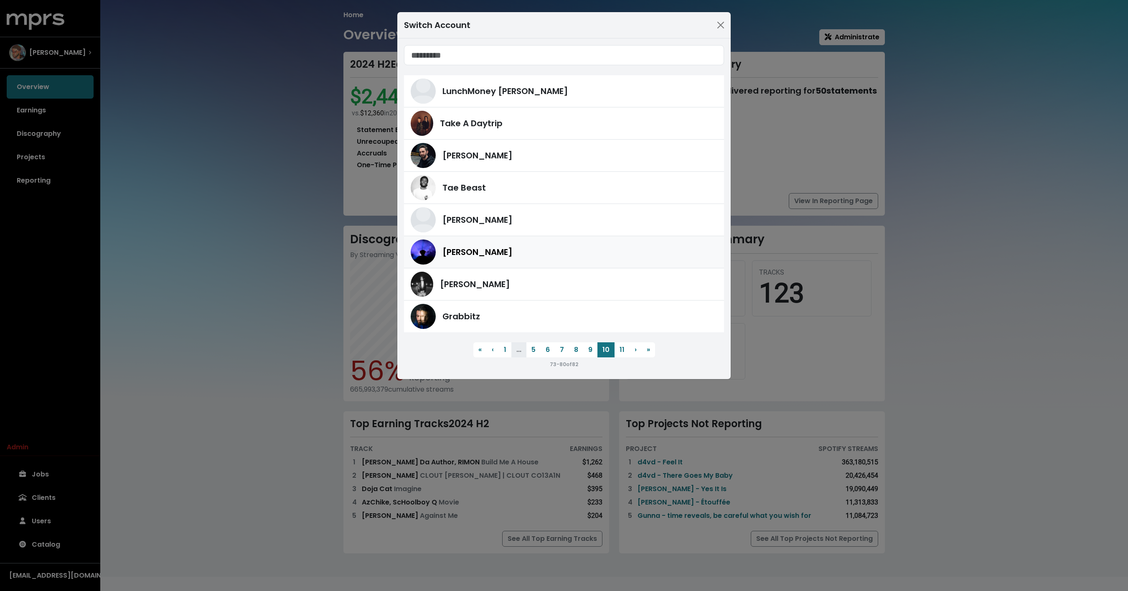
click at [498, 246] on span "Teddy Walton" at bounding box center [477, 252] width 70 height 13
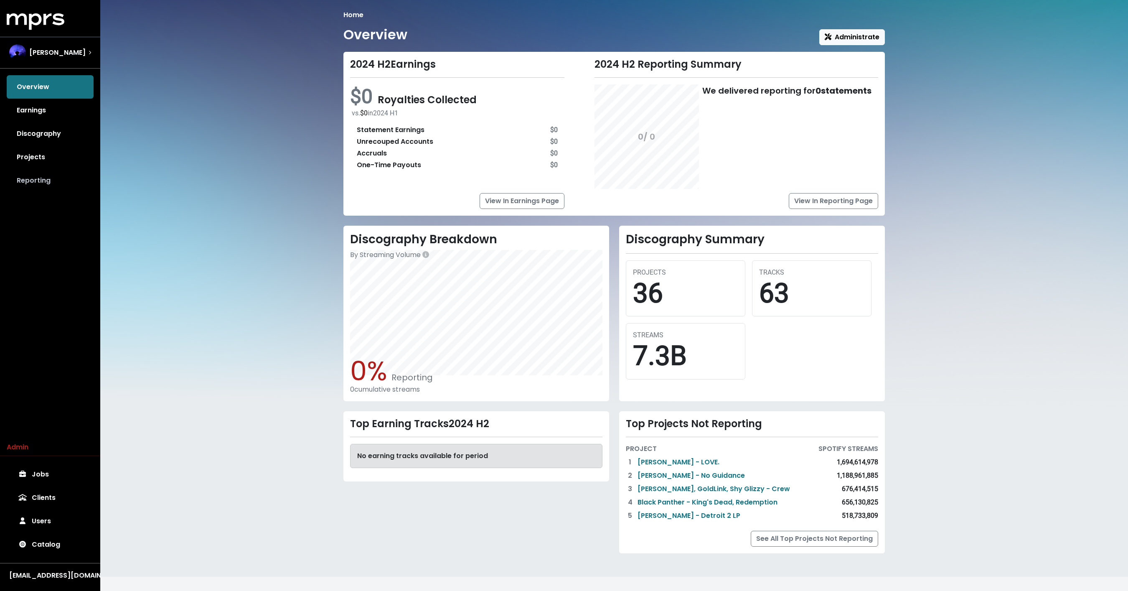
click at [30, 181] on link "Reporting" at bounding box center [50, 180] width 87 height 23
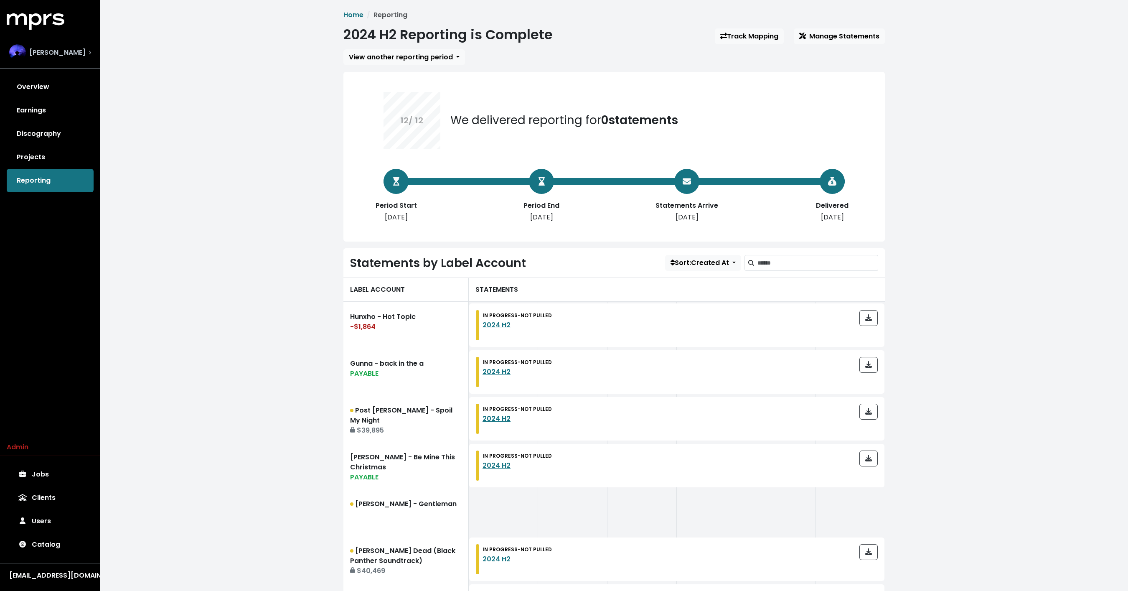
click at [64, 59] on div "Teddy Walton" at bounding box center [47, 52] width 76 height 17
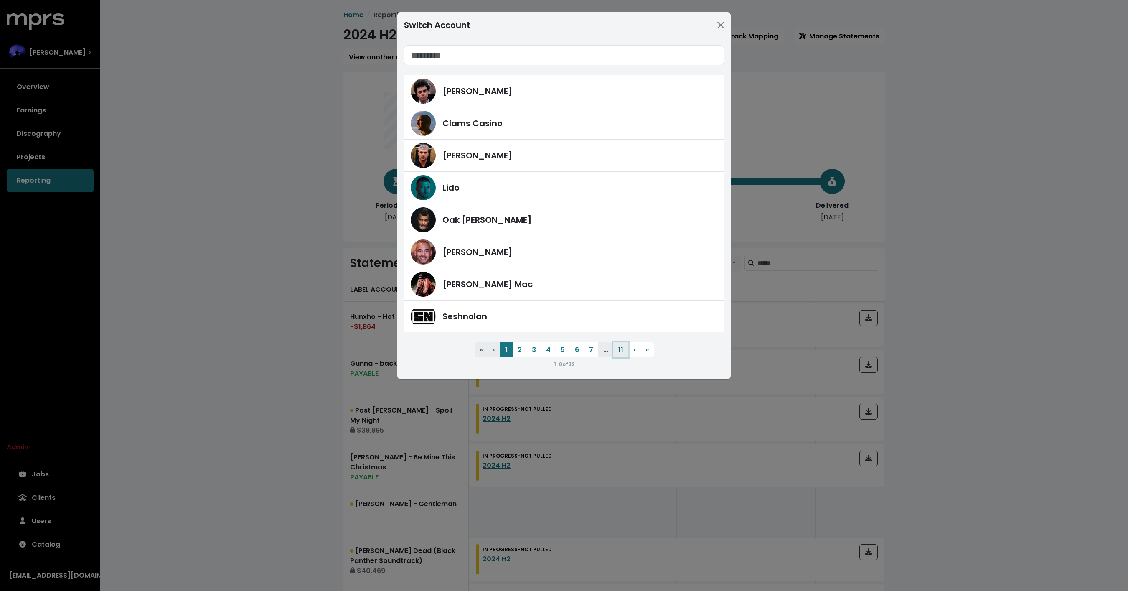
click at [617, 346] on button "11" at bounding box center [620, 349] width 15 height 15
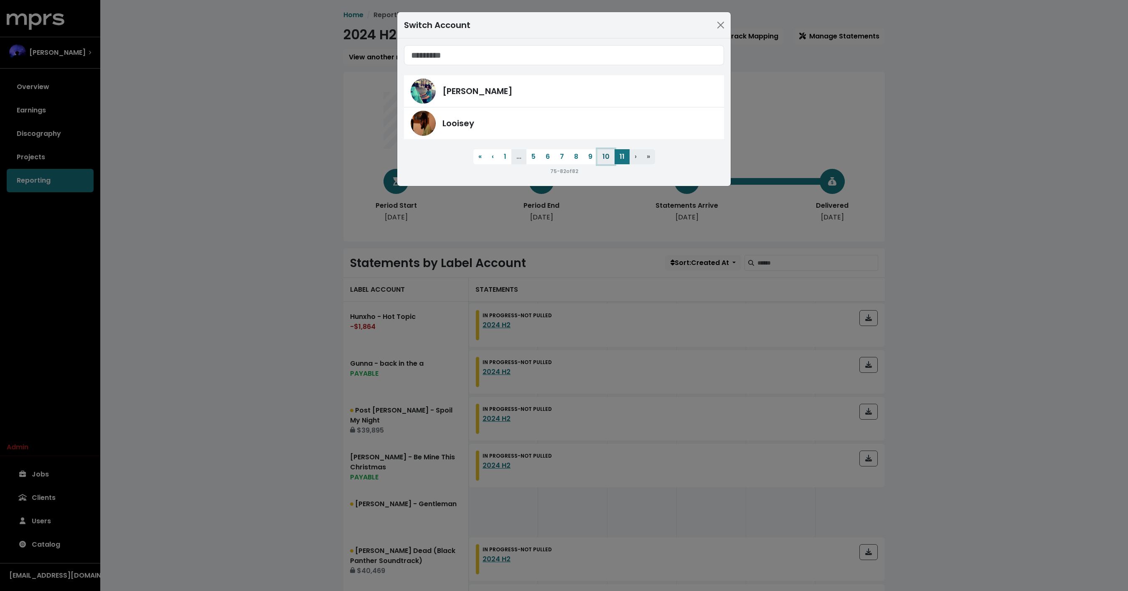
click at [606, 156] on button "10" at bounding box center [605, 156] width 17 height 15
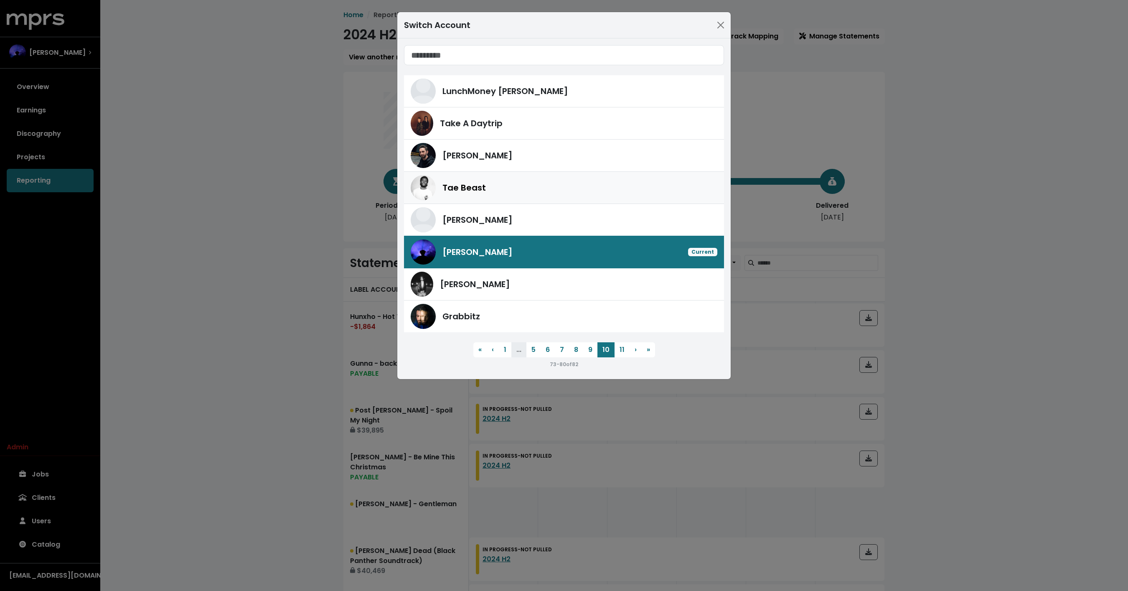
click at [536, 191] on div "Tae Beast" at bounding box center [579, 187] width 275 height 13
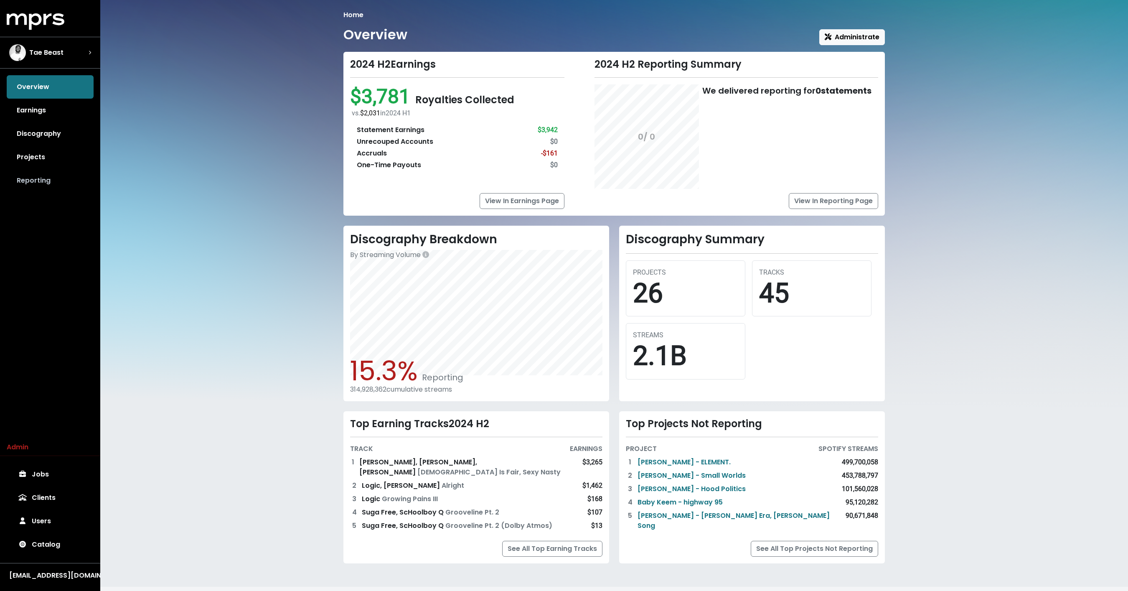
click at [48, 174] on link "Reporting" at bounding box center [50, 180] width 87 height 23
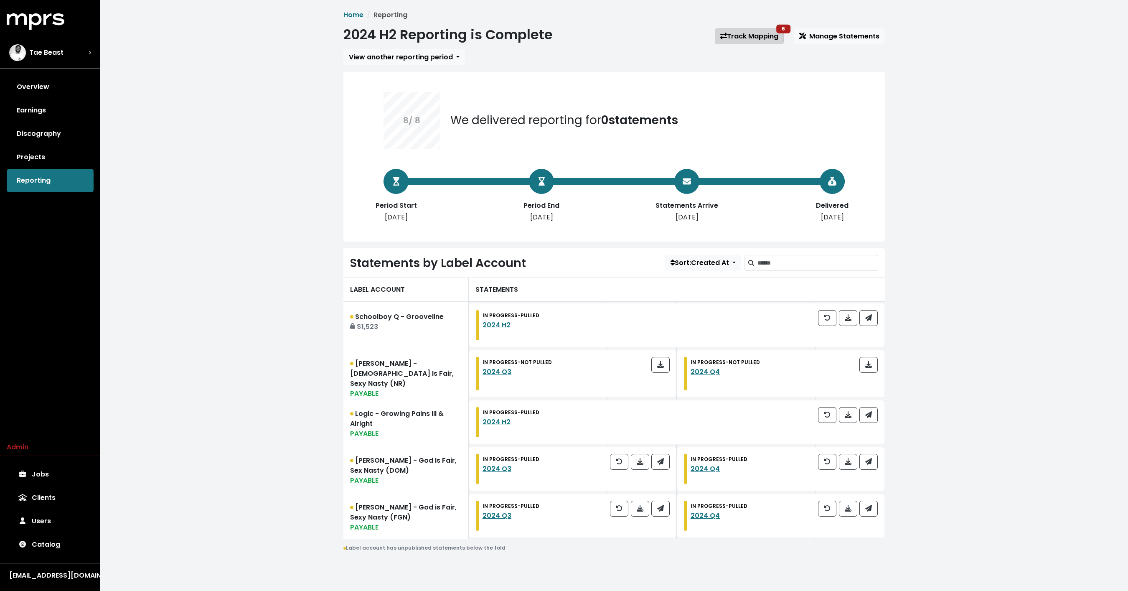
click at [742, 34] on link "Track Mapping 6" at bounding box center [749, 36] width 69 height 16
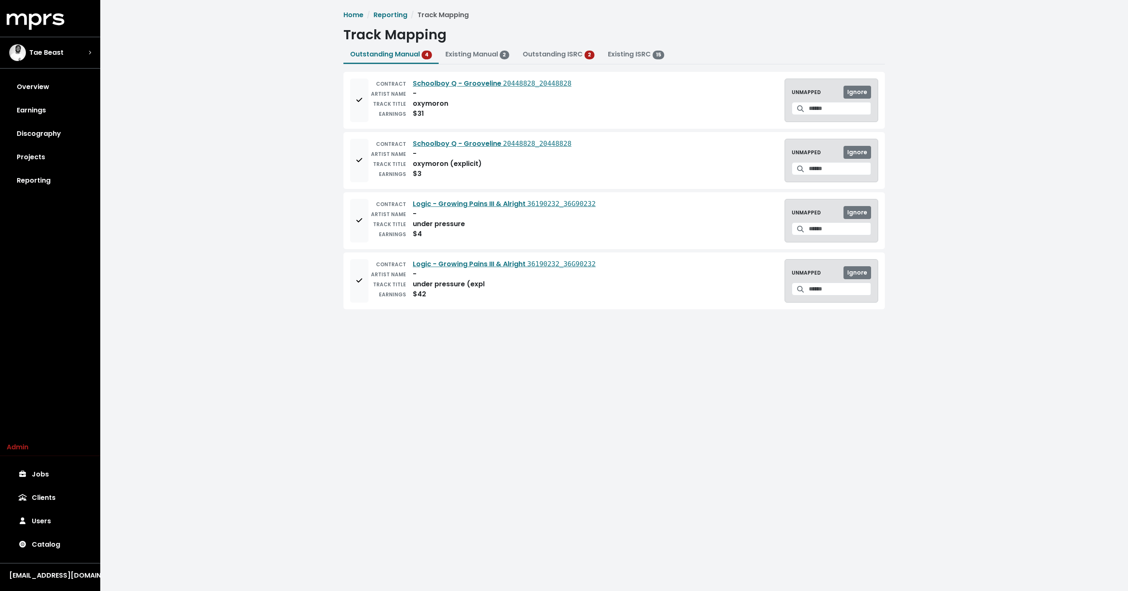
click at [242, 138] on div "Home Reporting Track Mapping Track Mapping Outstanding Manual 4 Existing Manual…" at bounding box center [614, 163] width 1028 height 326
click at [96, 60] on div "Tae Beast" at bounding box center [50, 53] width 95 height 30
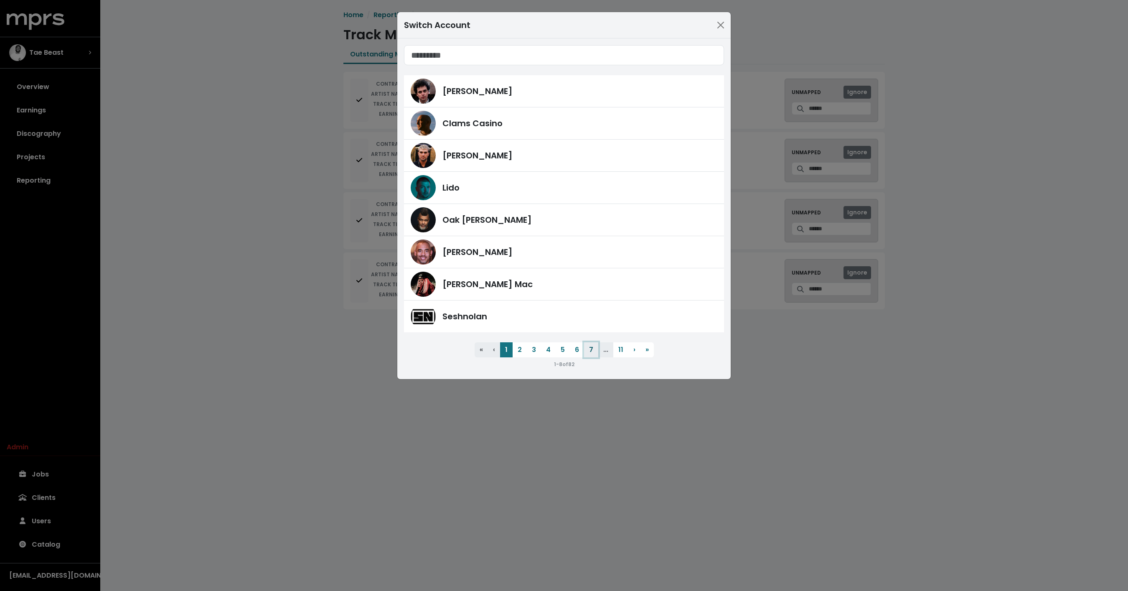
click at [595, 352] on button "7" at bounding box center [591, 349] width 14 height 15
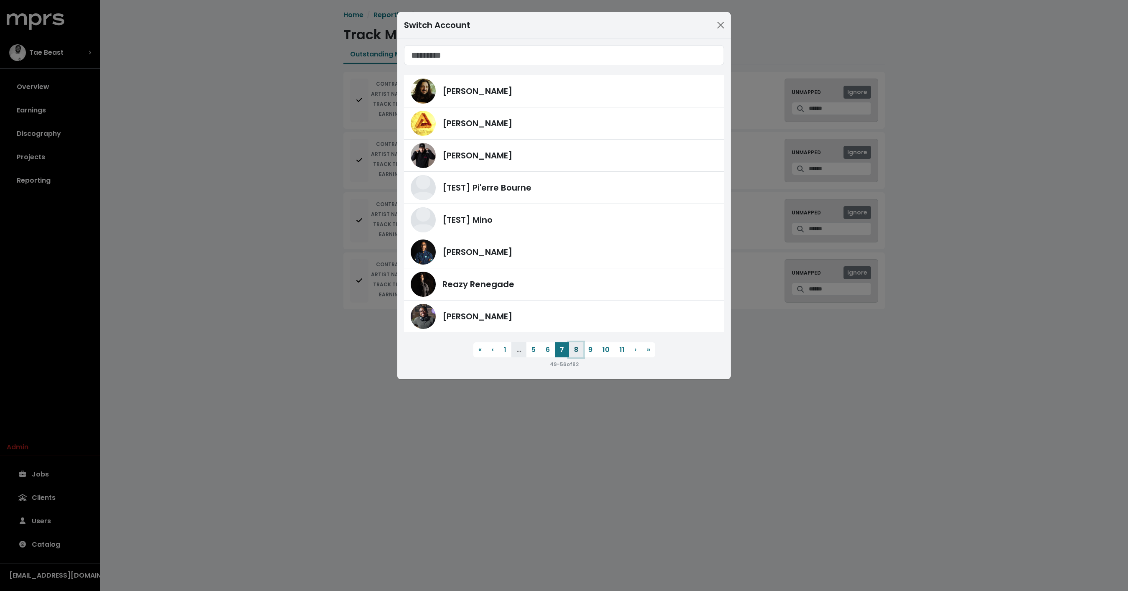
click at [576, 354] on button "8" at bounding box center [576, 349] width 14 height 15
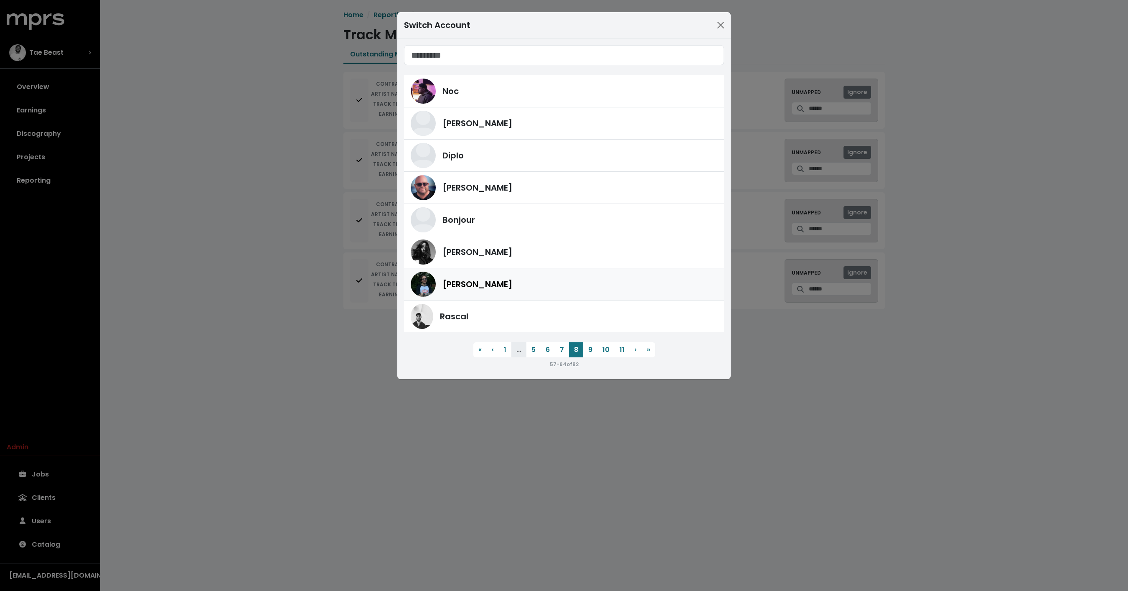
click at [510, 281] on div "Andy Seltzer" at bounding box center [579, 284] width 275 height 13
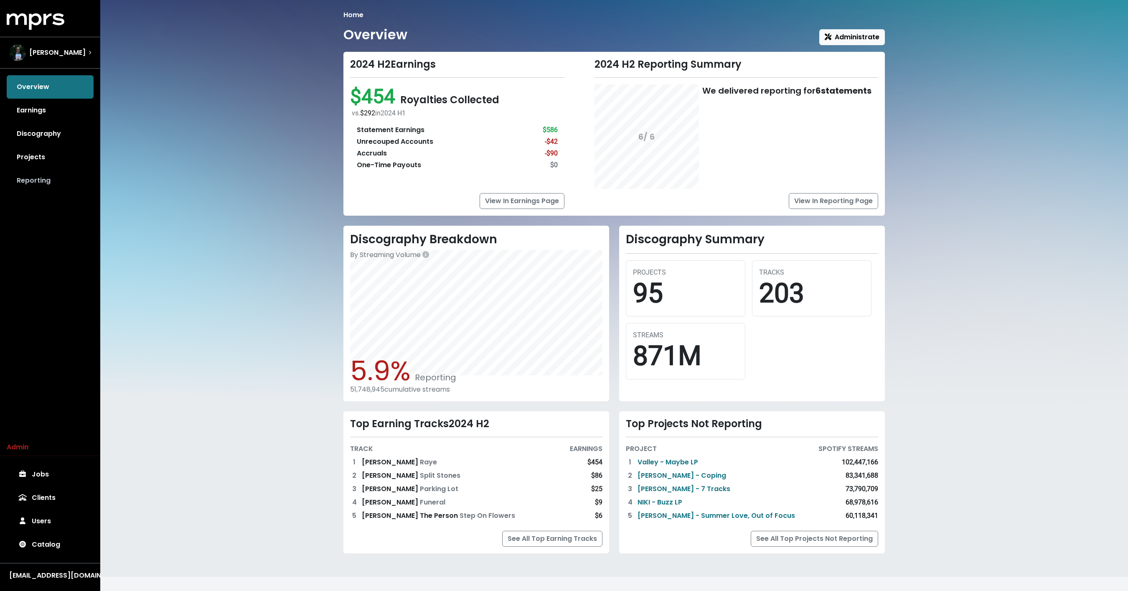
click at [44, 182] on link "Reporting" at bounding box center [50, 180] width 87 height 23
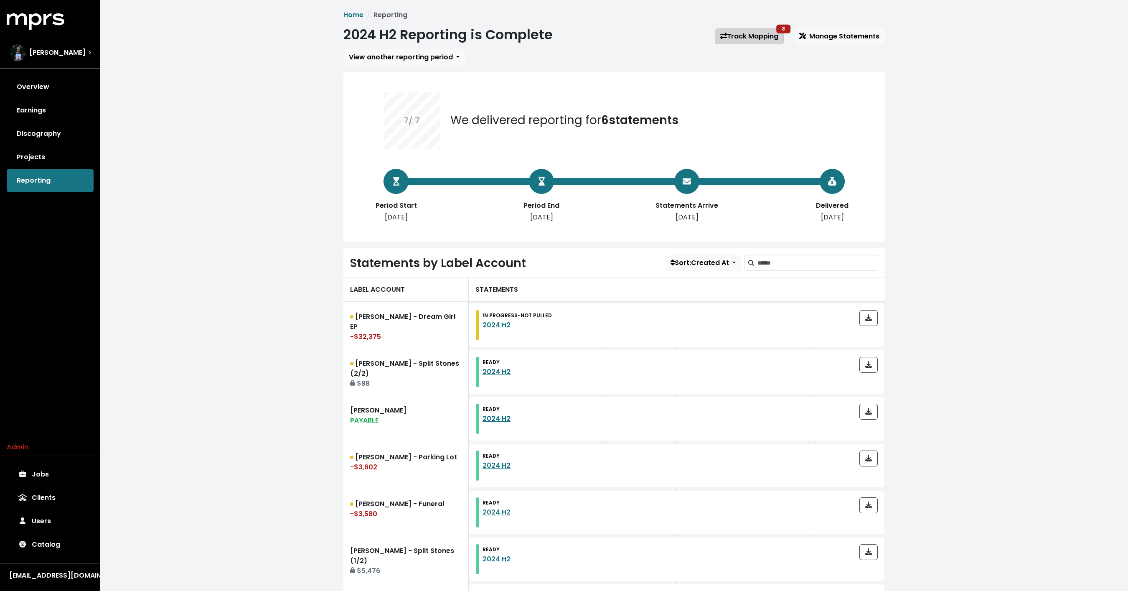
click at [744, 43] on link "Track Mapping 3" at bounding box center [749, 36] width 69 height 16
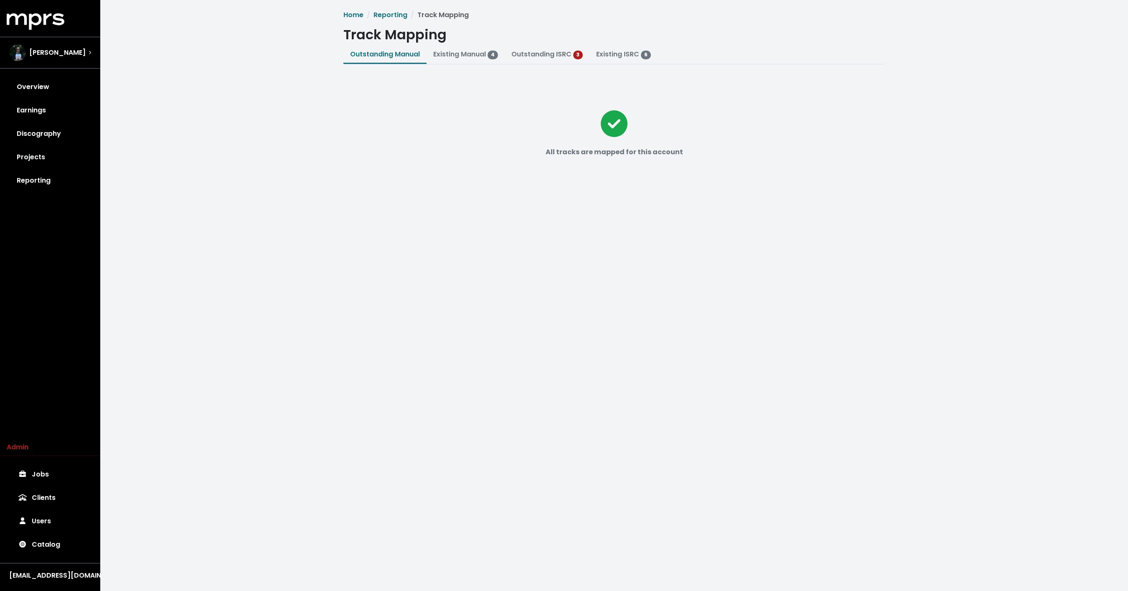
click at [325, 148] on div "Home Reporting Track Mapping Track Mapping Outstanding Manual Existing Manual 4…" at bounding box center [614, 109] width 1028 height 219
click at [71, 183] on link "Reporting" at bounding box center [50, 180] width 87 height 23
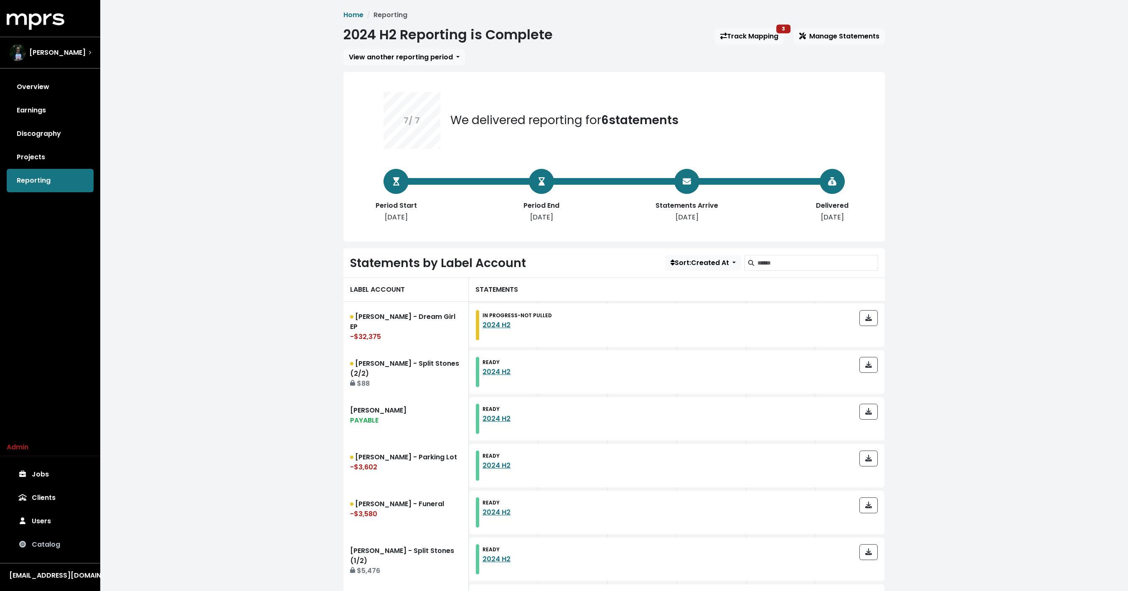
click at [53, 544] on link "Catalog" at bounding box center [50, 544] width 87 height 23
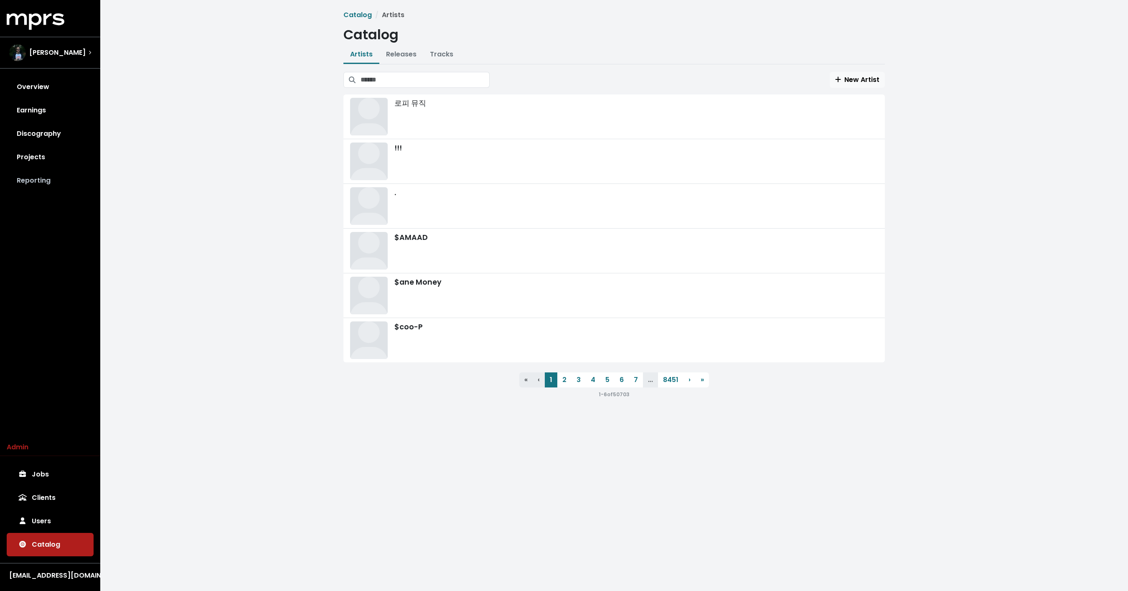
click at [49, 169] on link "Reporting" at bounding box center [50, 180] width 87 height 23
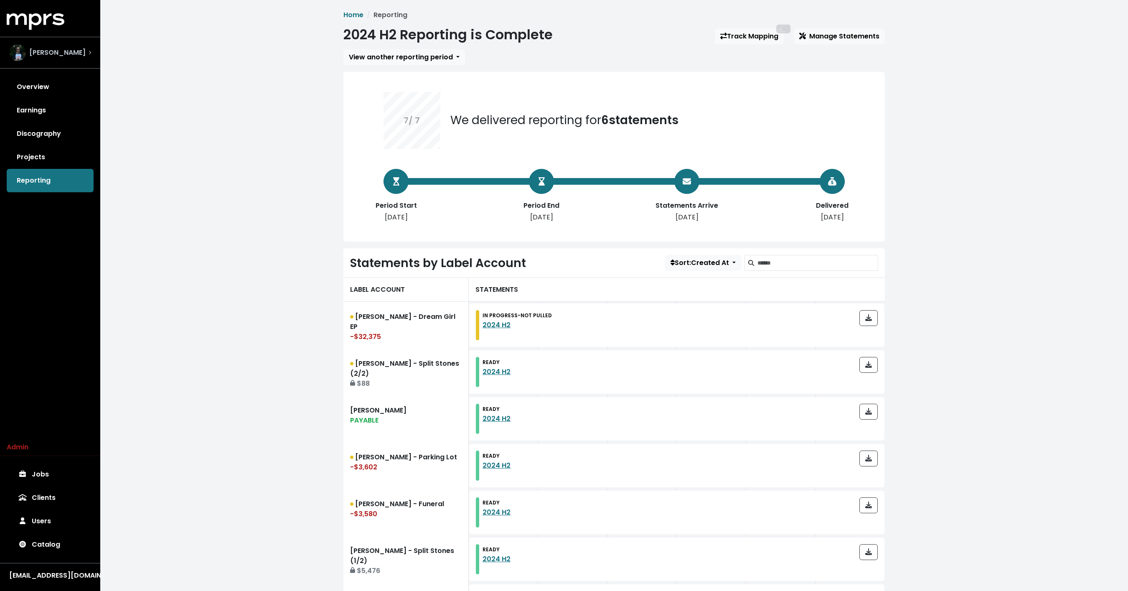
click at [77, 48] on div "Andy Seltzer" at bounding box center [50, 52] width 82 height 17
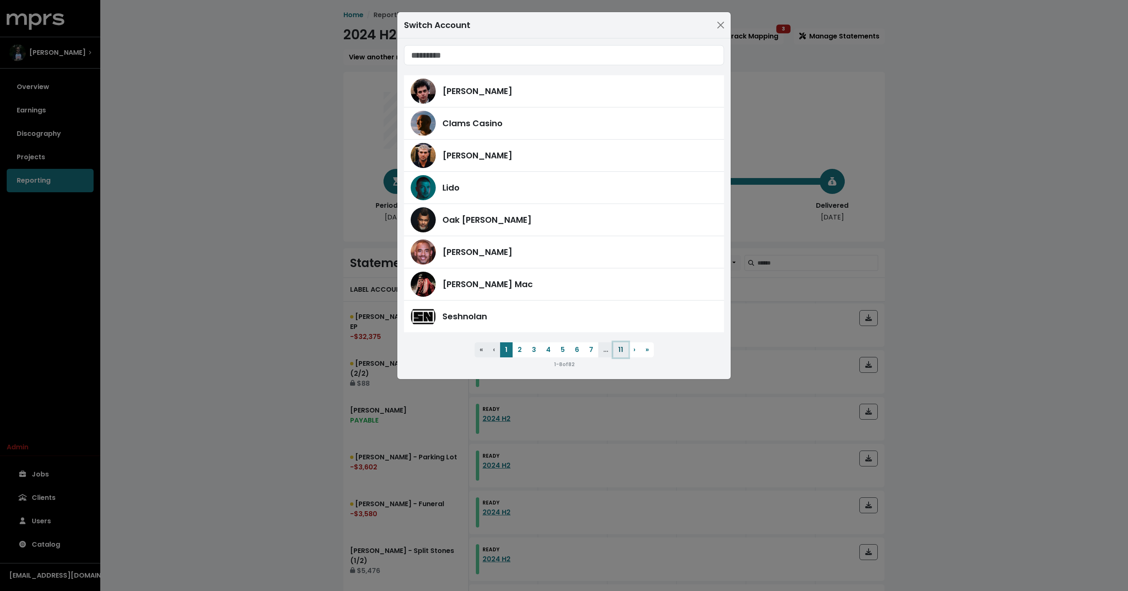
click at [618, 348] on button "11" at bounding box center [620, 349] width 15 height 15
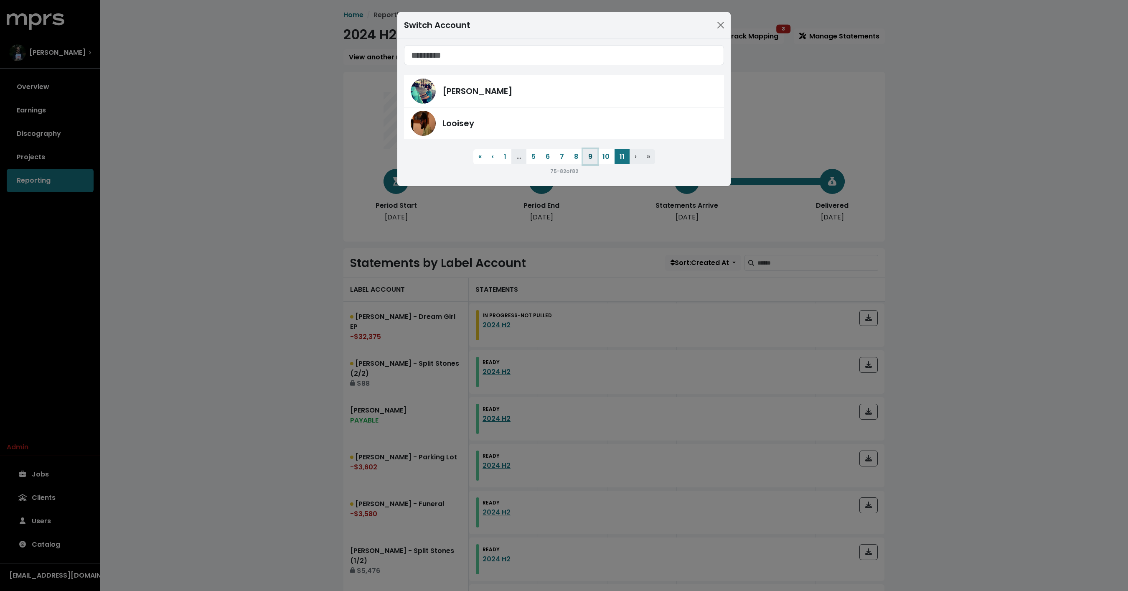
click at [587, 155] on button "9" at bounding box center [590, 156] width 14 height 15
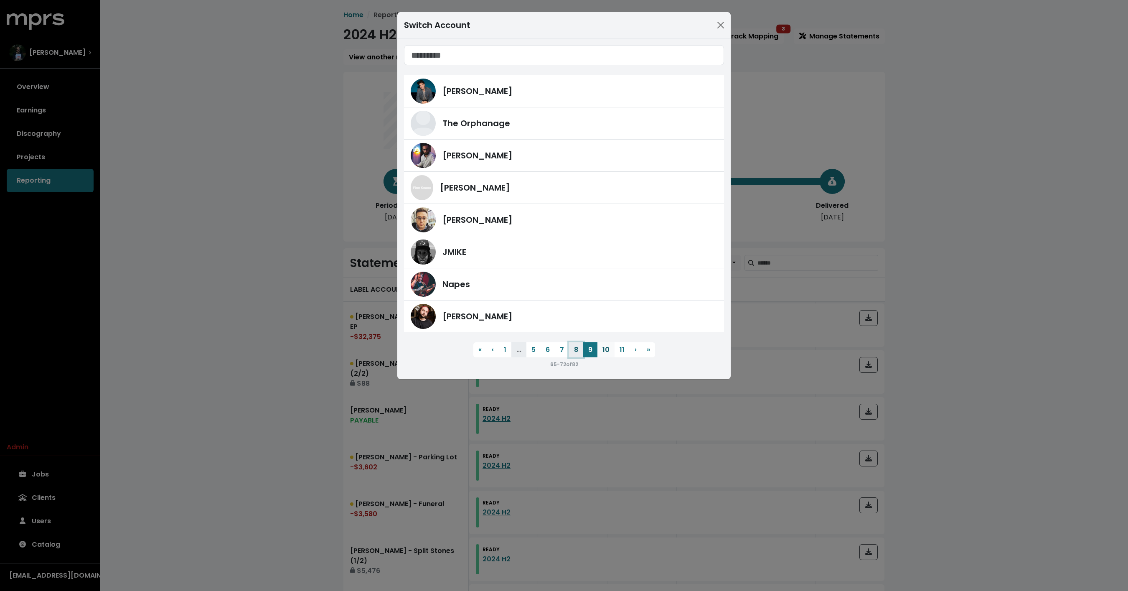
drag, startPoint x: 576, startPoint y: 350, endPoint x: 603, endPoint y: 343, distance: 27.3
click at [603, 343] on ul "« First ‹ Previous 1 ... 5 6 7 8 9 10 11 › Next » Last" at bounding box center [564, 349] width 320 height 15
click at [609, 349] on button "10" at bounding box center [605, 349] width 17 height 15
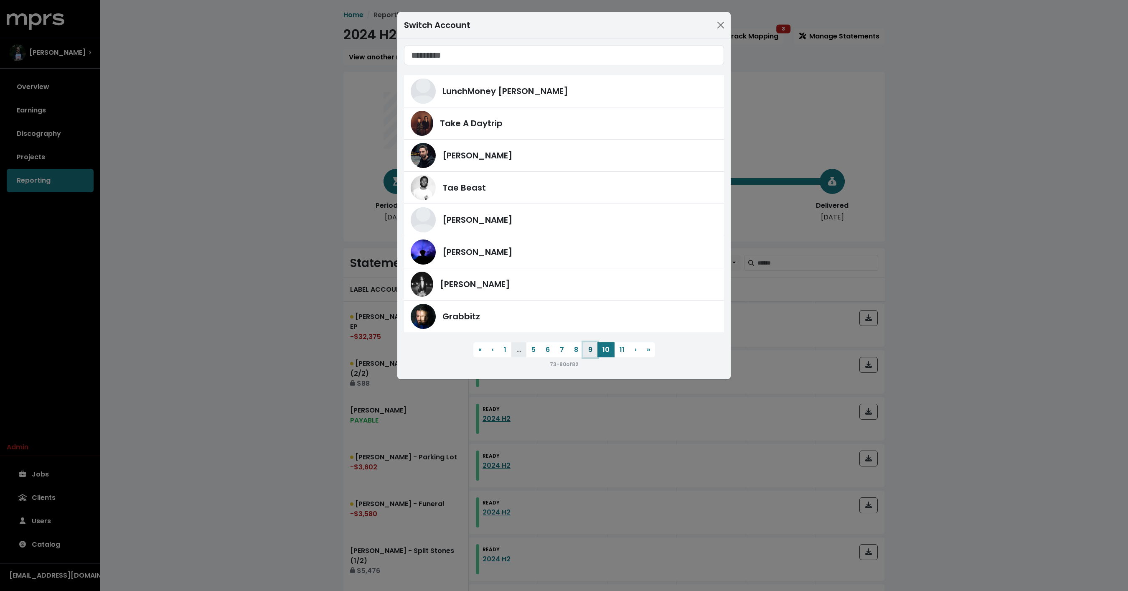
click at [588, 348] on button "9" at bounding box center [590, 349] width 14 height 15
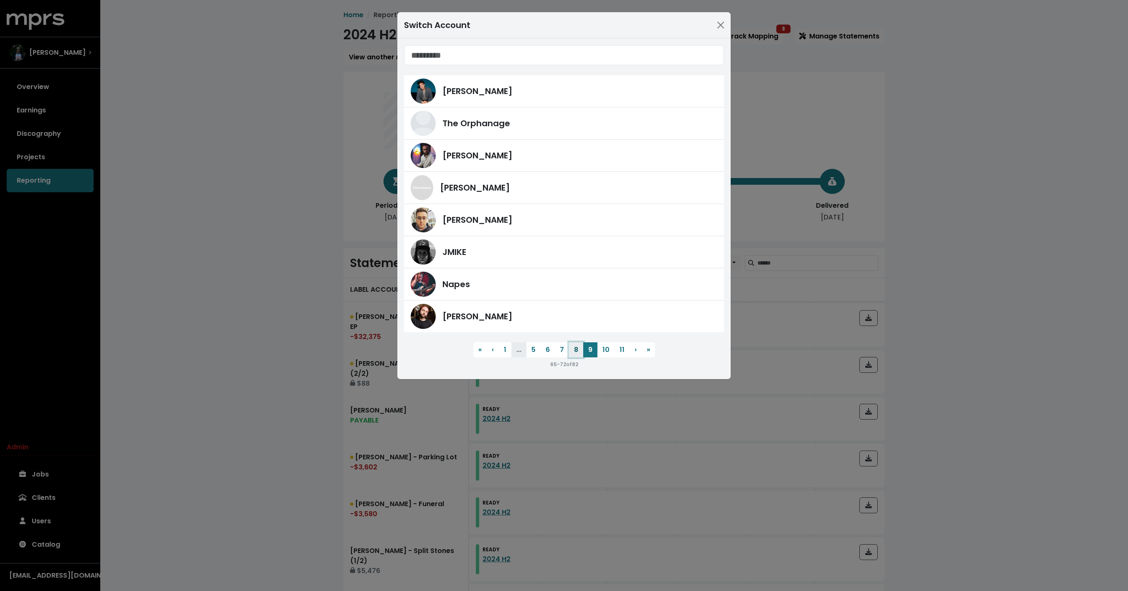
click at [582, 351] on button "8" at bounding box center [576, 349] width 14 height 15
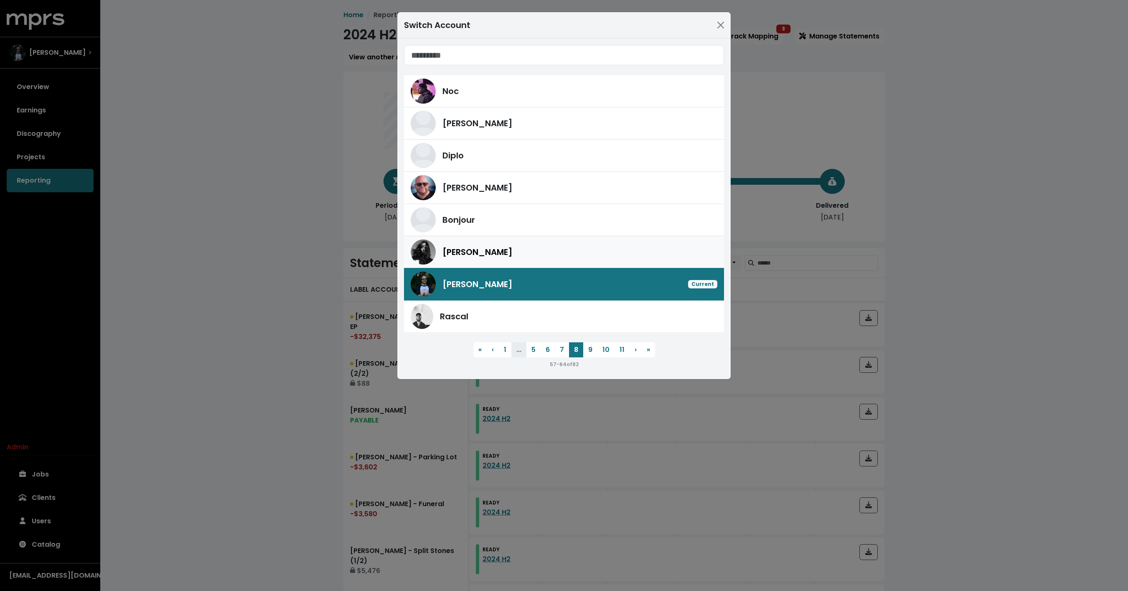
click at [520, 251] on div "[PERSON_NAME]" at bounding box center [579, 252] width 275 height 13
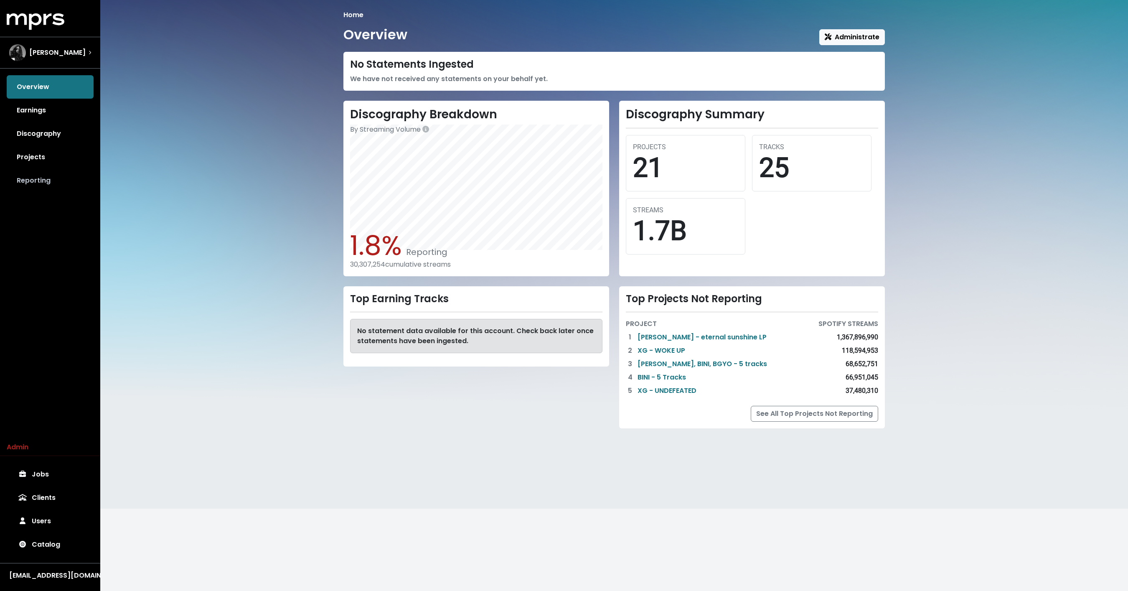
click at [29, 181] on link "Reporting" at bounding box center [50, 180] width 87 height 23
click at [59, 56] on span "[PERSON_NAME]" at bounding box center [57, 53] width 56 height 10
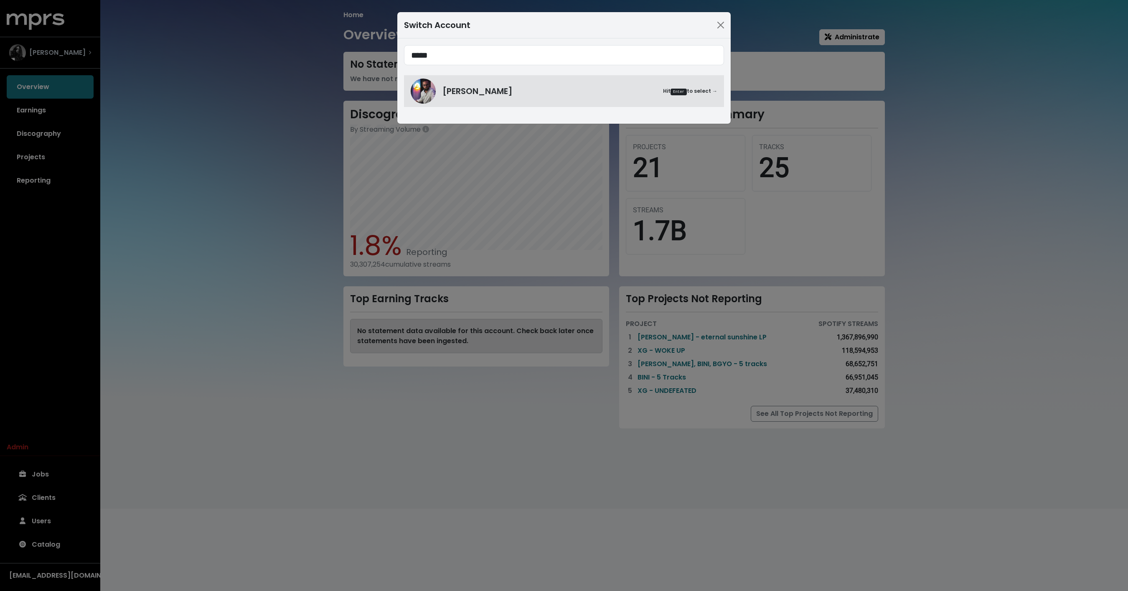
type input "*****"
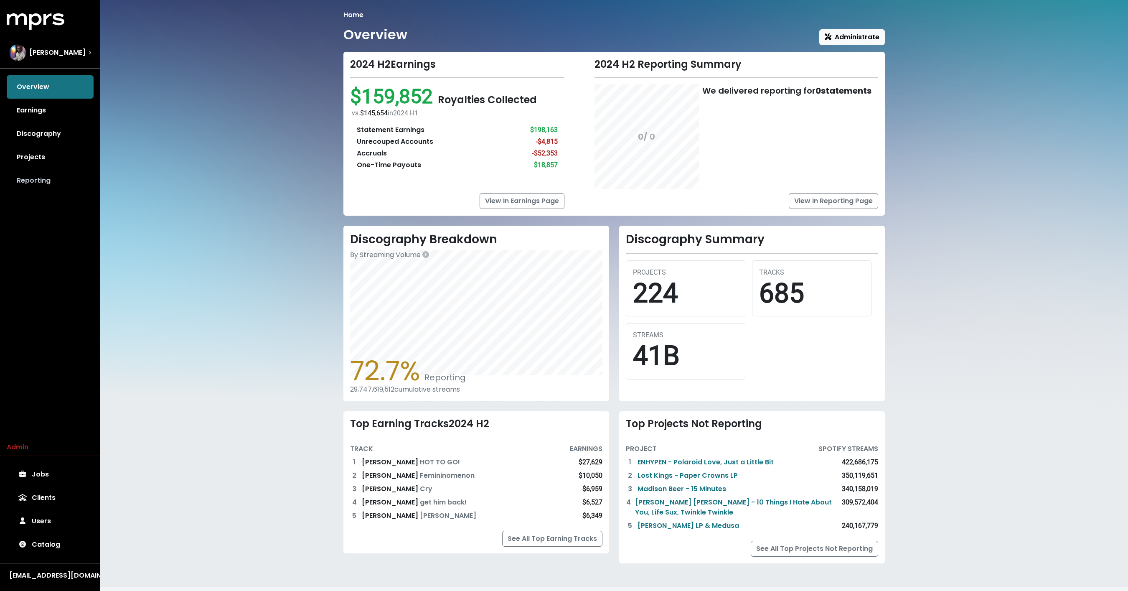
click at [53, 185] on link "Reporting" at bounding box center [50, 180] width 87 height 23
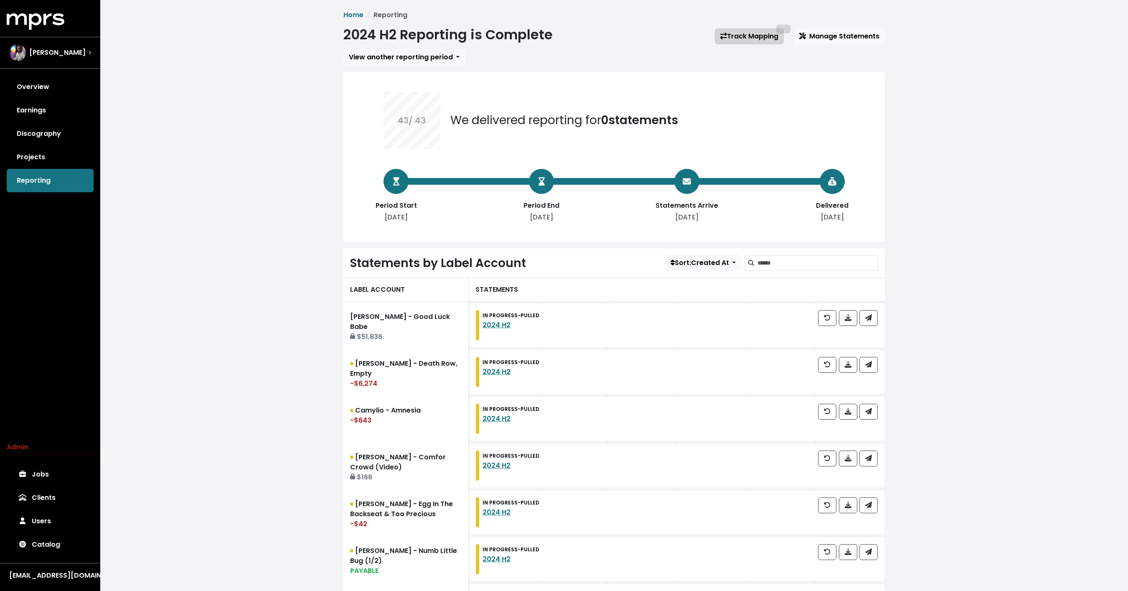
click at [760, 36] on link "Track Mapping 87" at bounding box center [749, 36] width 69 height 16
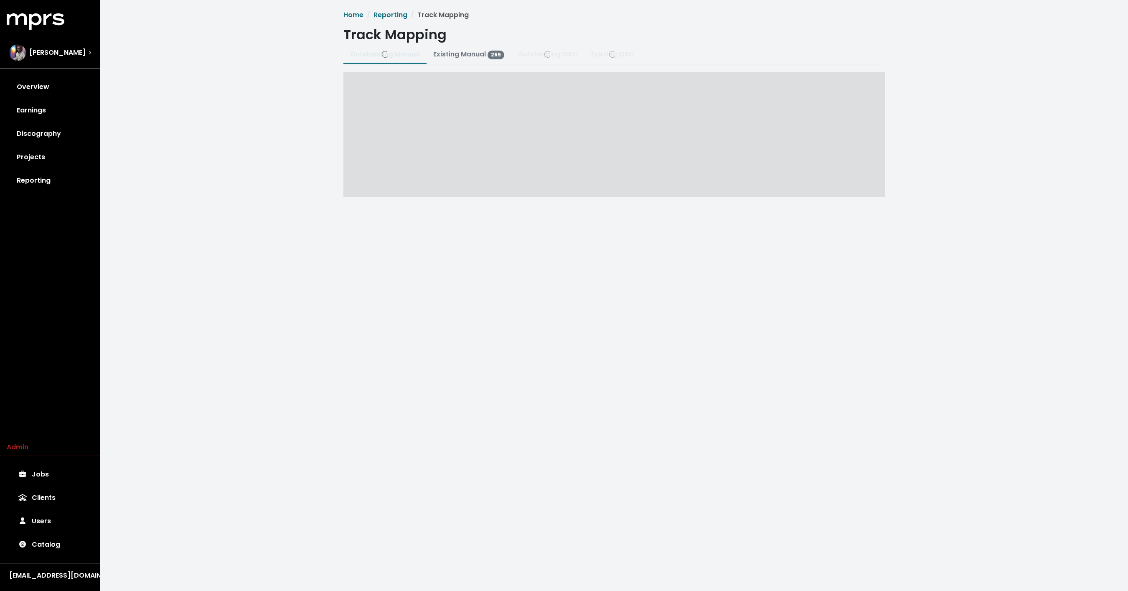
click at [225, 90] on div "Home Reporting Track Mapping Track Mapping Outstanding Manual Existing Manual 2…" at bounding box center [614, 105] width 1028 height 211
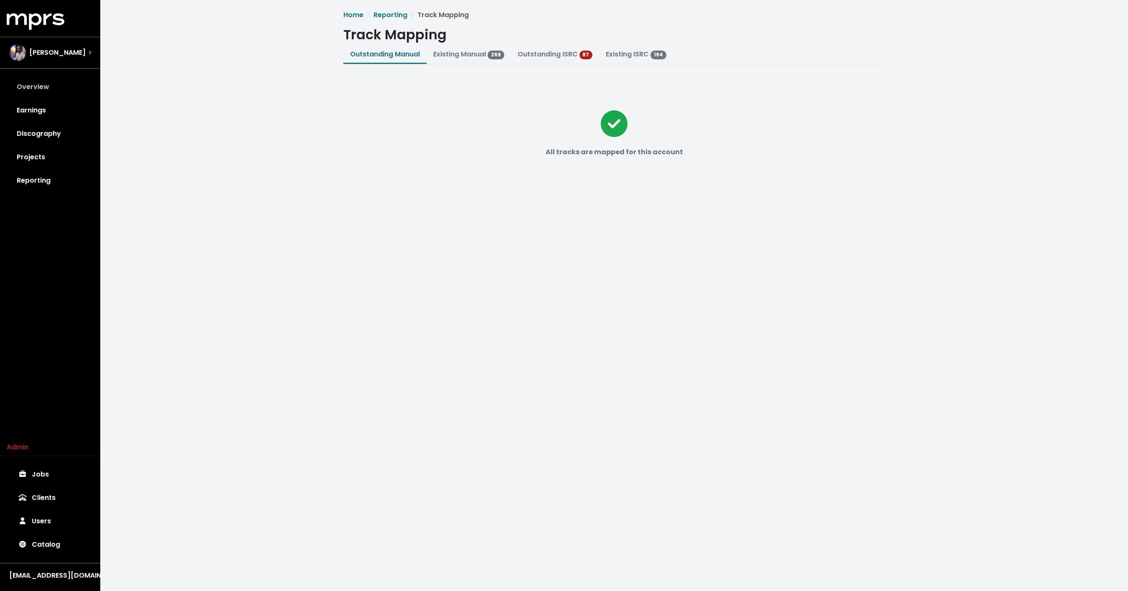
click at [44, 86] on link "Overview" at bounding box center [50, 86] width 87 height 23
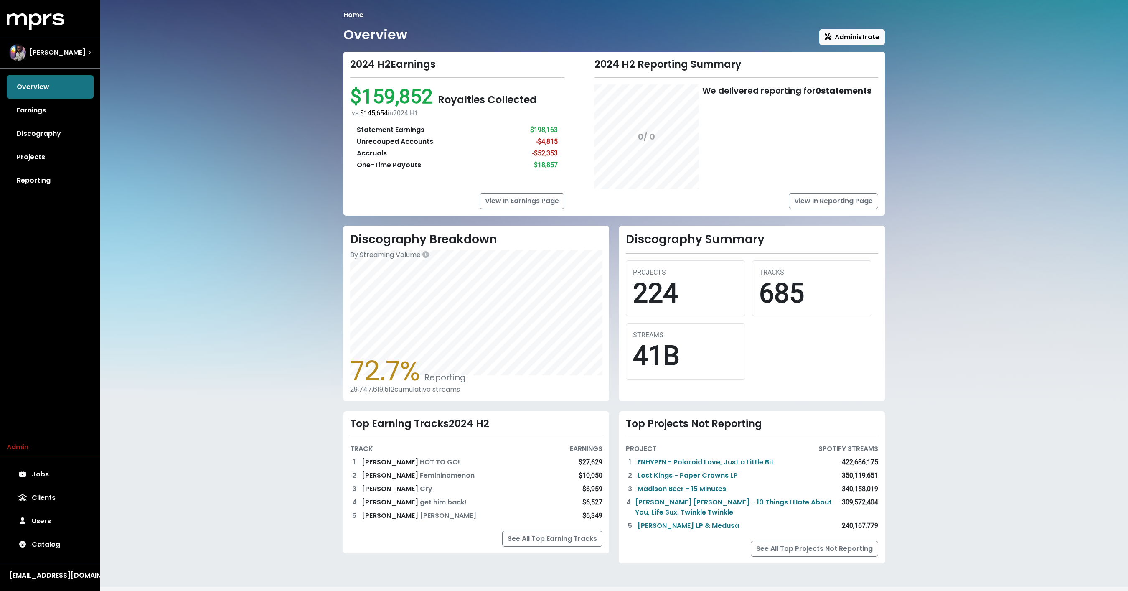
click at [222, 63] on div "Home Overview Administrate 2024 H2 Earnings $159,852 Royalties Collected vs. $1…" at bounding box center [614, 293] width 1028 height 587
